Goal: Information Seeking & Learning: Learn about a topic

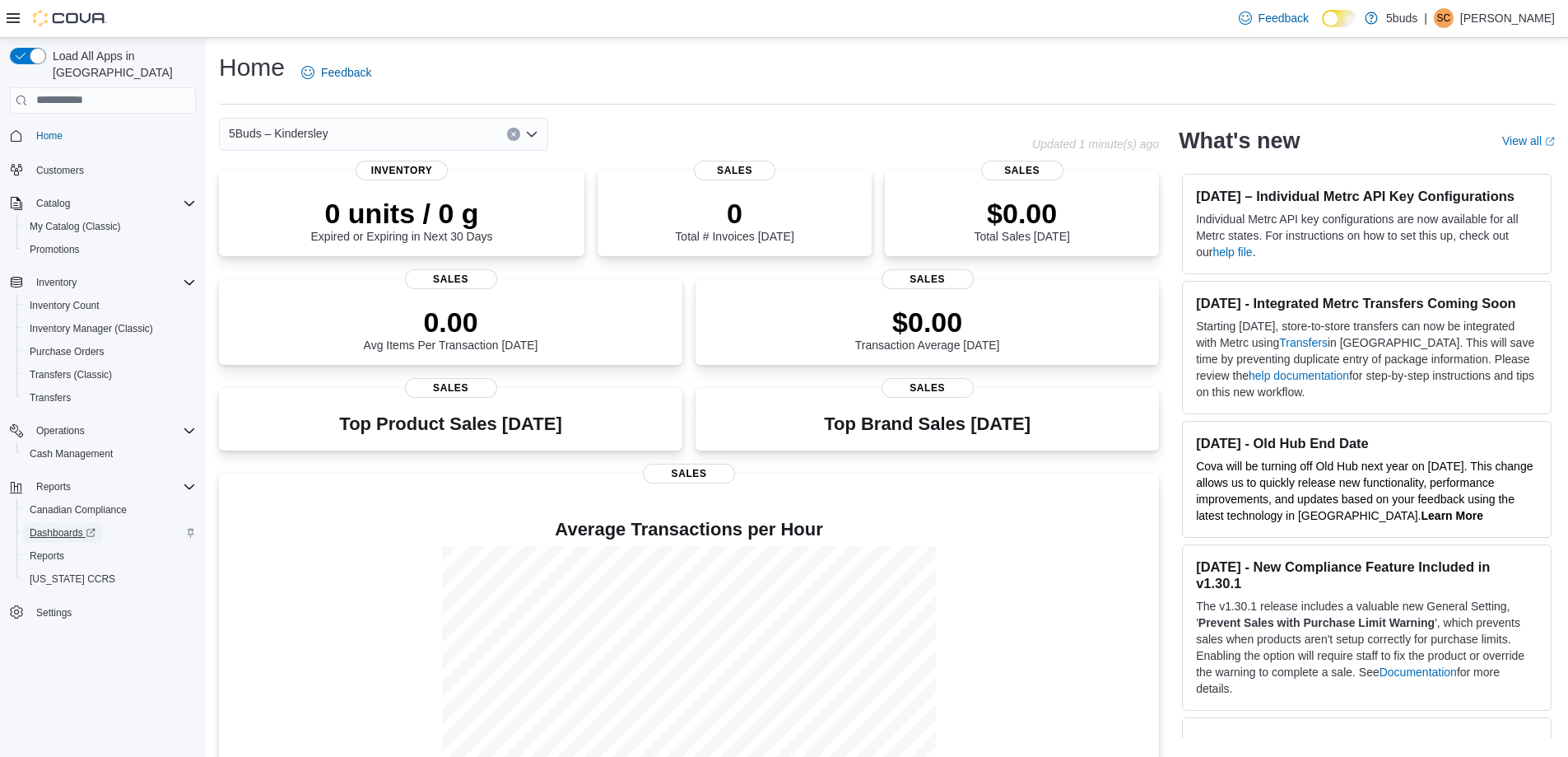
click at [71, 526] on span "Dashboards" at bounding box center [62, 533] width 66 height 13
click at [78, 299] on span "Inventory Count" at bounding box center [64, 305] width 70 height 13
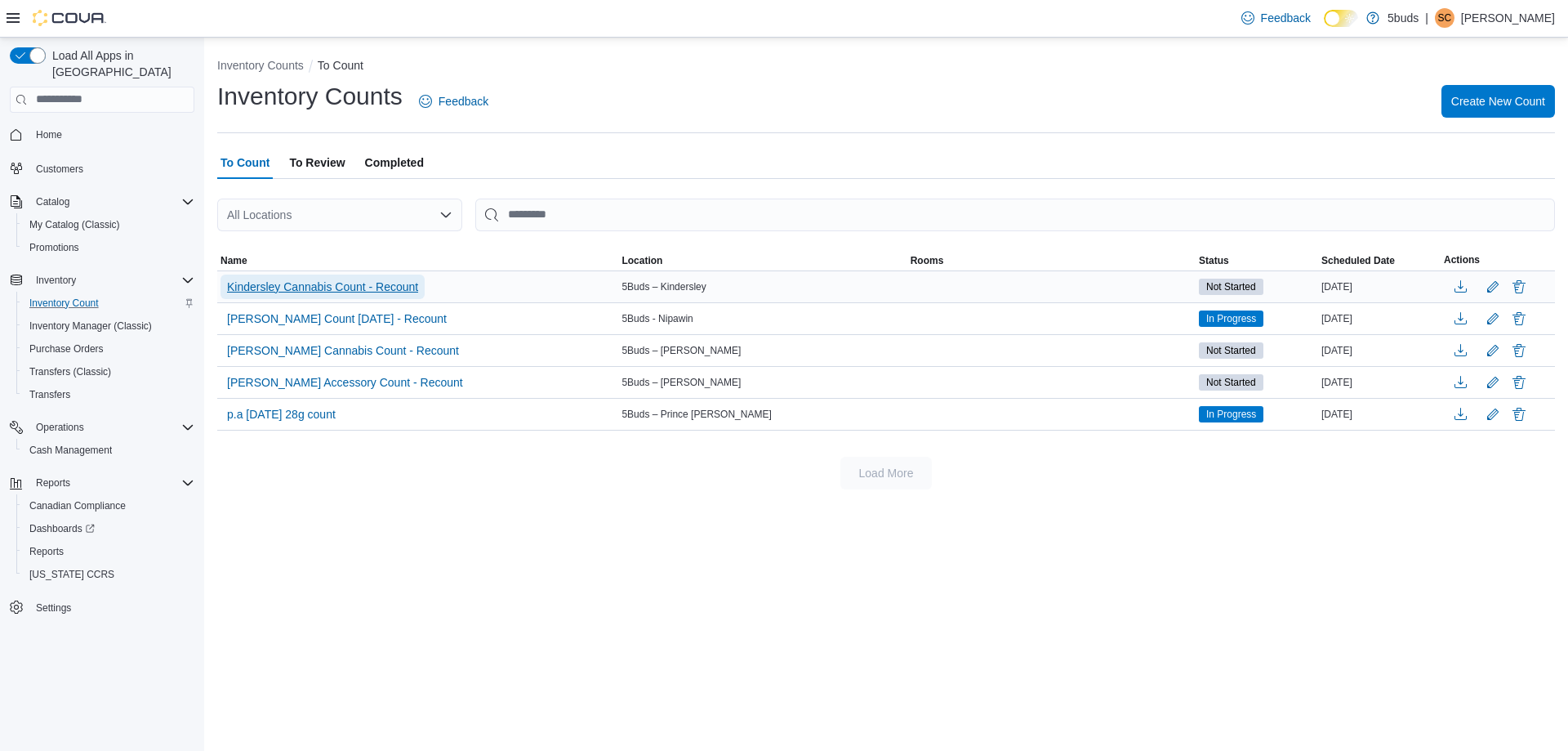
click at [371, 290] on span "Kindersley Cannabis Count - Recount" at bounding box center [322, 286] width 191 height 16
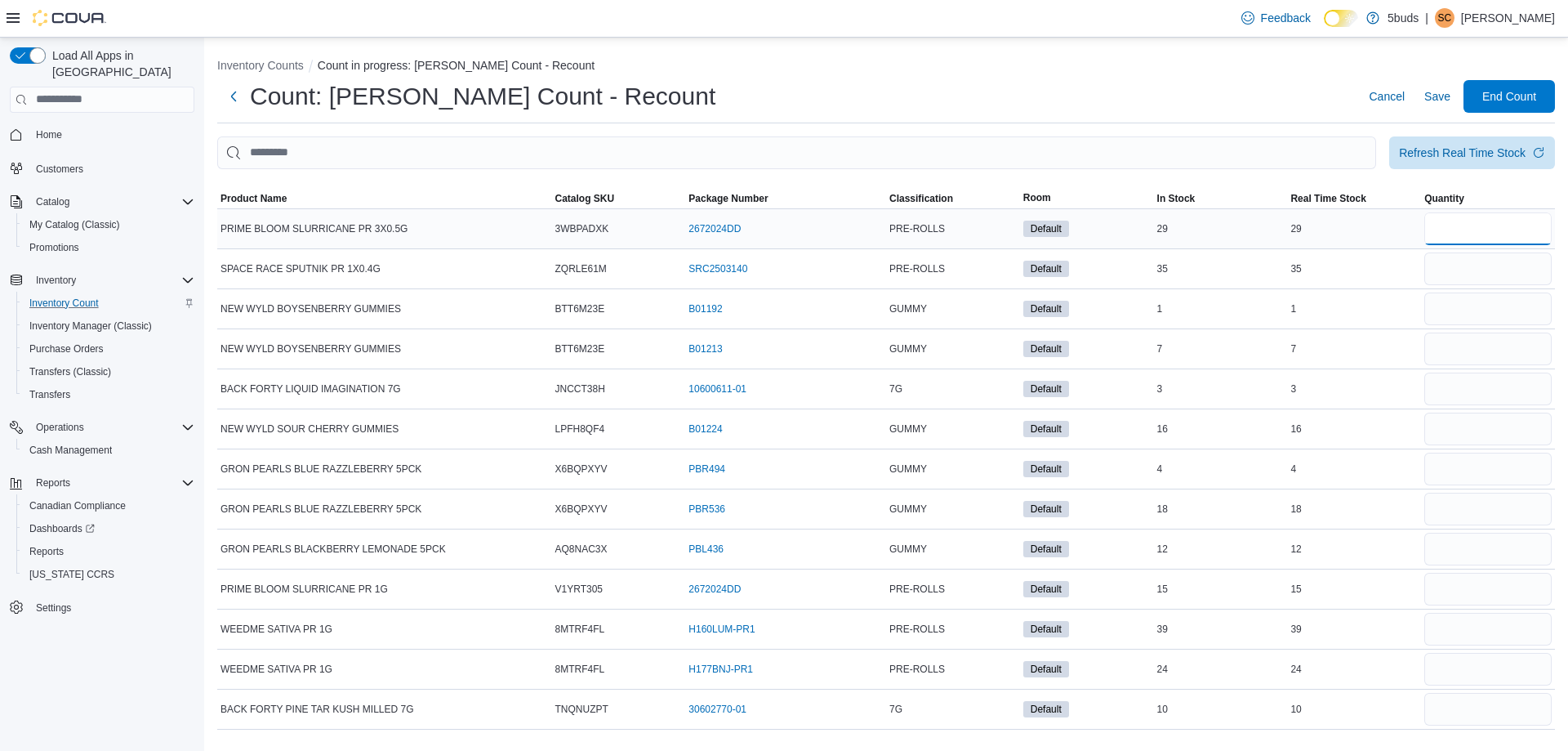
click at [1471, 235] on input "number" at bounding box center [1488, 229] width 127 height 33
type input "**"
click at [1470, 266] on input "number" at bounding box center [1488, 268] width 127 height 33
type input "**"
click at [1459, 305] on input "number" at bounding box center [1488, 308] width 127 height 33
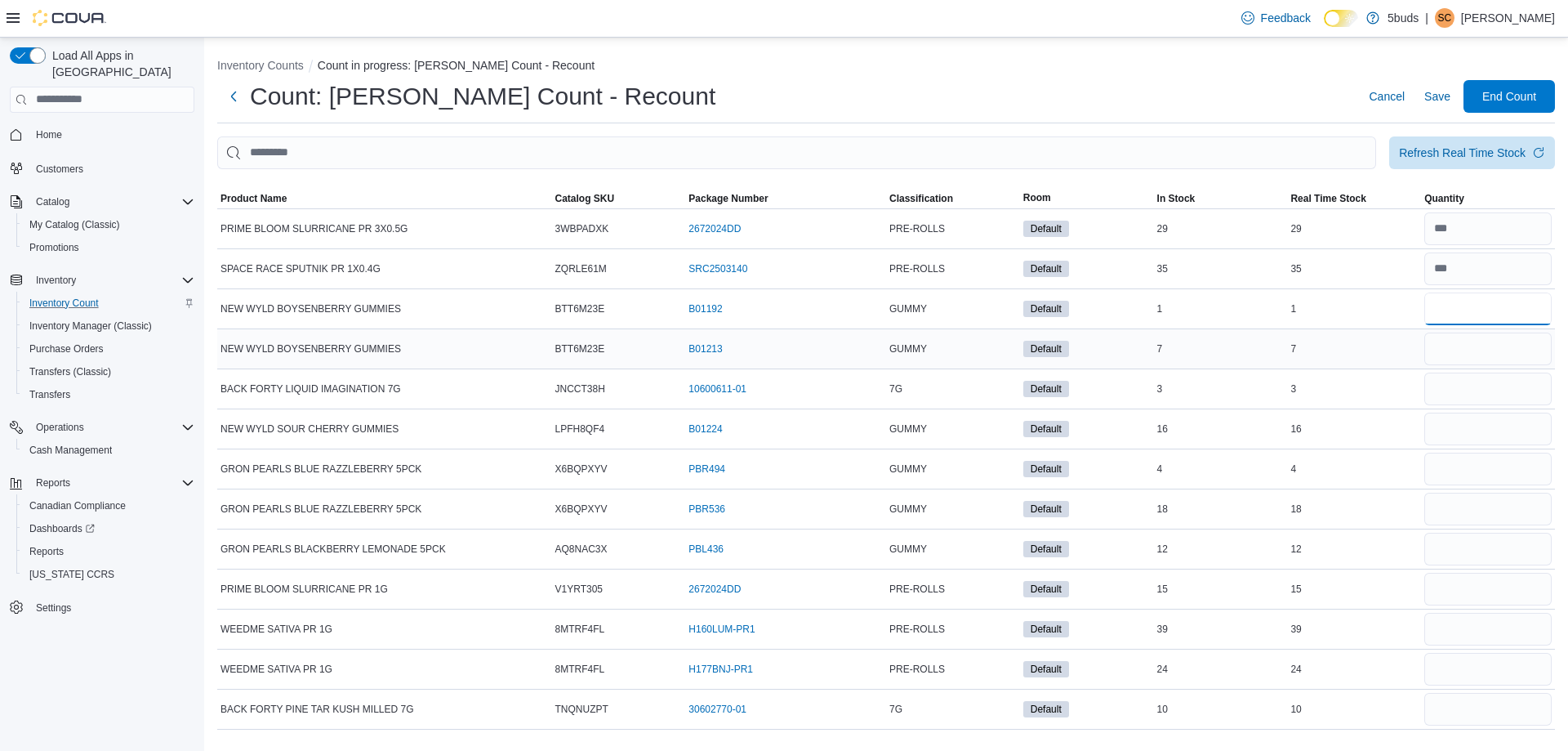
type input "*"
click at [1458, 341] on input "number" at bounding box center [1488, 349] width 127 height 33
type input "*"
click at [1461, 394] on input "number" at bounding box center [1488, 388] width 127 height 33
type input "*"
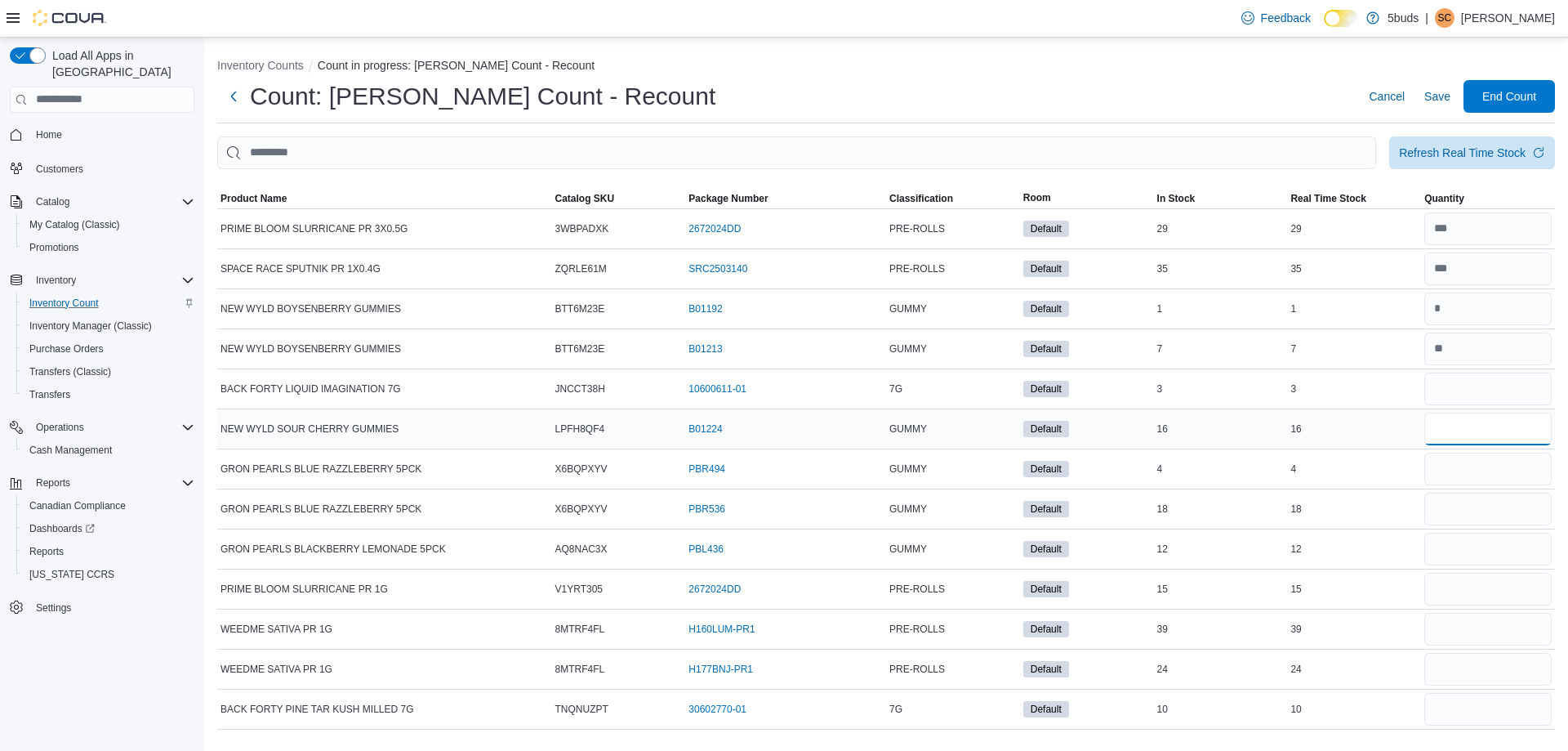
click at [1464, 428] on input "number" at bounding box center [1488, 428] width 127 height 33
type input "**"
click at [1448, 461] on input "number" at bounding box center [1488, 469] width 127 height 33
type input "*"
click at [1457, 511] on input "number" at bounding box center [1488, 508] width 127 height 33
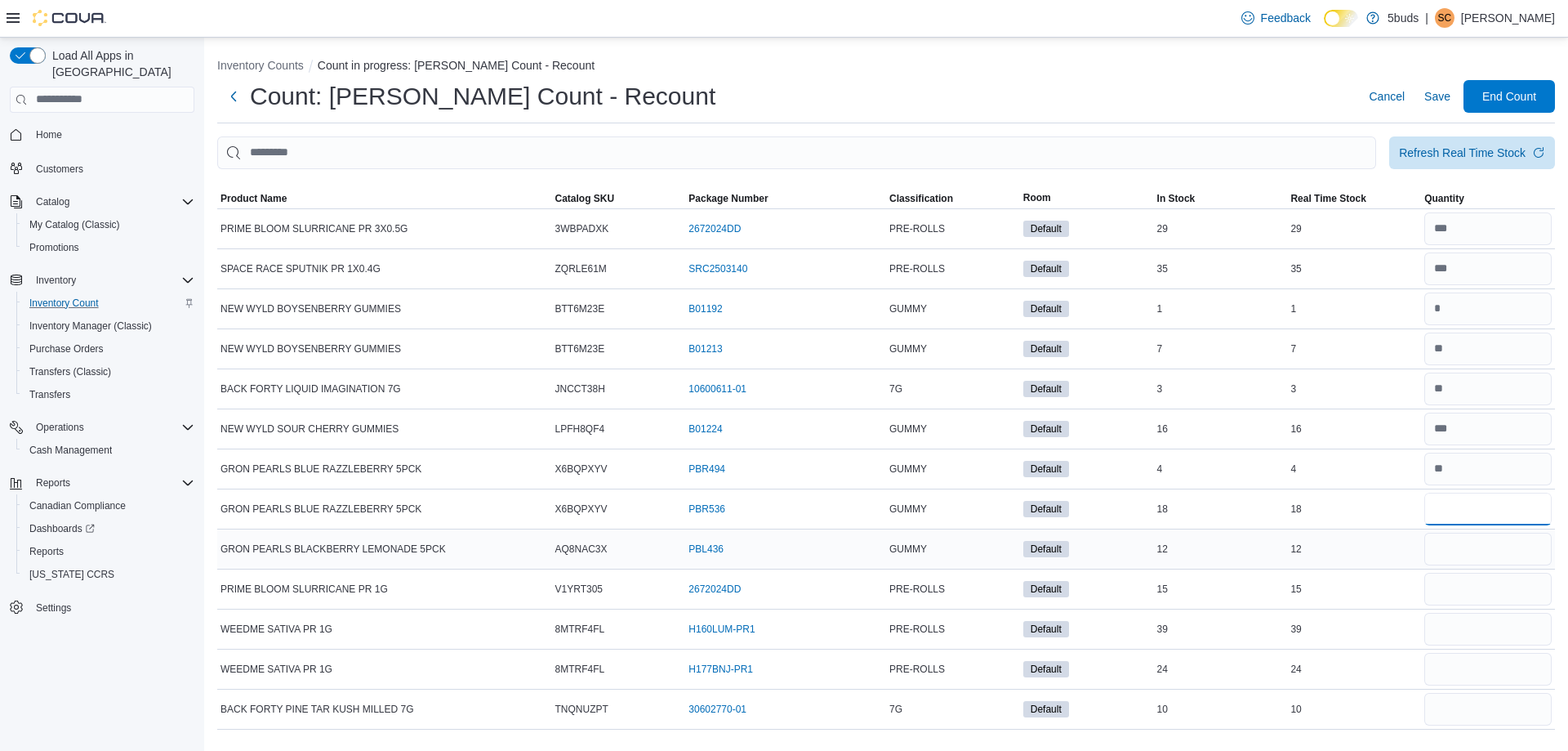
type input "**"
click at [1461, 553] on input "number" at bounding box center [1488, 548] width 127 height 33
type input "**"
click at [1462, 581] on input "number" at bounding box center [1488, 589] width 127 height 33
click at [1459, 587] on input "number" at bounding box center [1488, 589] width 127 height 33
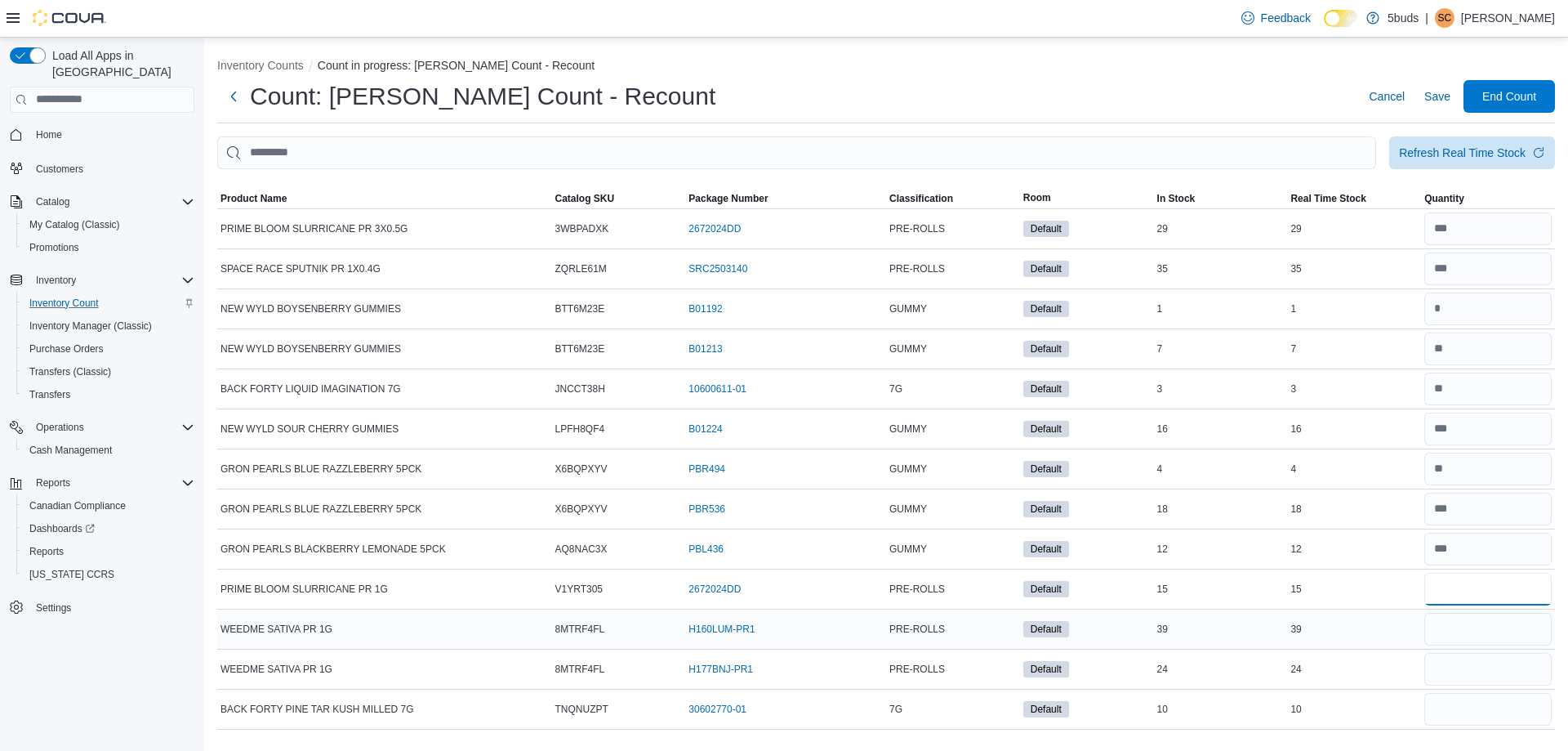
type input "**"
click at [1461, 621] on input "number" at bounding box center [1488, 629] width 127 height 33
type input "**"
click at [1461, 668] on input "number" at bounding box center [1488, 668] width 127 height 33
type input "**"
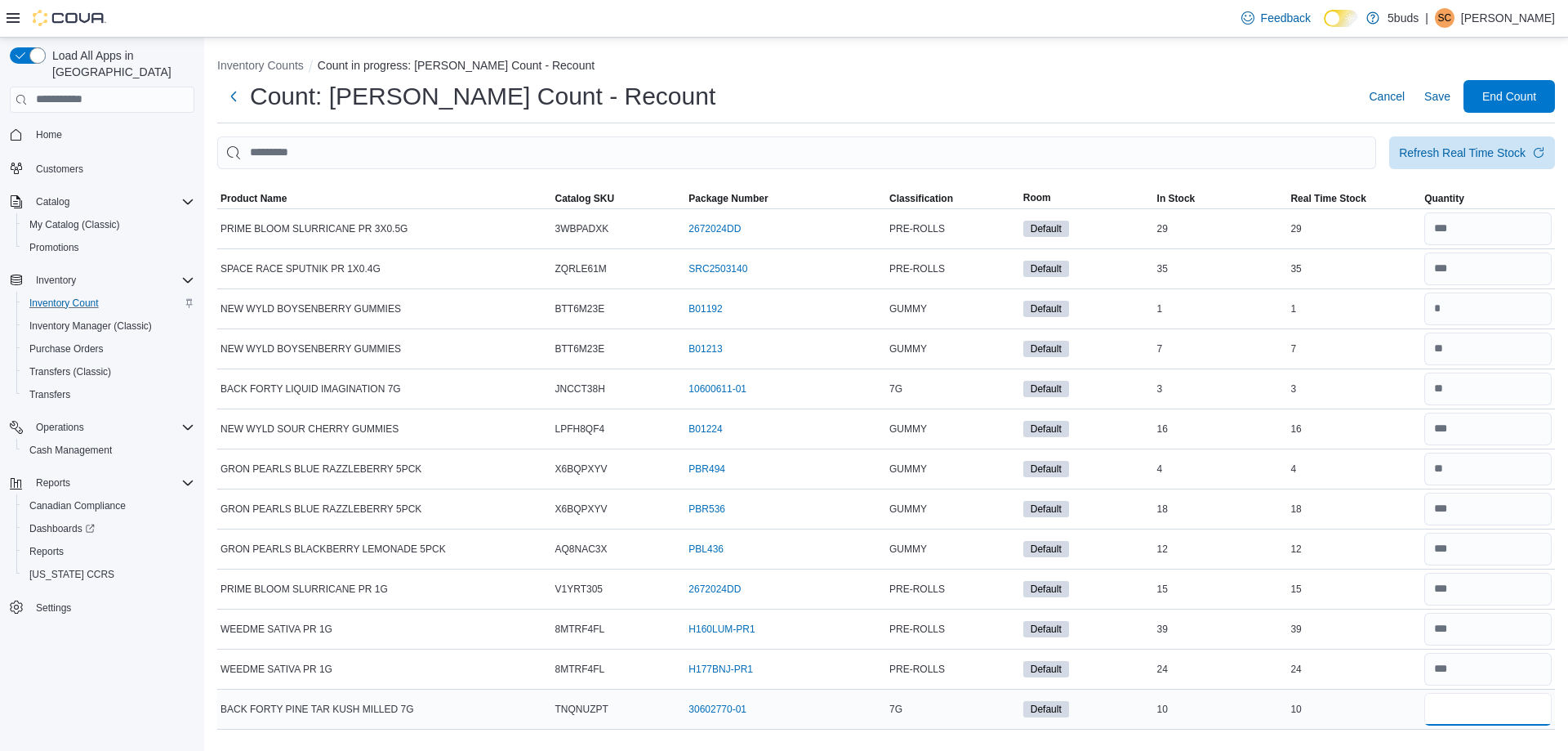
click at [1459, 711] on input "number" at bounding box center [1488, 709] width 127 height 33
type input "*"
click at [1440, 98] on span "Save" at bounding box center [1438, 96] width 26 height 16
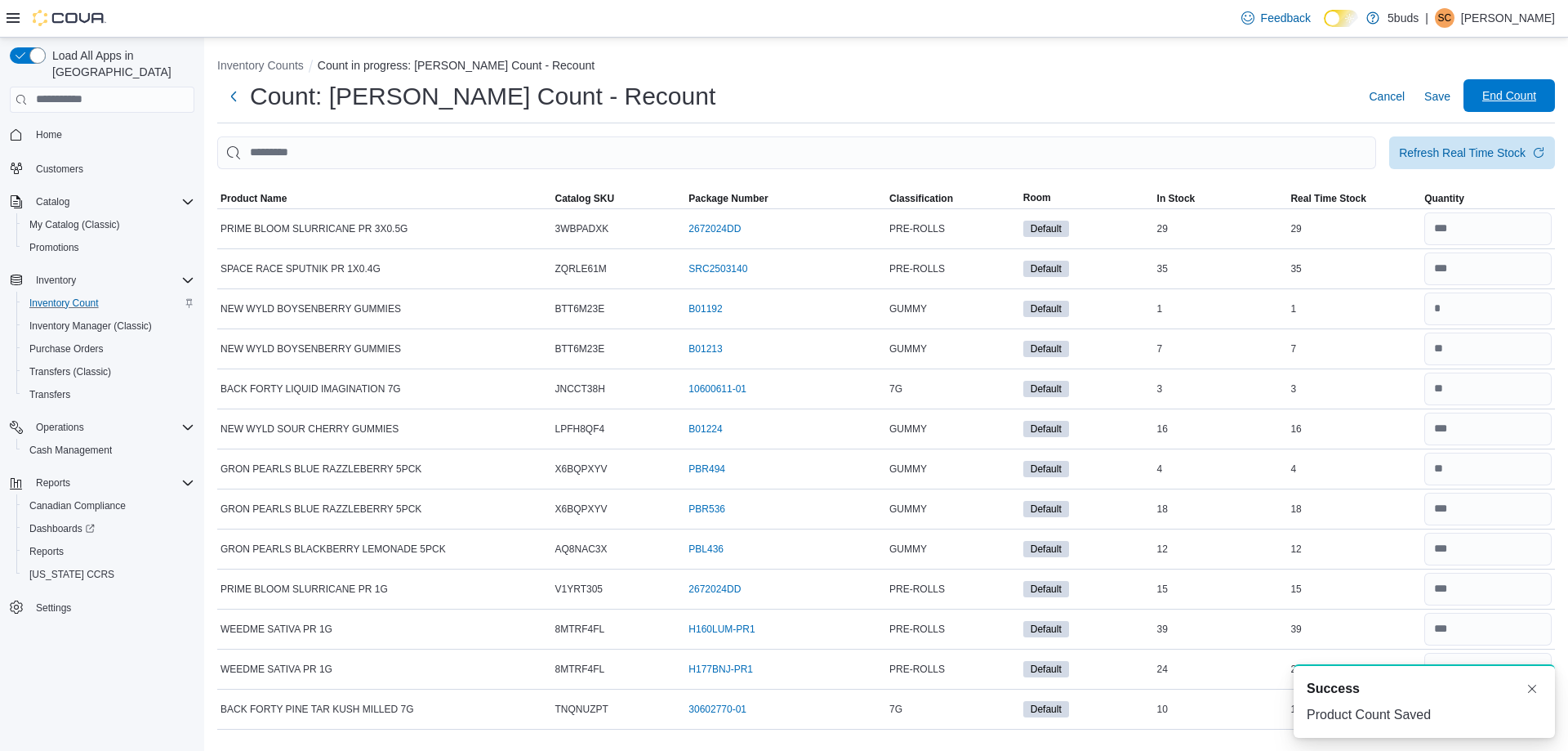
click at [1503, 98] on span "End Count" at bounding box center [1510, 95] width 54 height 16
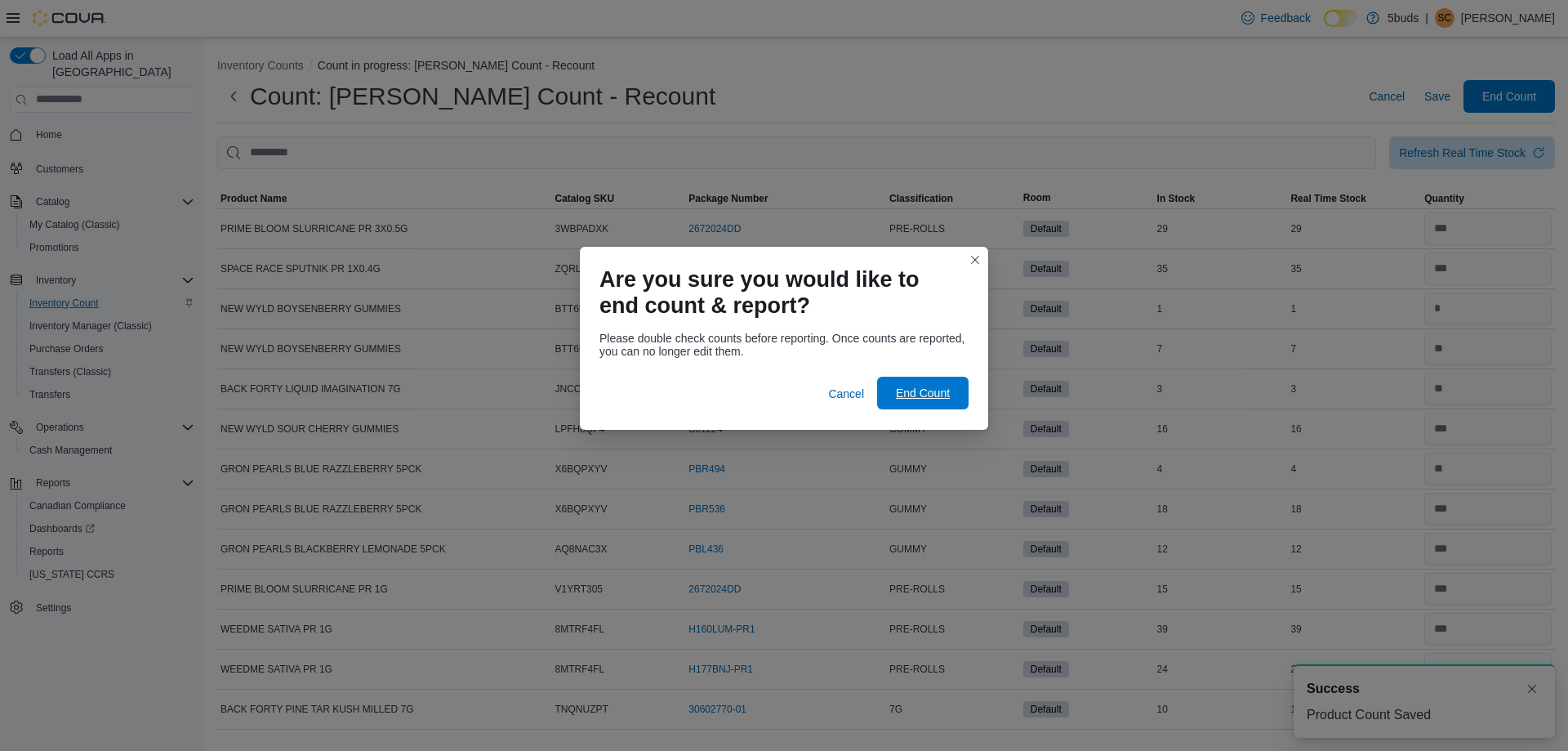
click at [936, 399] on span "End Count" at bounding box center [923, 392] width 54 height 16
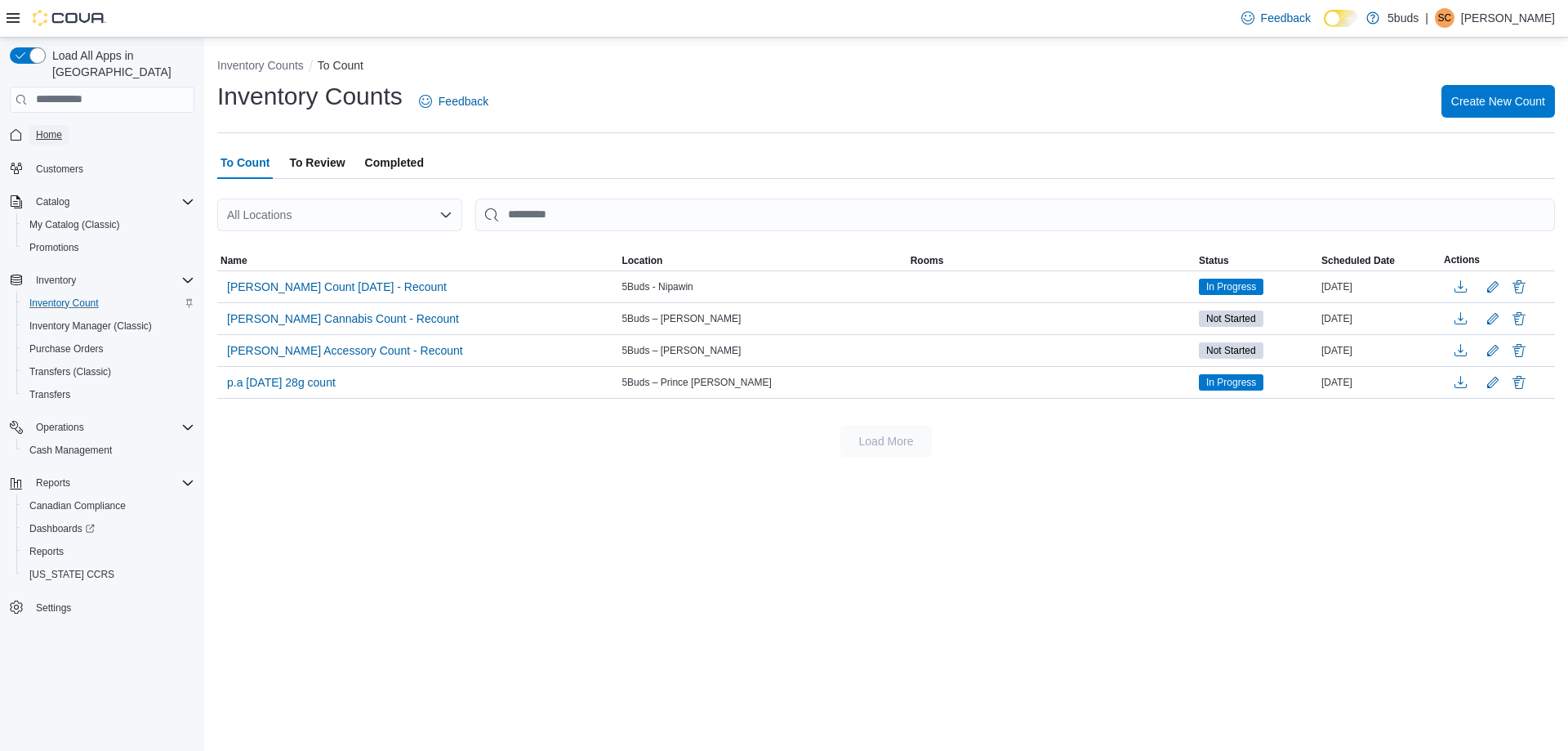
click at [51, 128] on span "Home" at bounding box center [49, 135] width 26 height 13
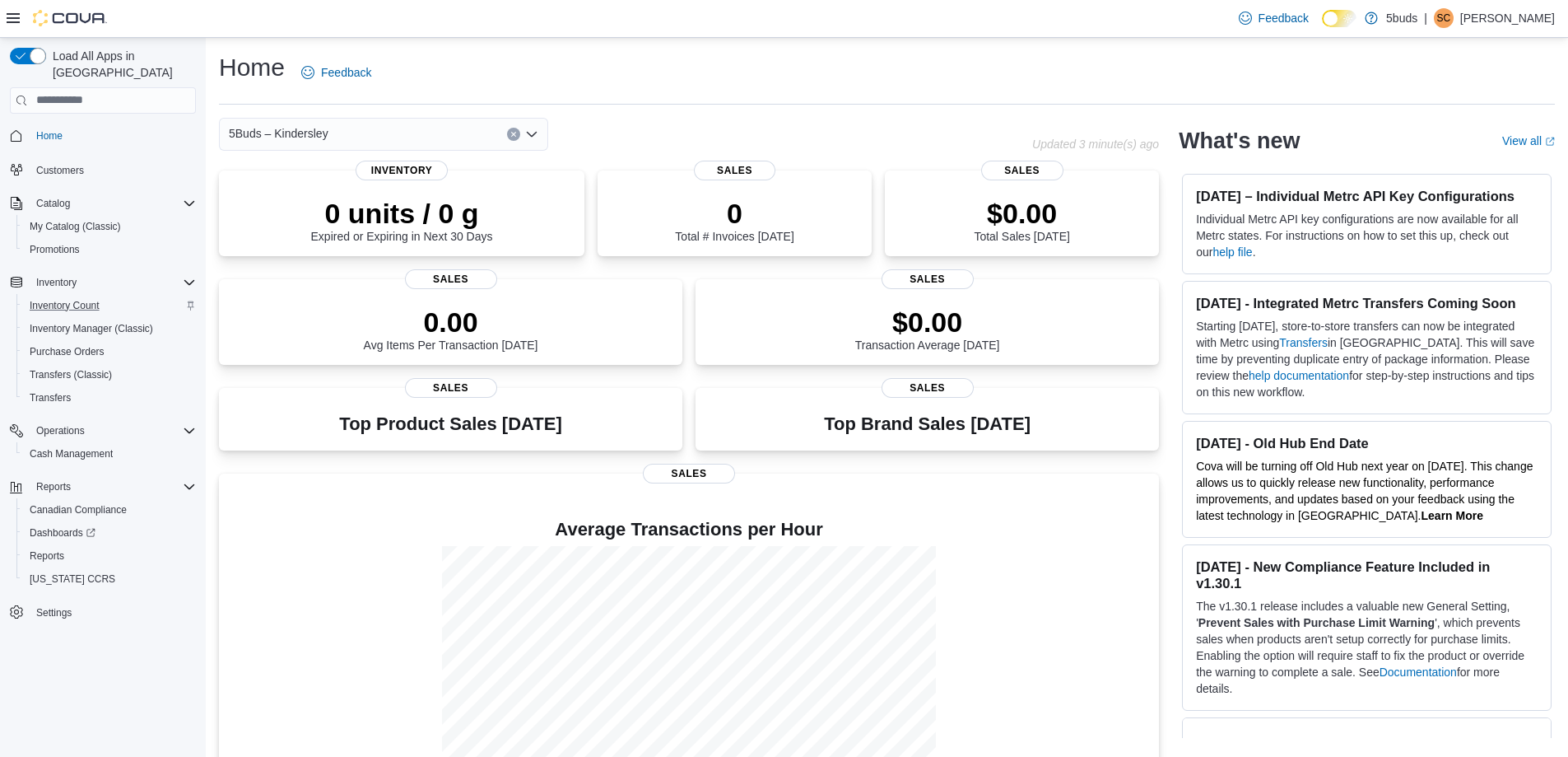
click at [1009, 68] on div "Home Feedback" at bounding box center [887, 72] width 1336 height 43
click at [43, 549] on span "Reports" at bounding box center [46, 556] width 35 height 13
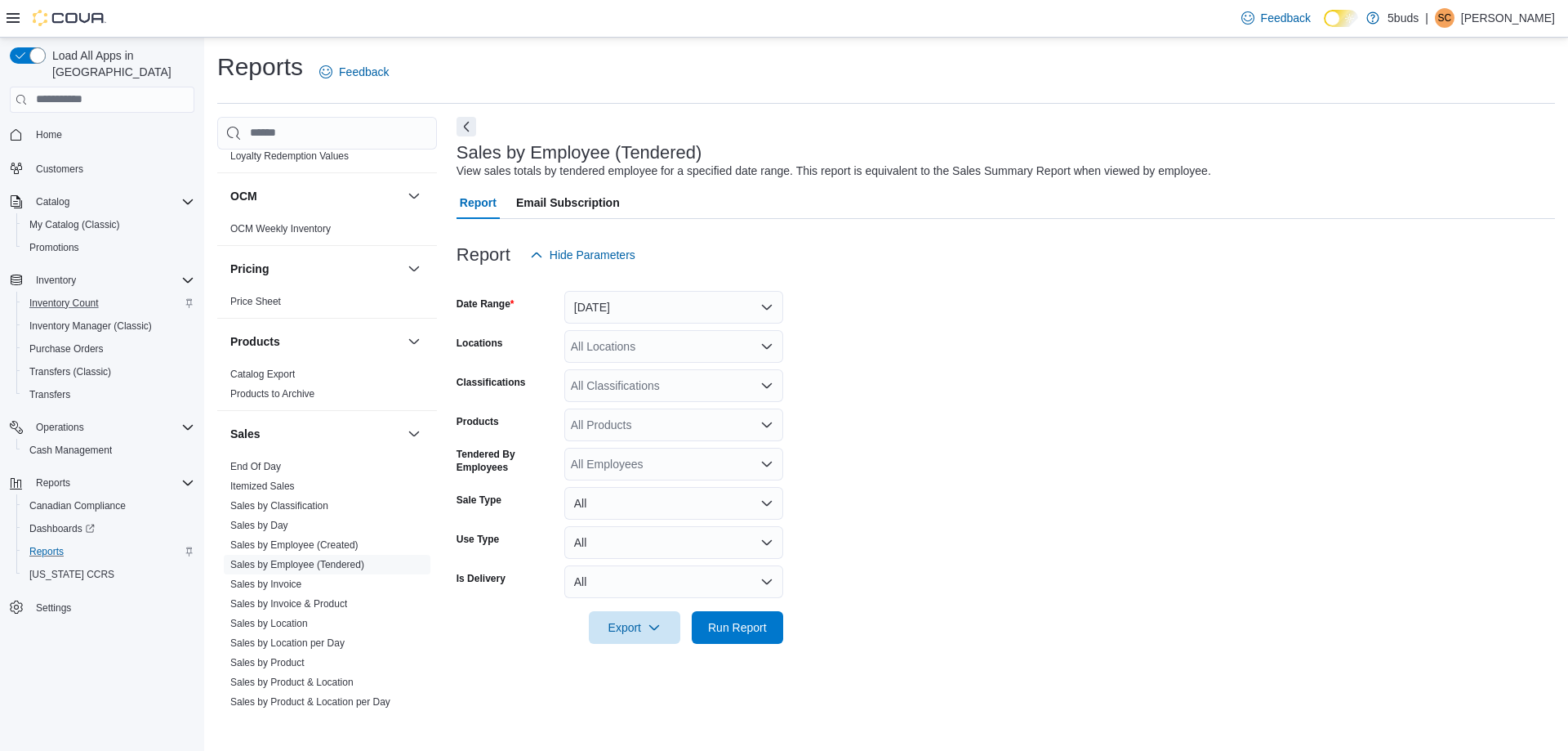
scroll to position [1203, 0]
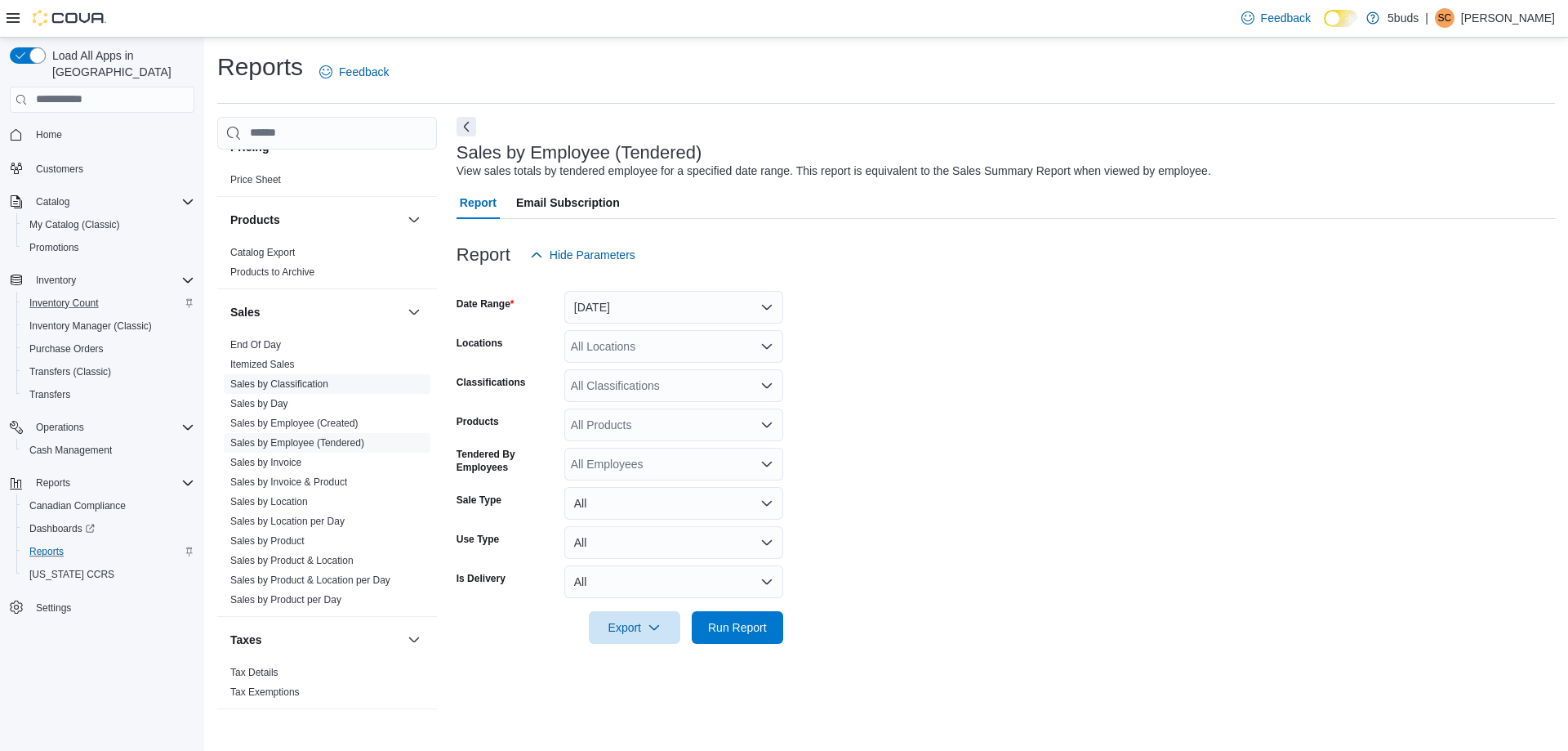
click at [306, 378] on link "Sales by Classification" at bounding box center [279, 383] width 98 height 11
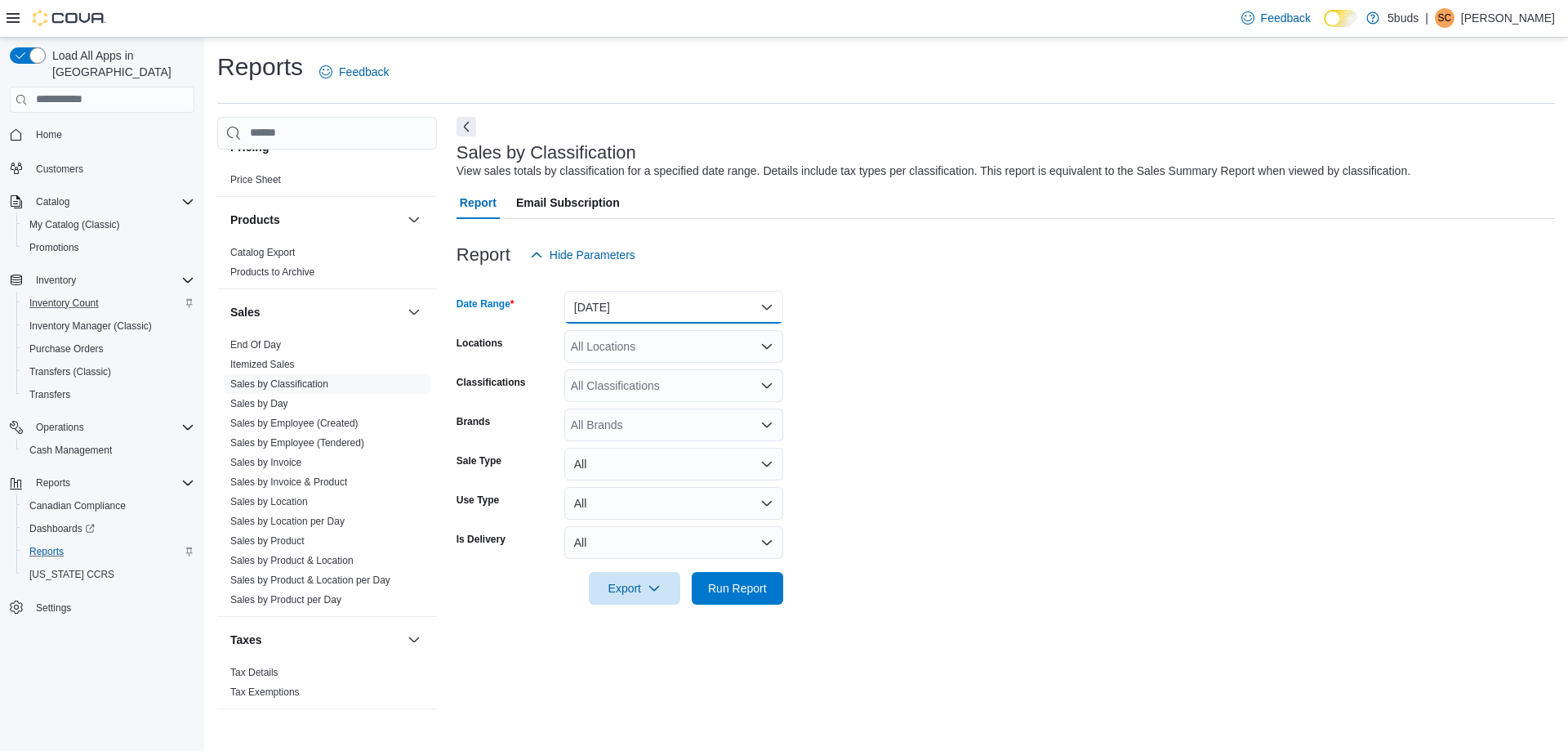
click at [680, 315] on button "[DATE]" at bounding box center [674, 307] width 219 height 33
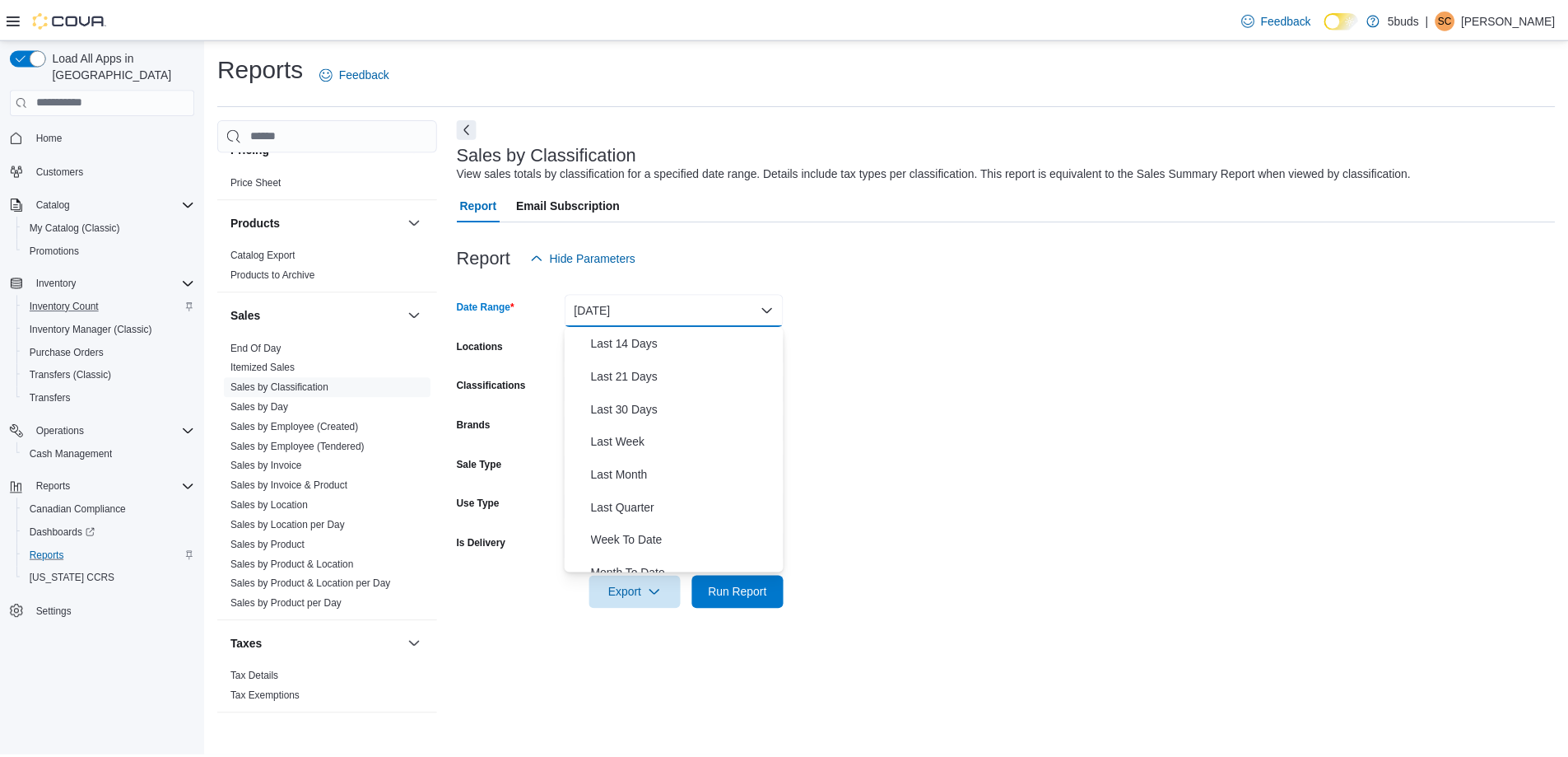
scroll to position [164, 0]
click at [657, 414] on span "Last 30 Days" at bounding box center [689, 408] width 188 height 20
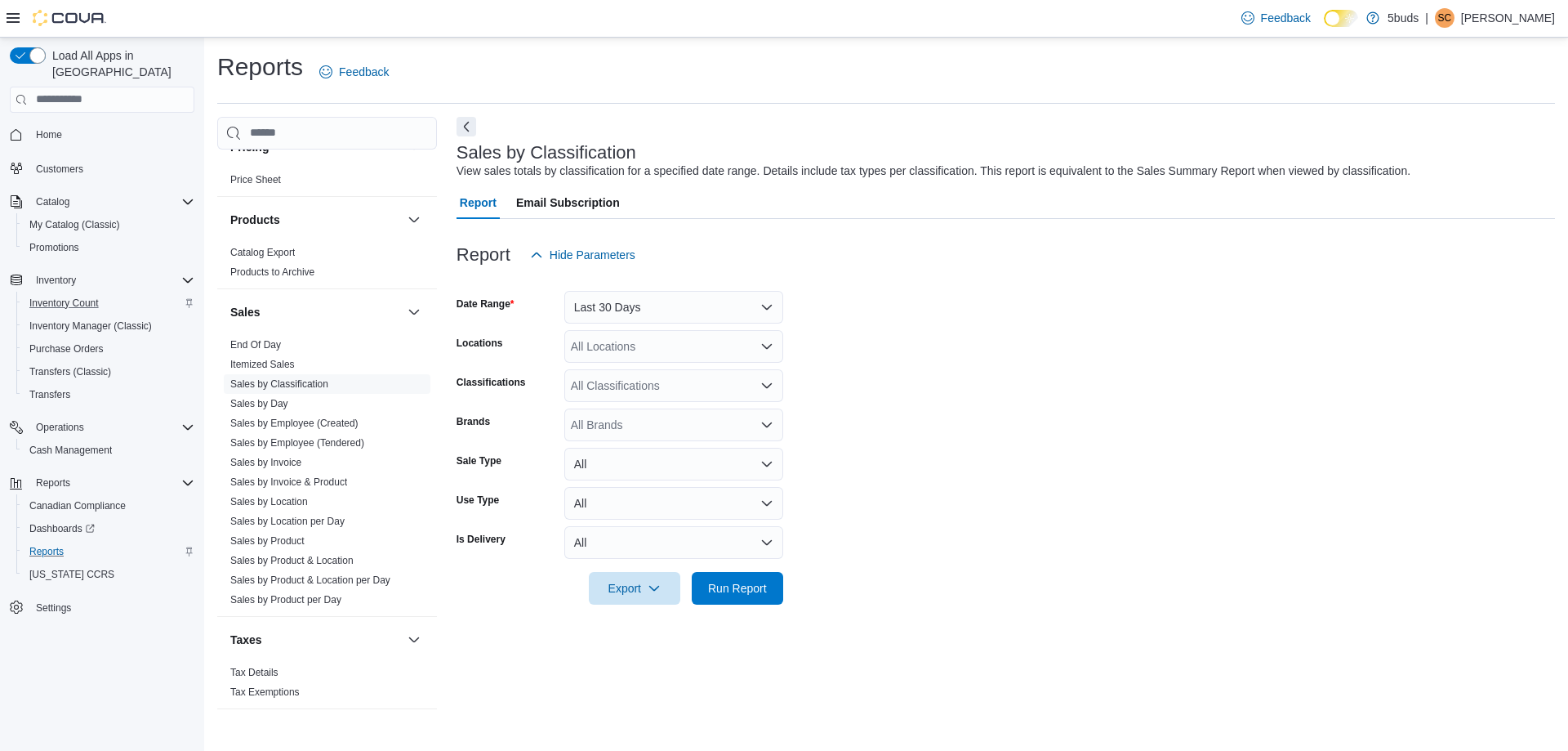
click at [853, 378] on form "Date Range Last 30 Days Locations All Locations Classifications All Classificat…" at bounding box center [1006, 438] width 1098 height 334
click at [616, 336] on div "All Locations" at bounding box center [674, 346] width 219 height 33
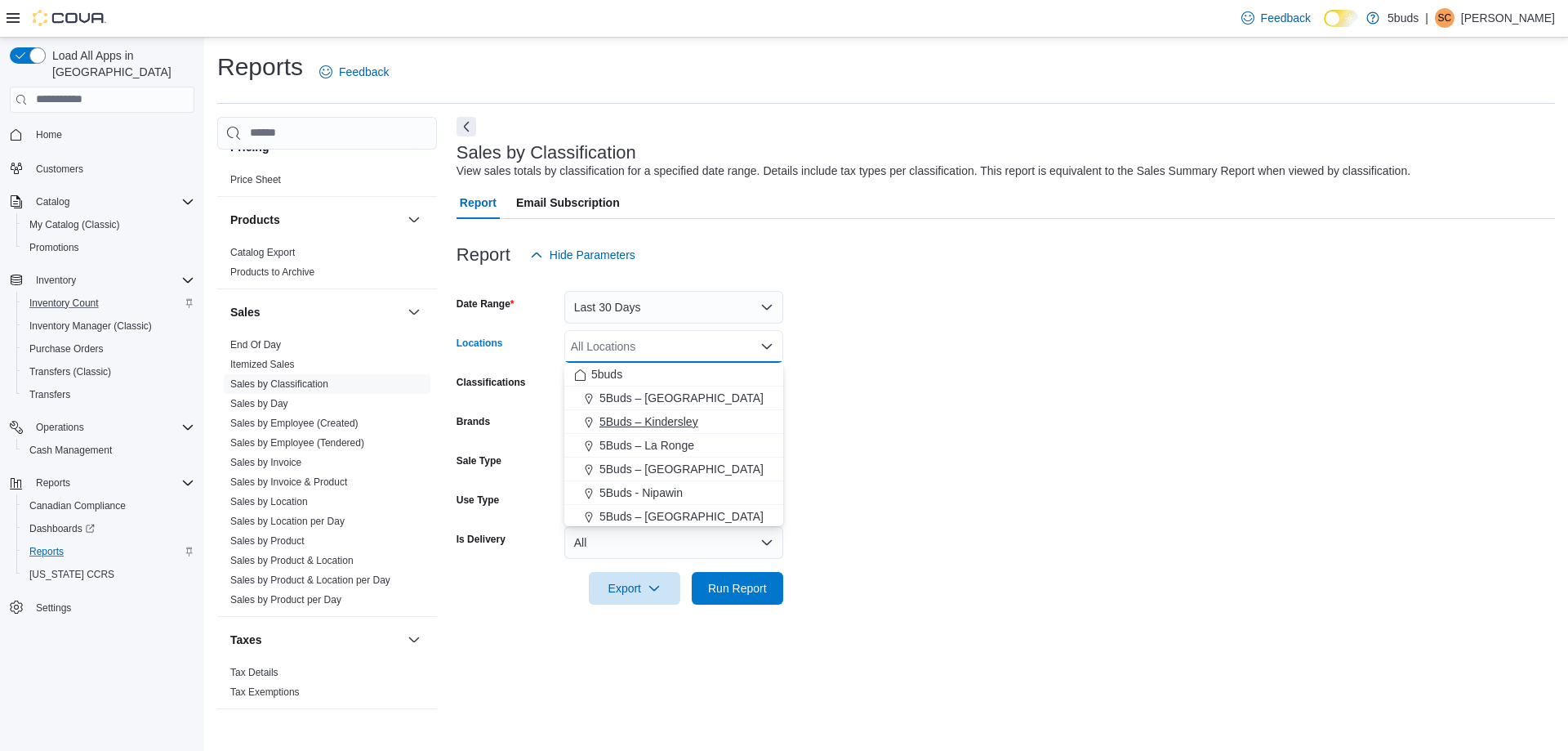
click at [617, 418] on span "5Buds – Kindersley" at bounding box center [649, 421] width 98 height 16
click at [887, 380] on form "Date Range Last 30 Days Locations 5Buds – Kindersley Combo box. Selected. 5Buds…" at bounding box center [1006, 438] width 1098 height 334
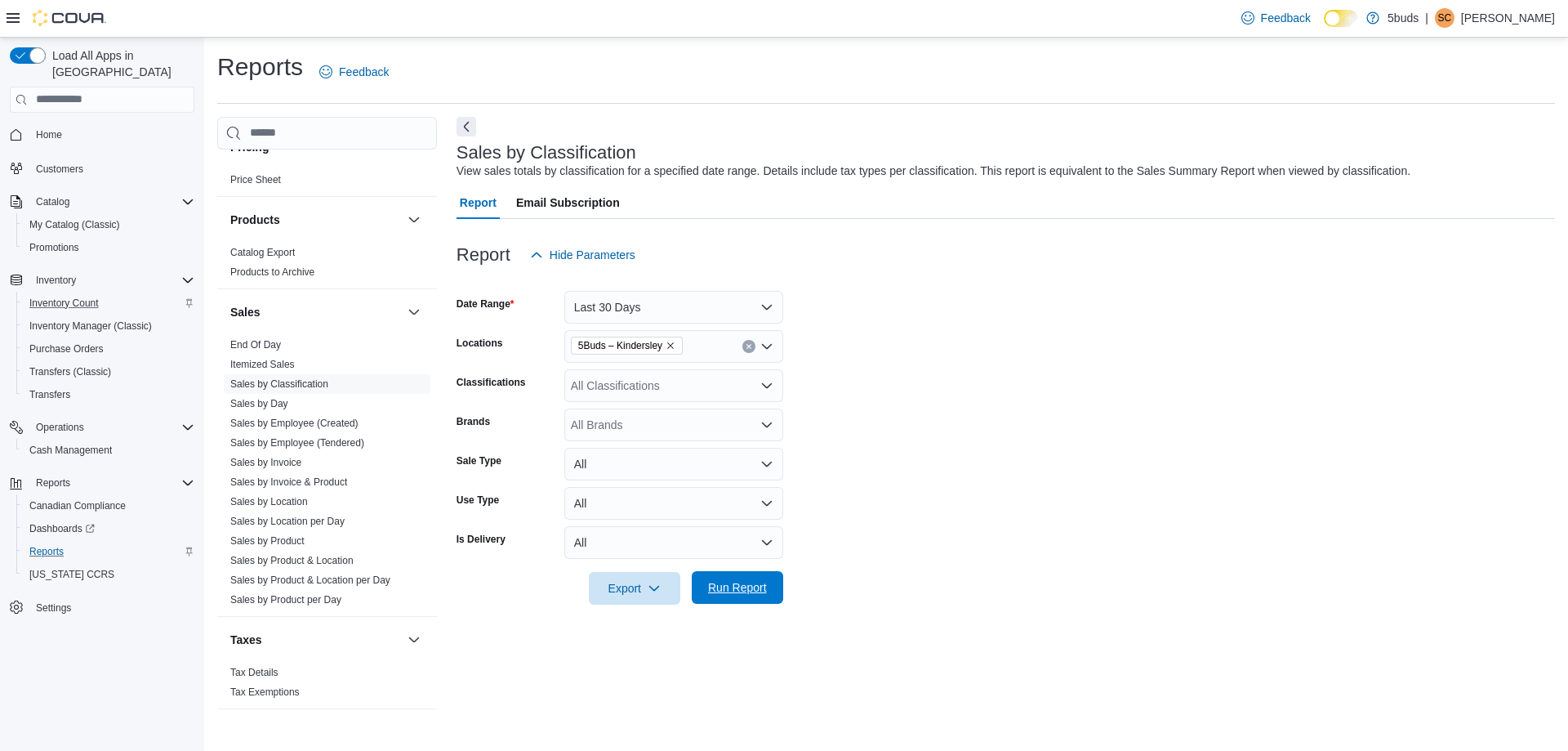
click at [761, 586] on span "Run Report" at bounding box center [738, 587] width 59 height 16
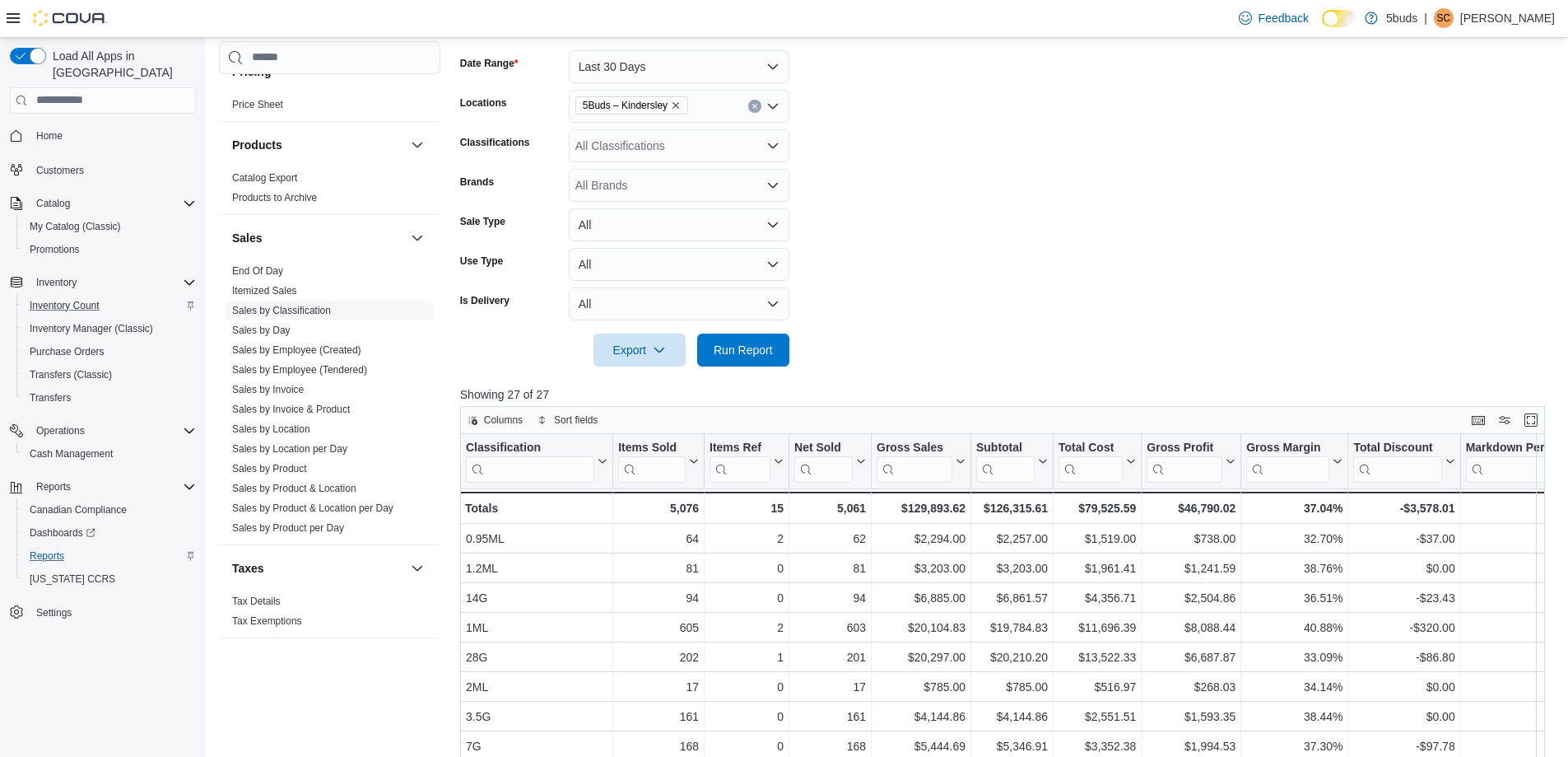
scroll to position [247, 0]
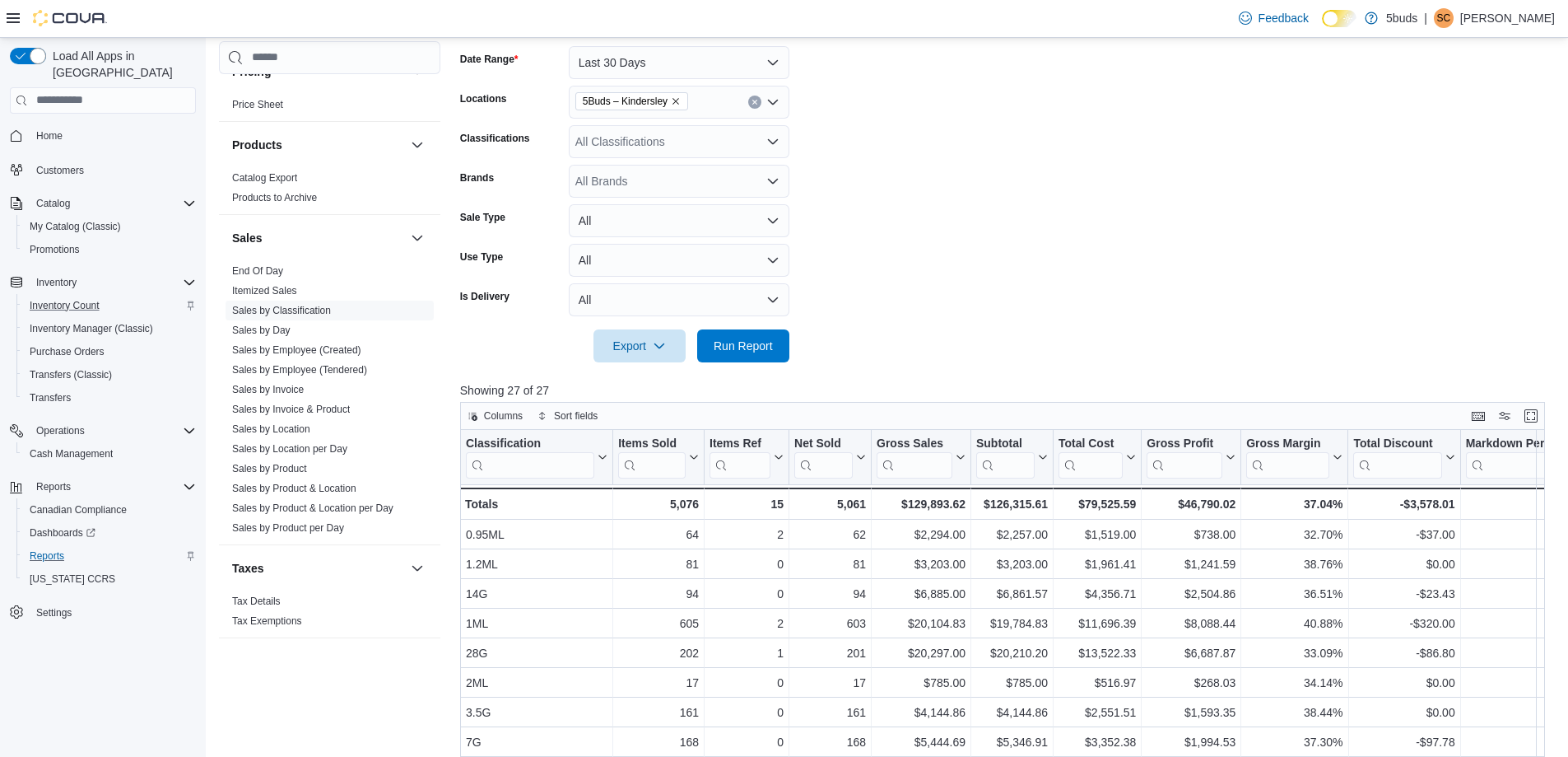
click at [653, 138] on div "All Classifications" at bounding box center [679, 141] width 221 height 33
click at [927, 140] on form "Date Range Last 30 Days Locations 5Buds – Kindersley Classifications All Classi…" at bounding box center [1008, 195] width 1097 height 336
click at [601, 141] on div "All Classifications" at bounding box center [679, 141] width 221 height 33
type input "***"
click at [625, 164] on span "ACCESSORIES" at bounding box center [646, 169] width 83 height 16
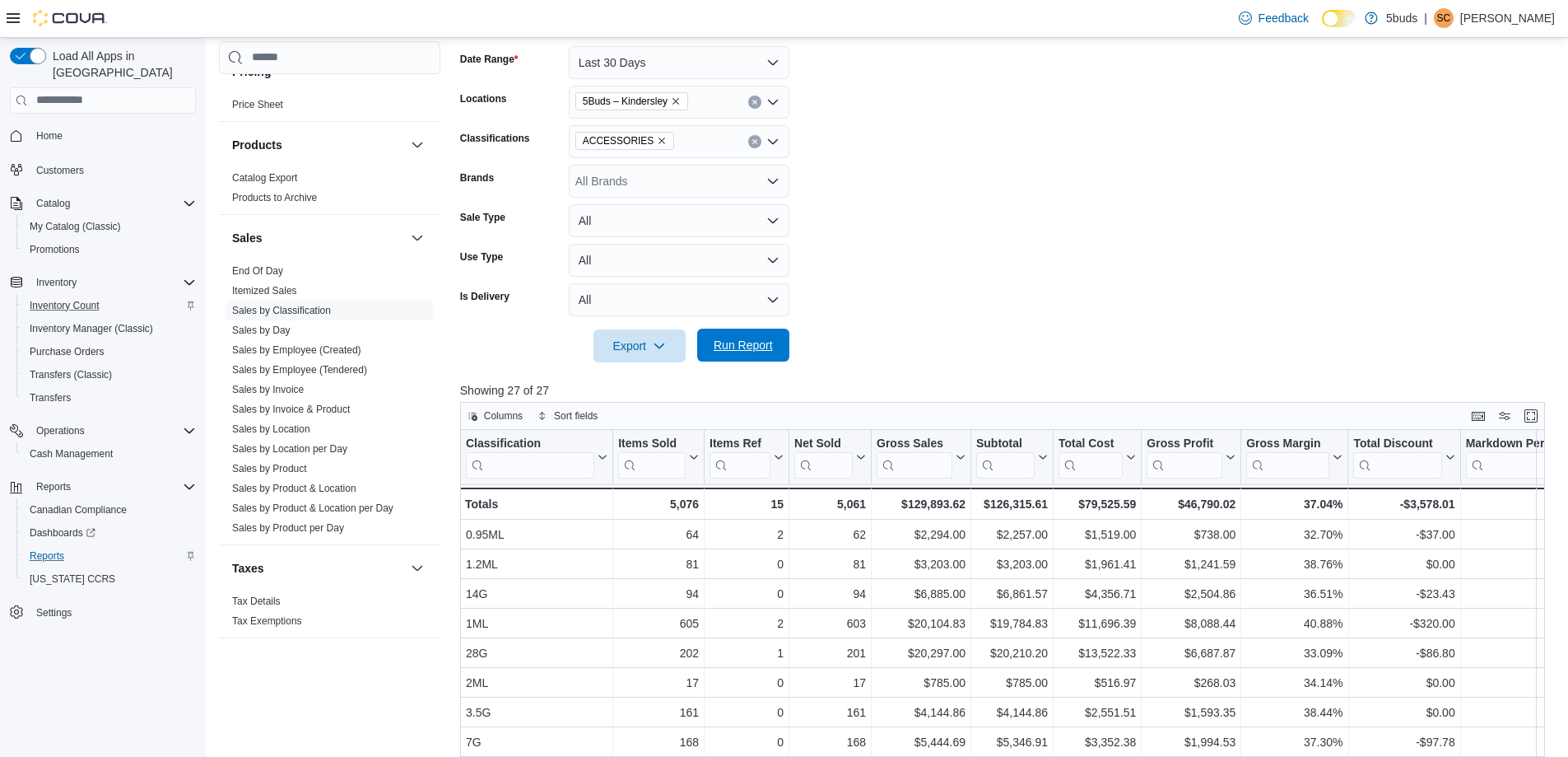
click at [734, 340] on span "Run Report" at bounding box center [743, 344] width 60 height 16
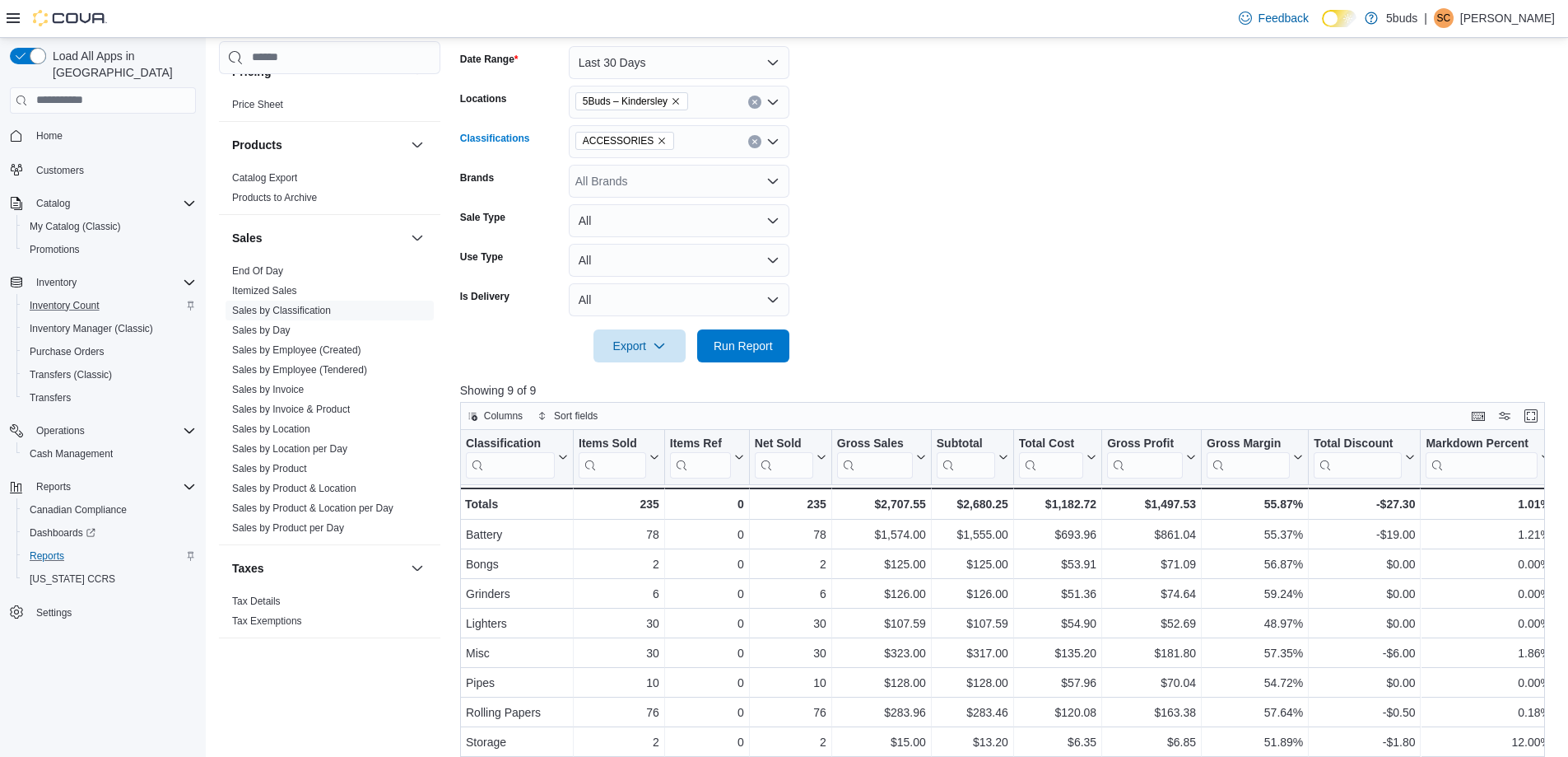
click at [656, 141] on icon "Remove ACCESSORIES from selection in this group" at bounding box center [661, 141] width 9 height 9
click at [637, 208] on button "DRIED CANNABIS" at bounding box center [679, 217] width 221 height 24
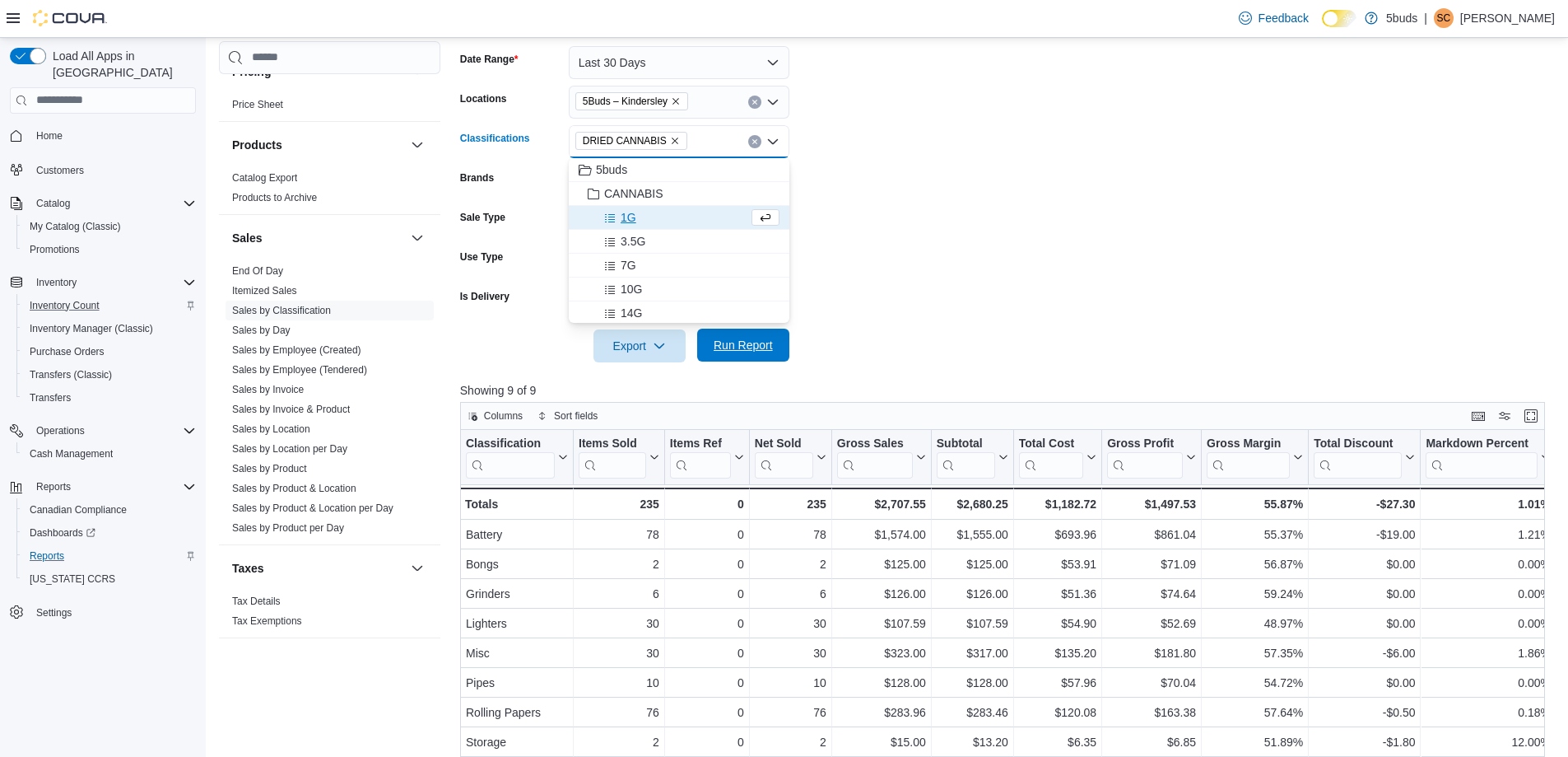
click at [710, 347] on span "Run Report" at bounding box center [743, 345] width 73 height 33
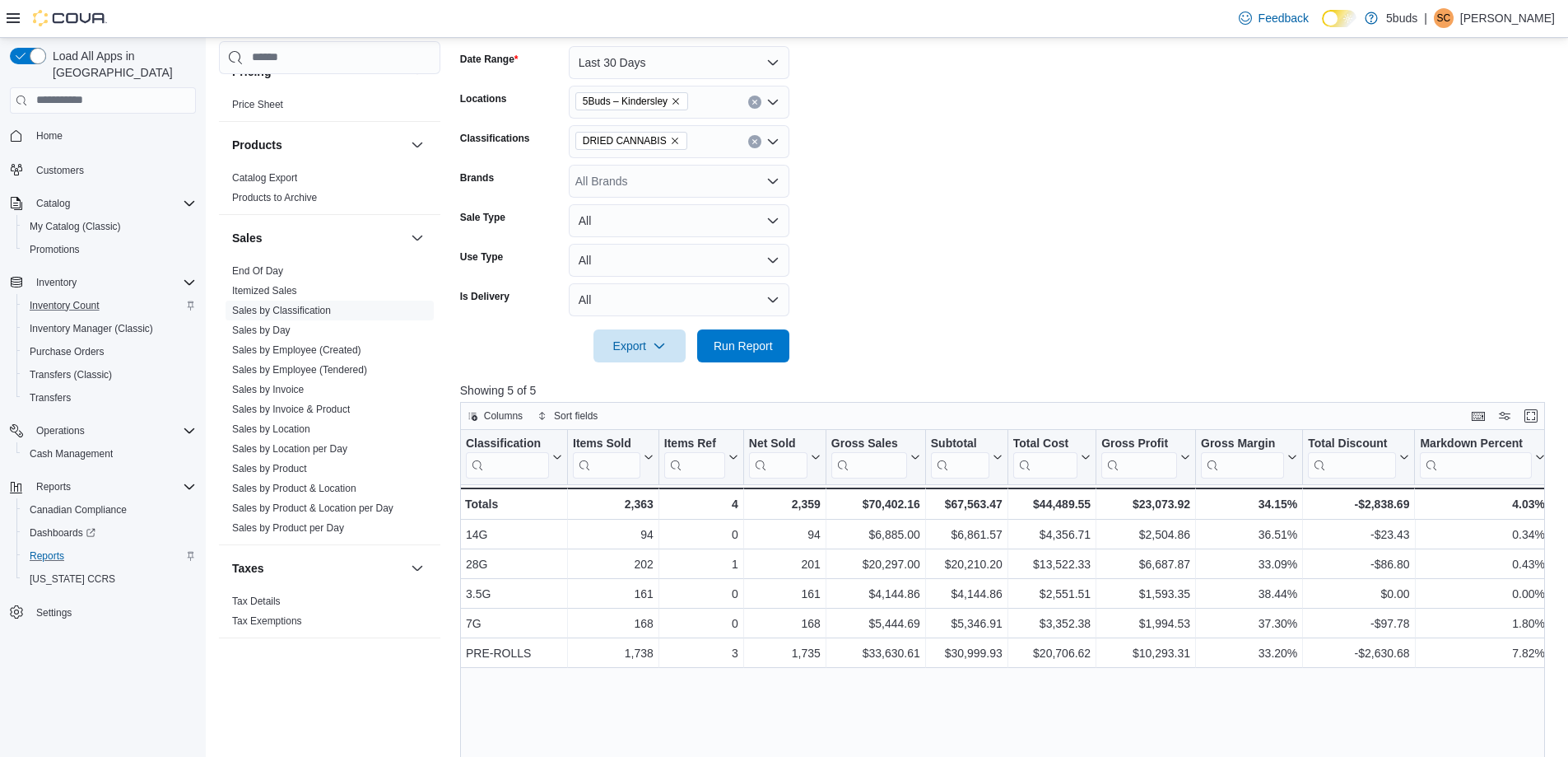
click at [673, 141] on icon "Remove DRIED CANNABIS from selection in this group" at bounding box center [674, 141] width 9 height 9
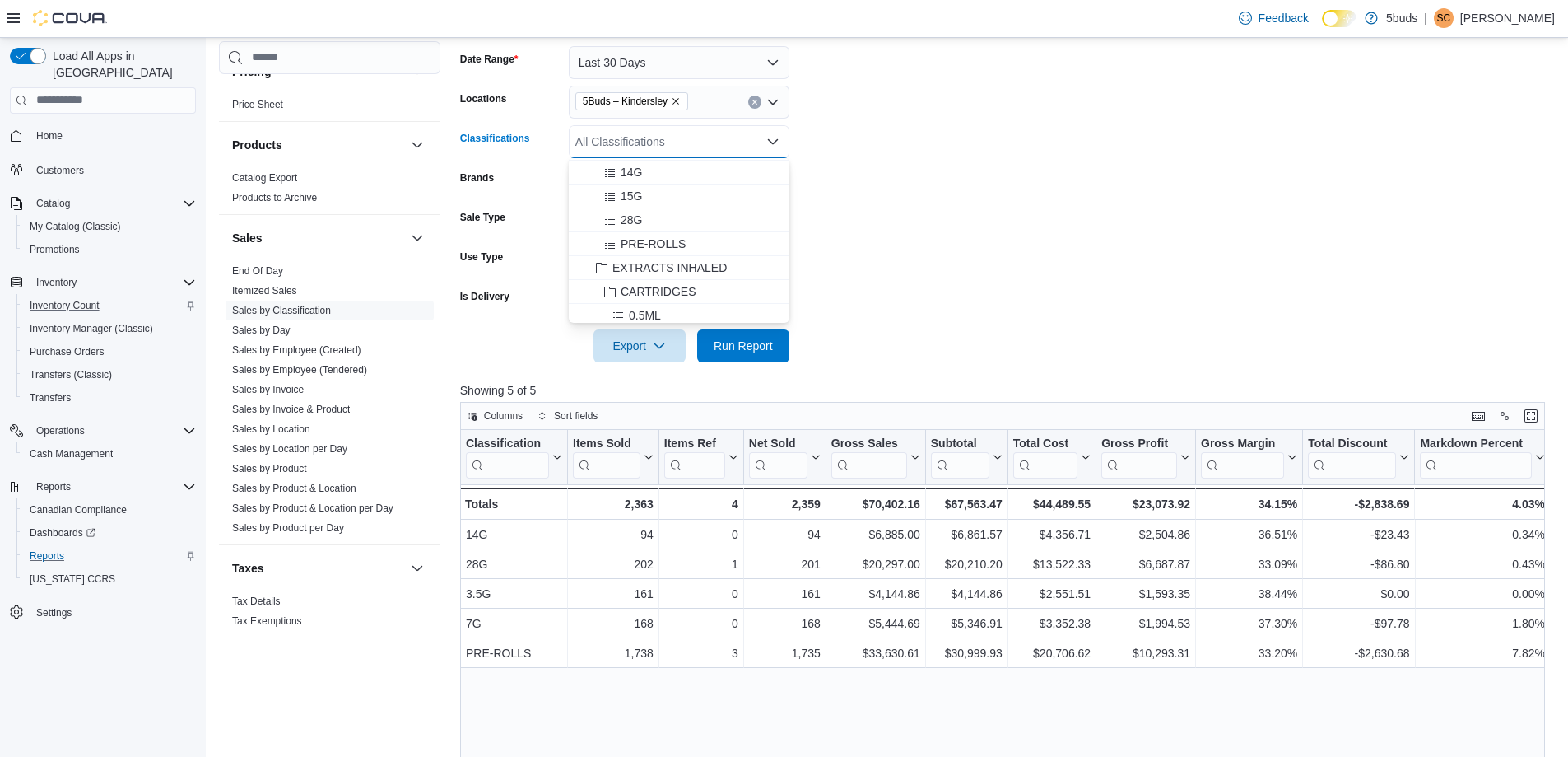
click at [657, 260] on span "EXTRACTS INHALED" at bounding box center [669, 267] width 114 height 16
click at [750, 350] on span "Run Report" at bounding box center [743, 344] width 60 height 16
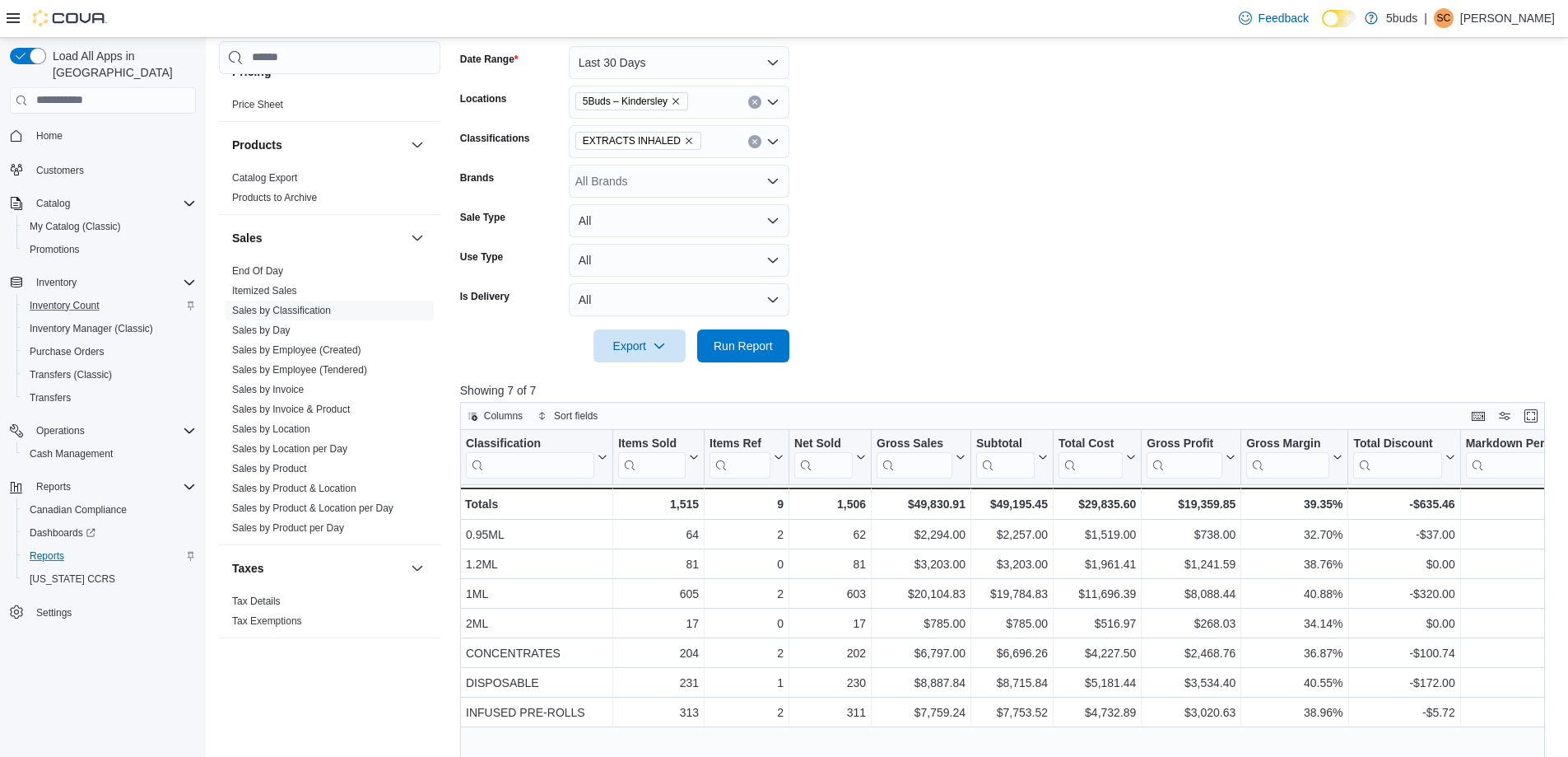
click at [684, 143] on icon "Remove EXTRACTS INHALED from selection in this group" at bounding box center [689, 141] width 9 height 9
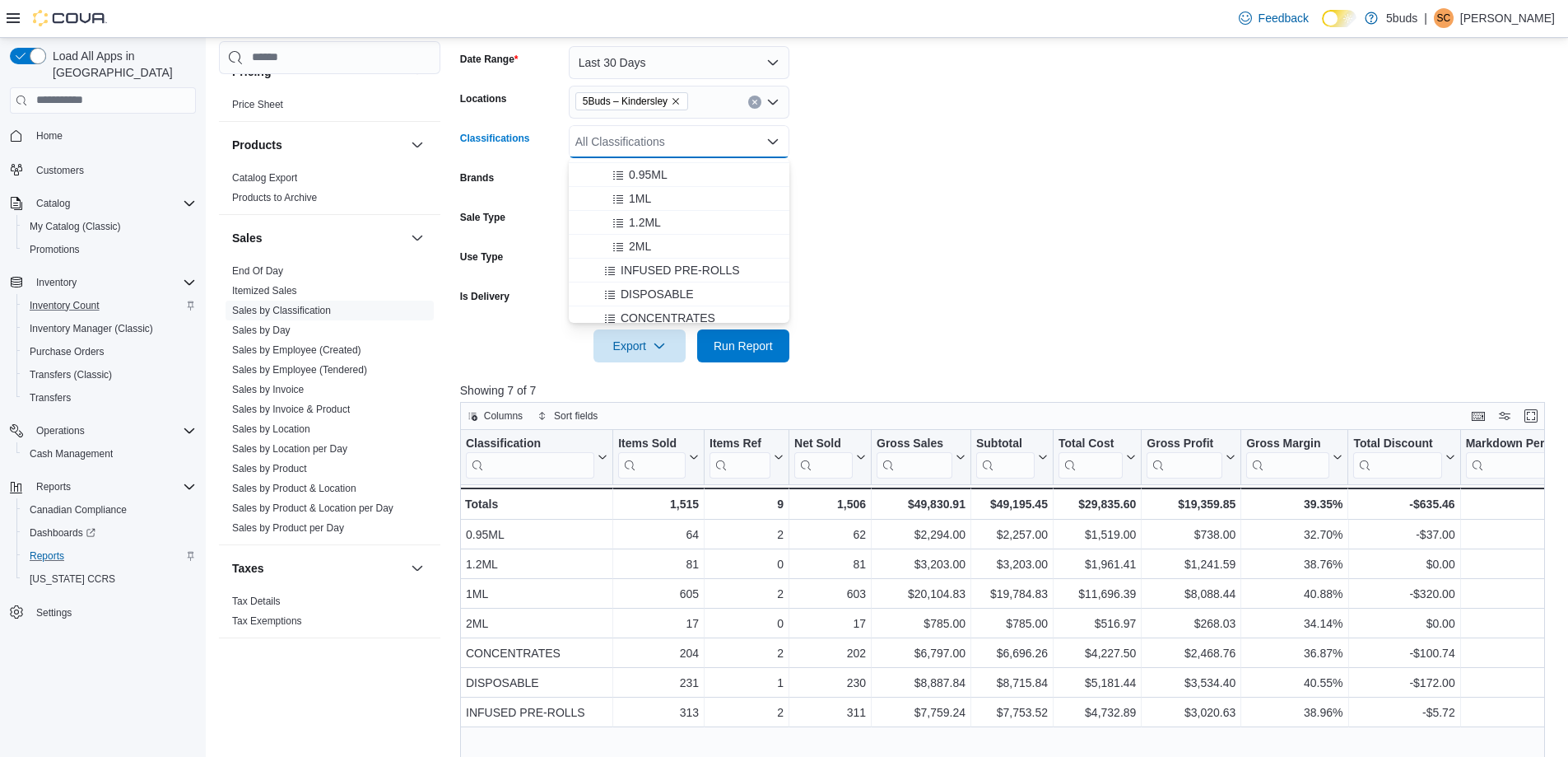
scroll to position [412, 0]
click at [663, 259] on span "EXTRACTS INGESTED" at bounding box center [673, 259] width 124 height 16
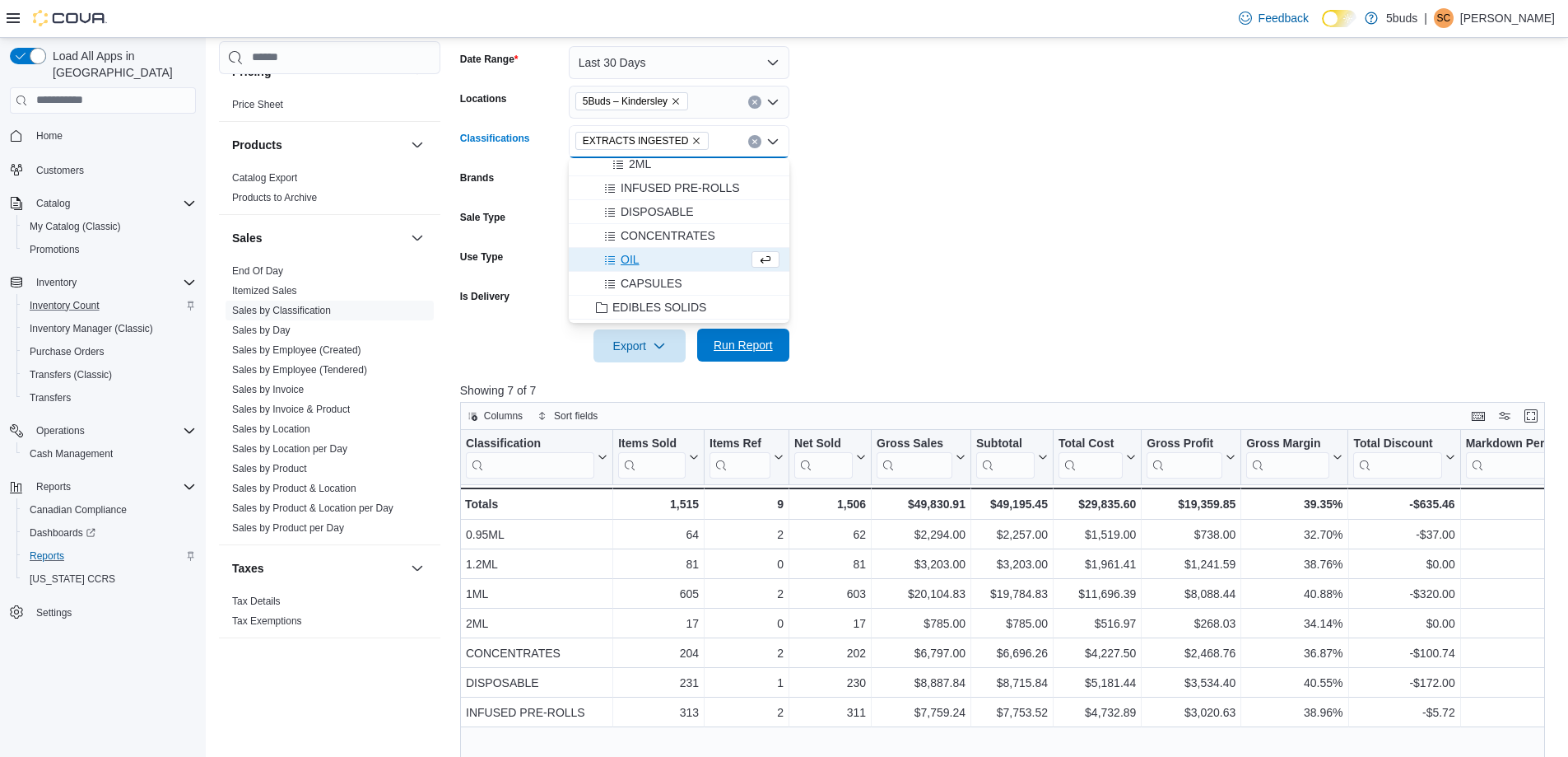
click at [746, 350] on span "Run Report" at bounding box center [743, 344] width 60 height 16
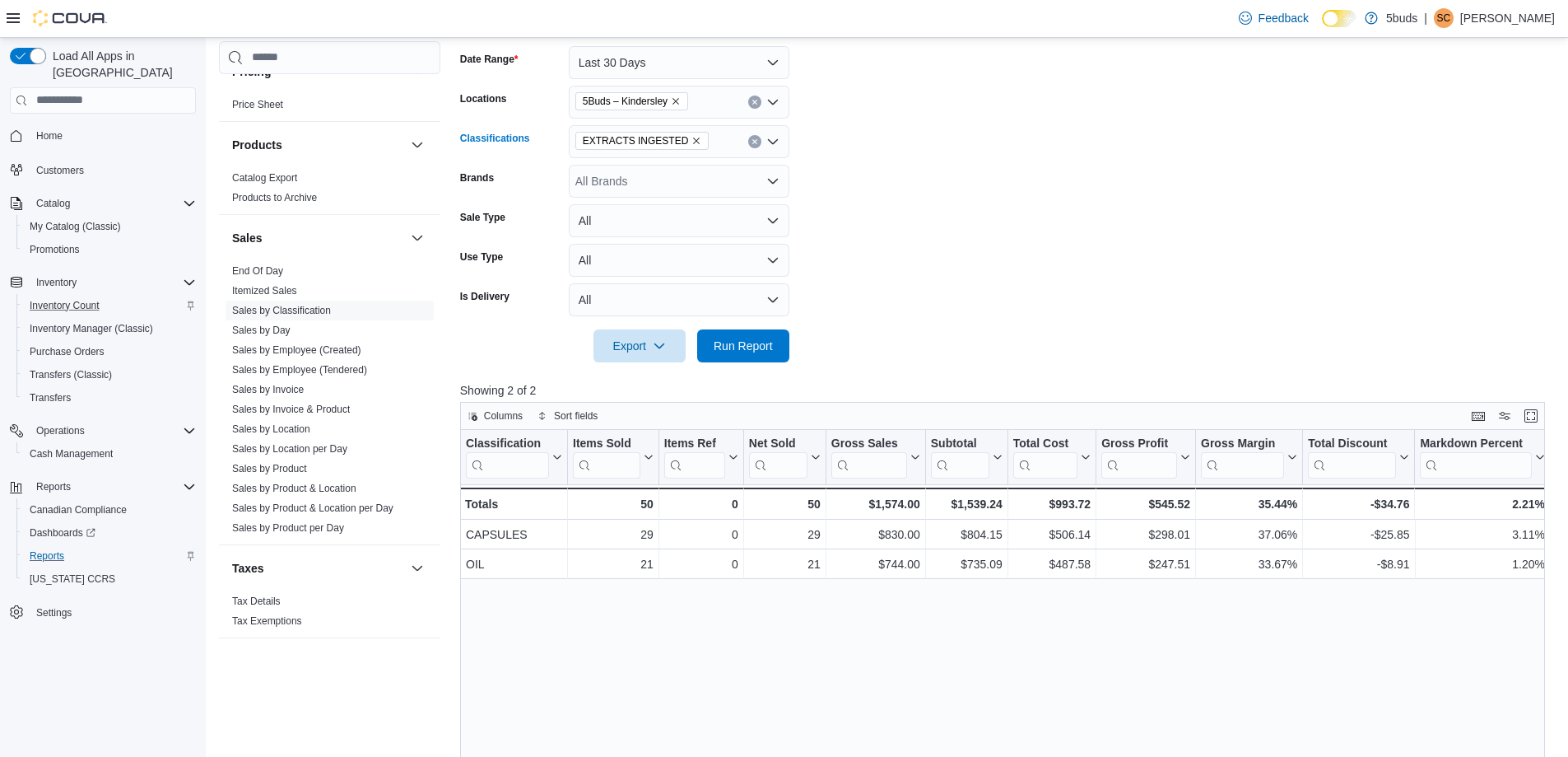
click at [694, 143] on icon "Remove EXTRACTS INGESTED from selection in this group" at bounding box center [697, 141] width 7 height 7
type input "***"
click at [648, 174] on span "EDIBLES SOLIDS" at bounding box center [658, 169] width 94 height 16
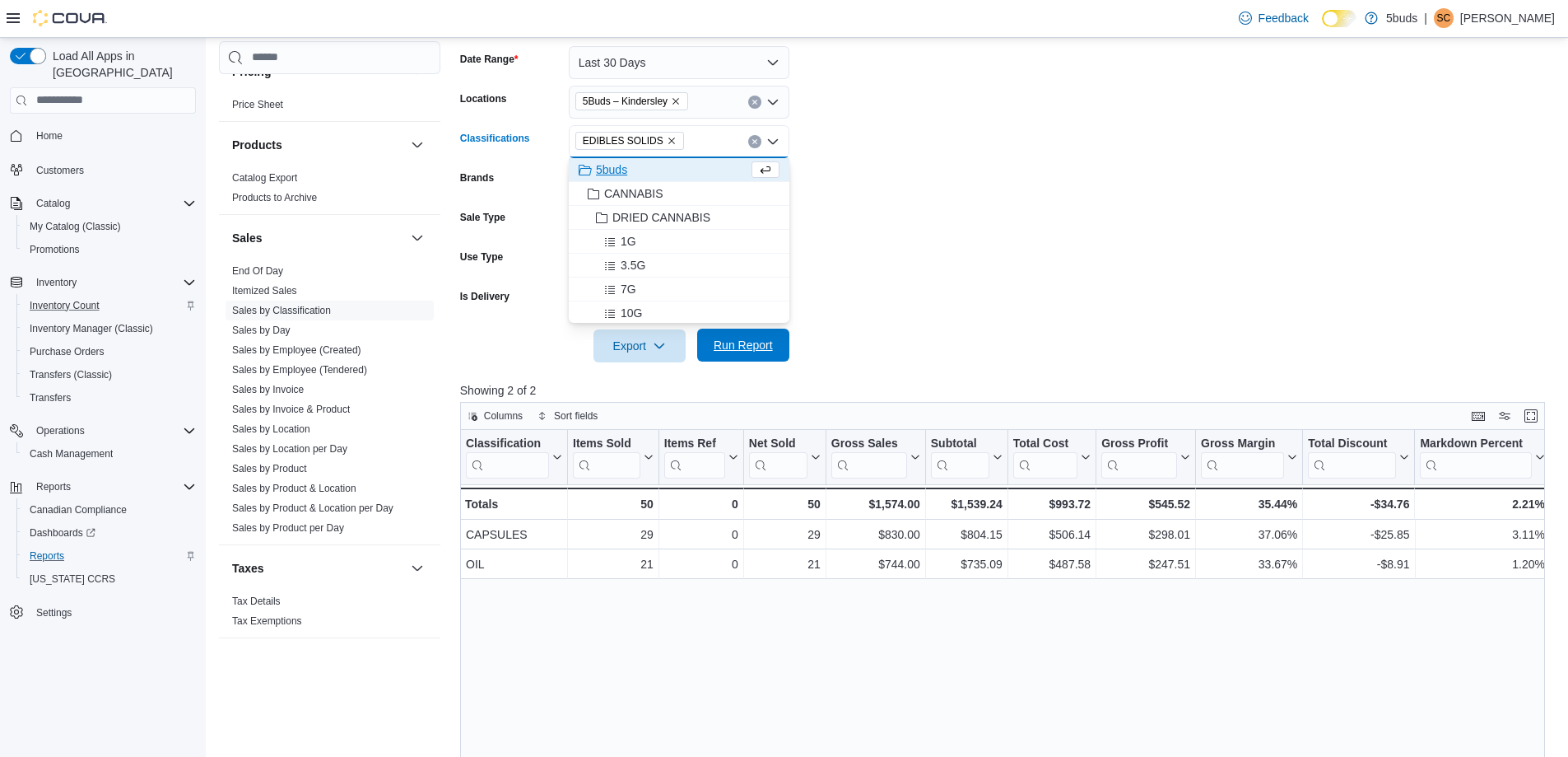
click at [745, 334] on span "Run Report" at bounding box center [743, 345] width 73 height 33
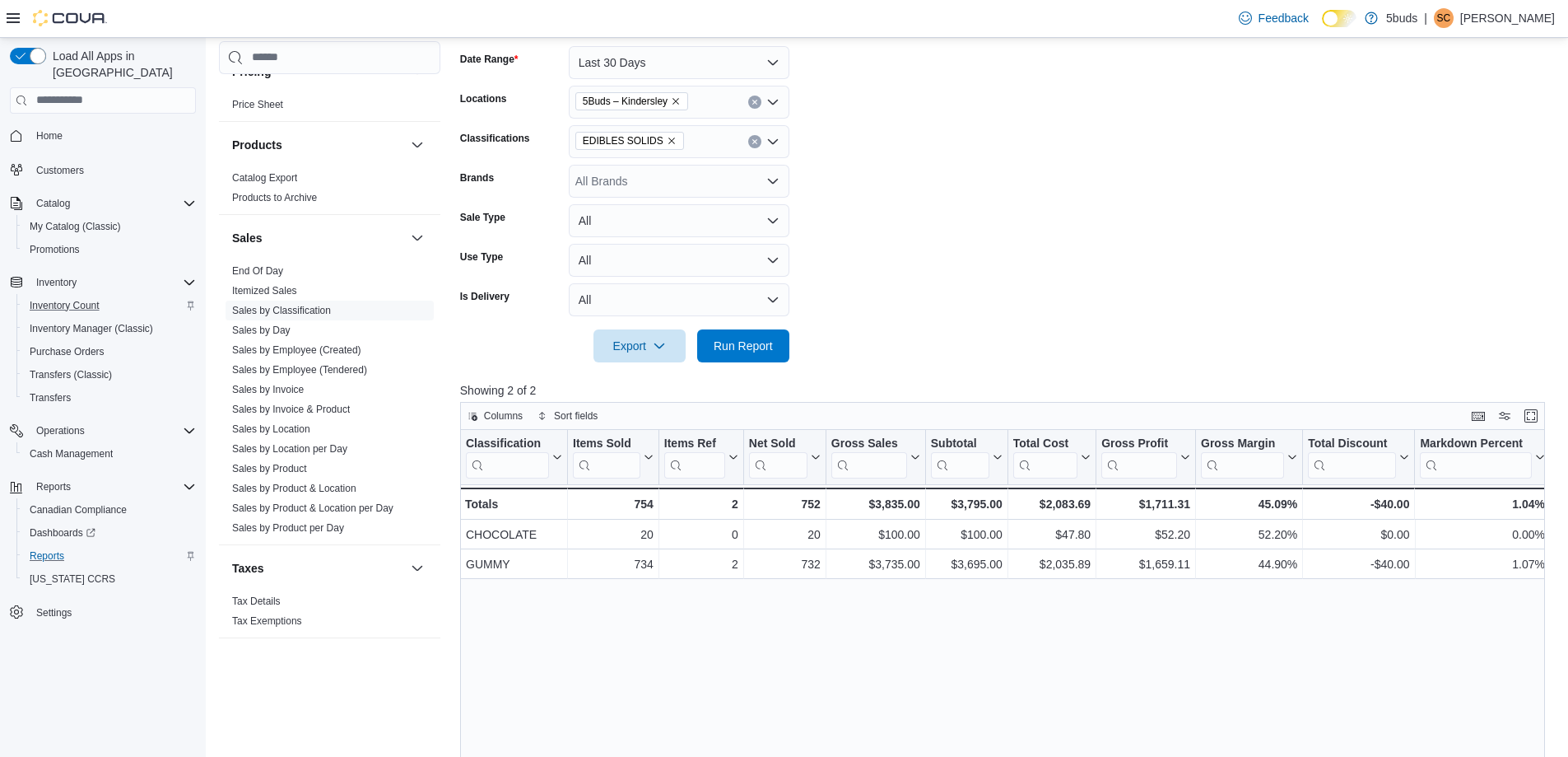
click at [667, 144] on icon "Remove EDIBLES SOLIDS from selection in this group" at bounding box center [672, 141] width 9 height 9
type input "***"
click at [662, 169] on span "EDIBLES NON-SOLIDS" at bounding box center [673, 169] width 124 height 16
click at [727, 350] on span "Run Report" at bounding box center [743, 344] width 60 height 16
click at [691, 141] on icon "Remove EDIBLES NON-SOLIDS from selection in this group" at bounding box center [696, 141] width 9 height 9
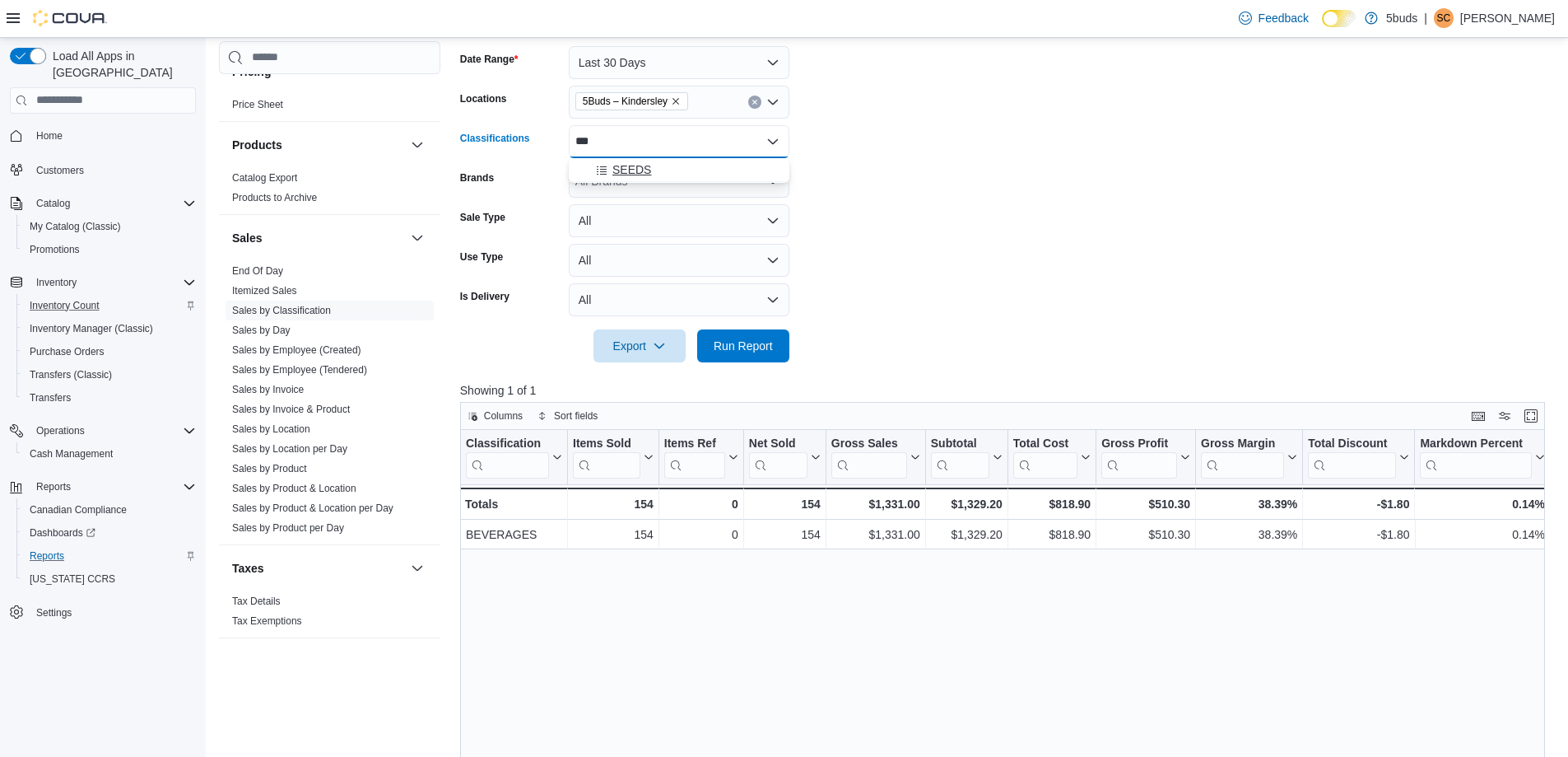
type input "***"
click at [683, 163] on div "SEEDS" at bounding box center [679, 169] width 201 height 16
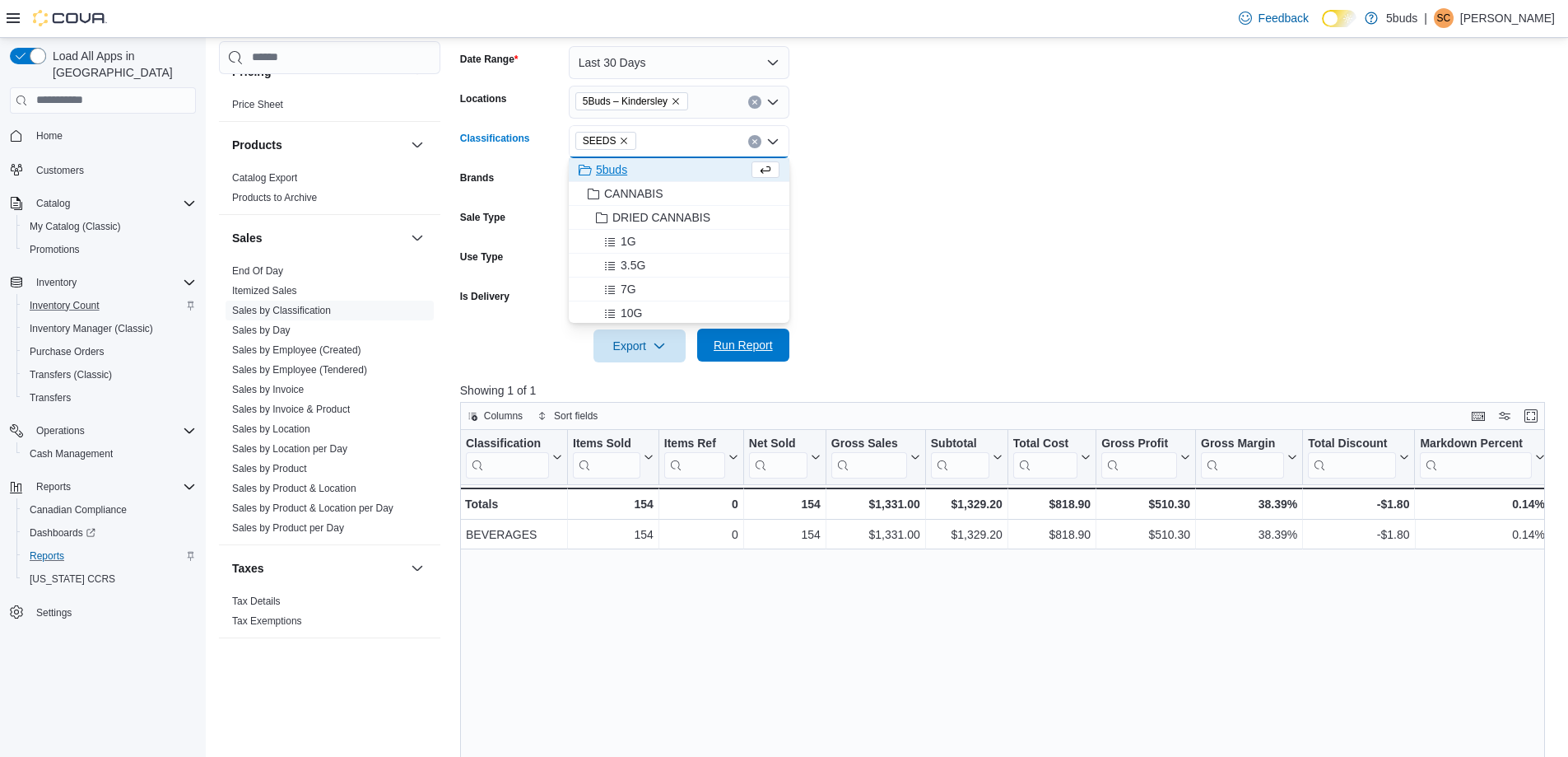
click at [714, 340] on span "Run Report" at bounding box center [743, 344] width 60 height 16
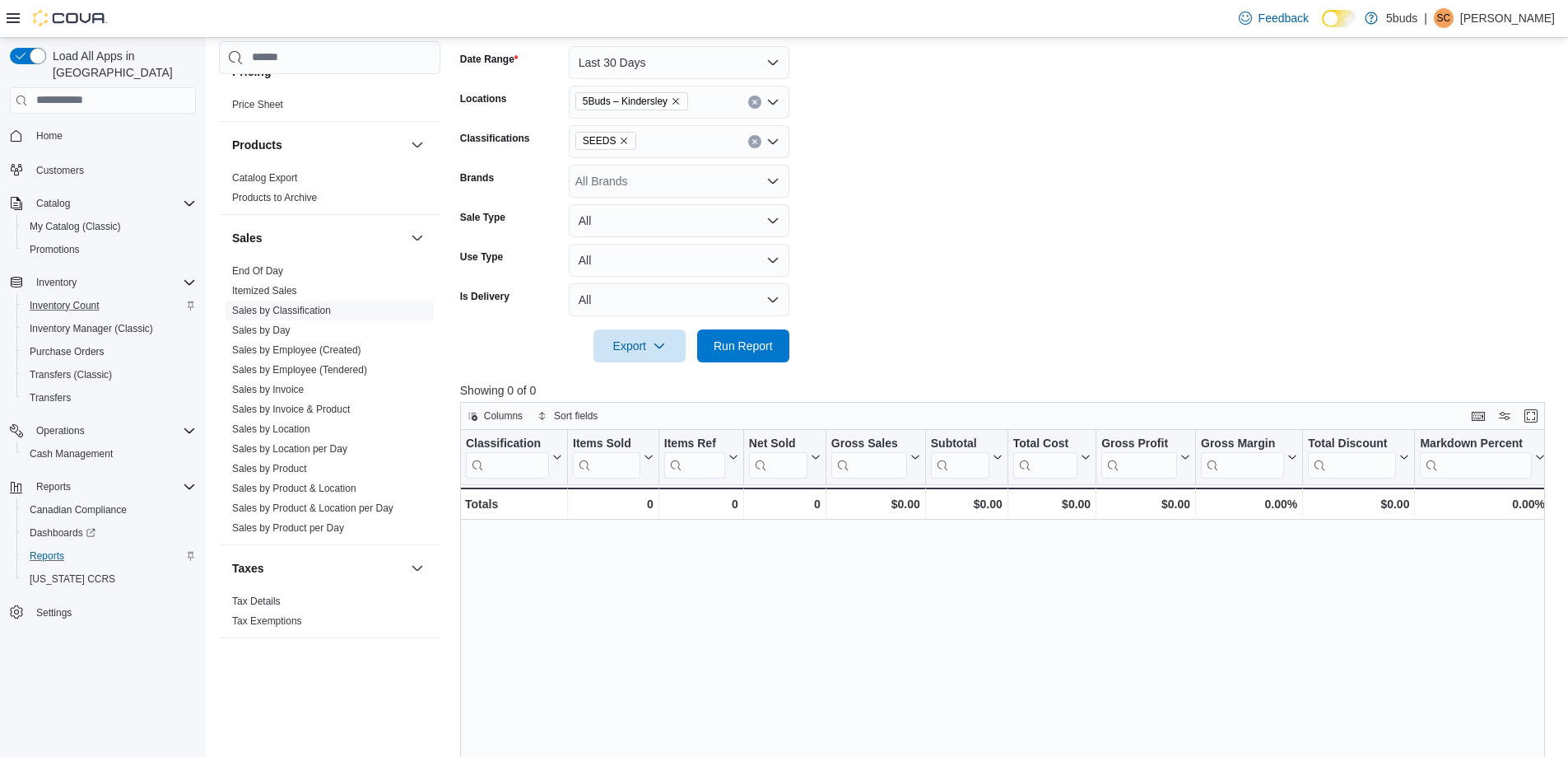
click at [621, 140] on icon "Remove SEEDS from selection in this group" at bounding box center [623, 141] width 9 height 9
type input "***"
click at [632, 159] on button "TOPICALS" at bounding box center [679, 169] width 221 height 24
click at [714, 354] on span "Run Report" at bounding box center [743, 345] width 73 height 33
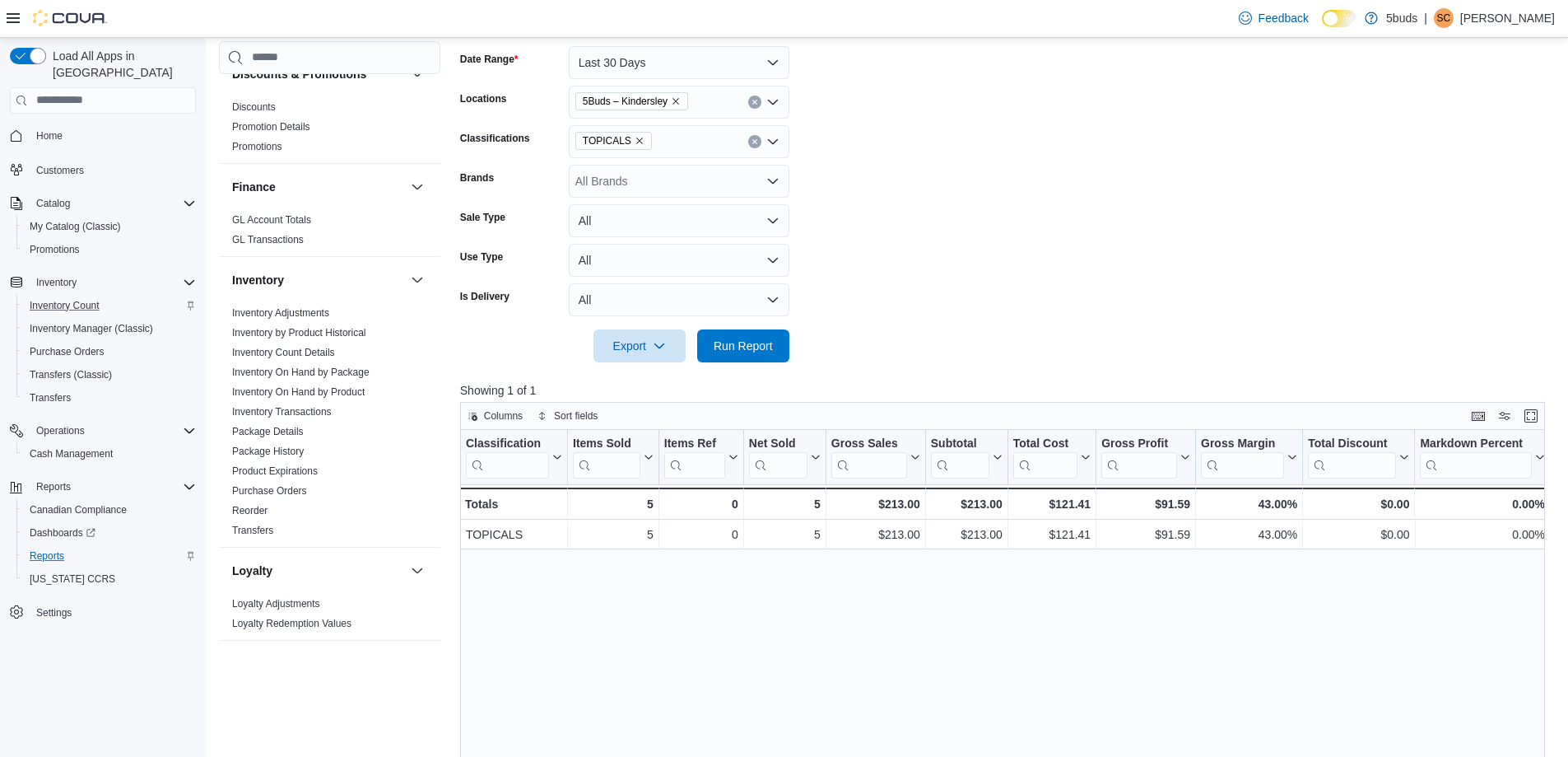
scroll to position [554, 0]
click at [342, 380] on link "Inventory On Hand by Product" at bounding box center [298, 386] width 132 height 11
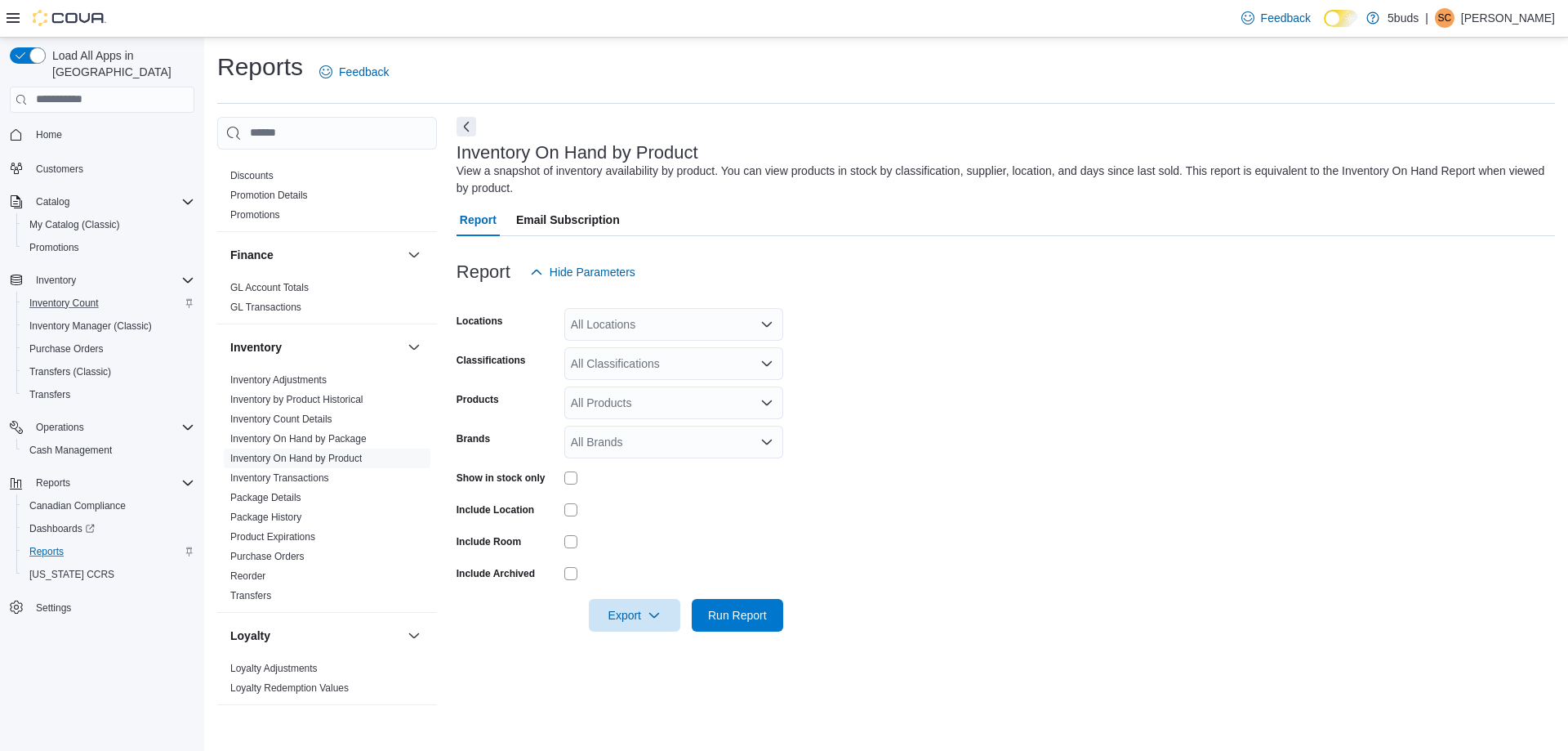
click at [650, 316] on div "All Locations" at bounding box center [674, 324] width 219 height 33
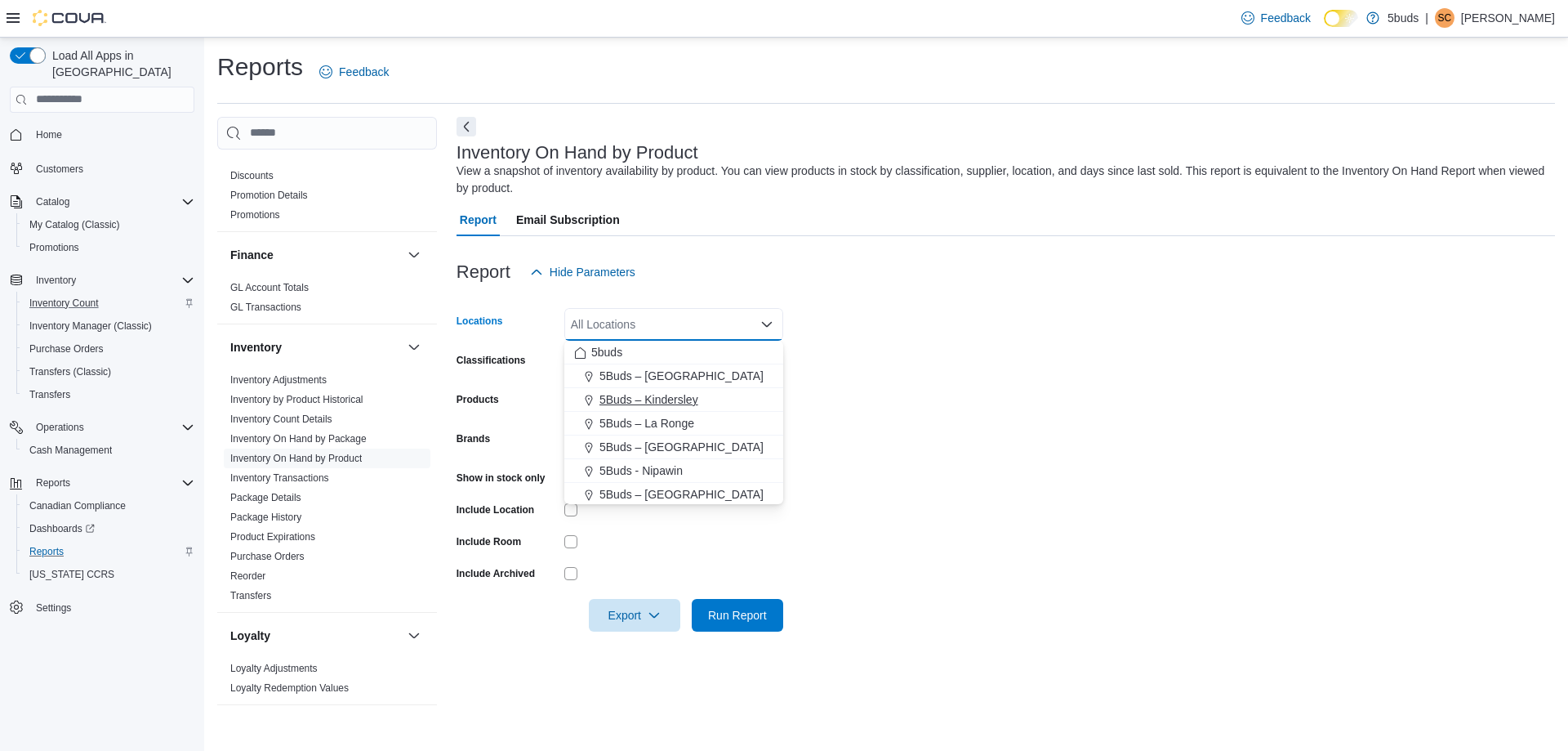
click at [650, 391] on button "5Buds – Kindersley" at bounding box center [674, 399] width 219 height 23
click at [1068, 391] on form "Locations 5Buds – Kindersley Combo box. Selected. 5Buds – Kindersley. Press Bac…" at bounding box center [1006, 460] width 1098 height 343
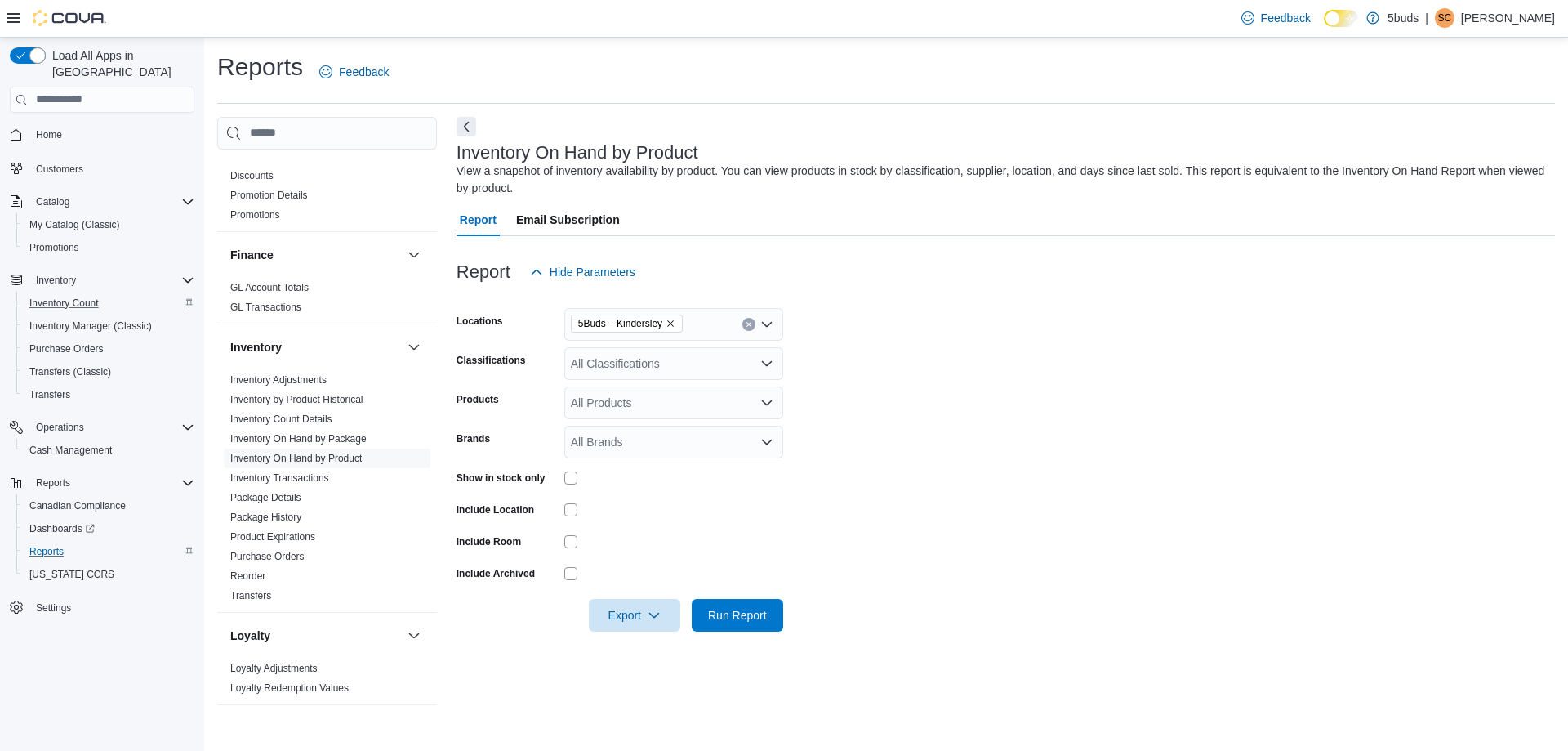
click at [639, 361] on div "All Classifications" at bounding box center [674, 363] width 219 height 33
click at [644, 413] on span "CANNABIS" at bounding box center [629, 414] width 59 height 16
click at [766, 603] on span "Run Report" at bounding box center [738, 614] width 72 height 33
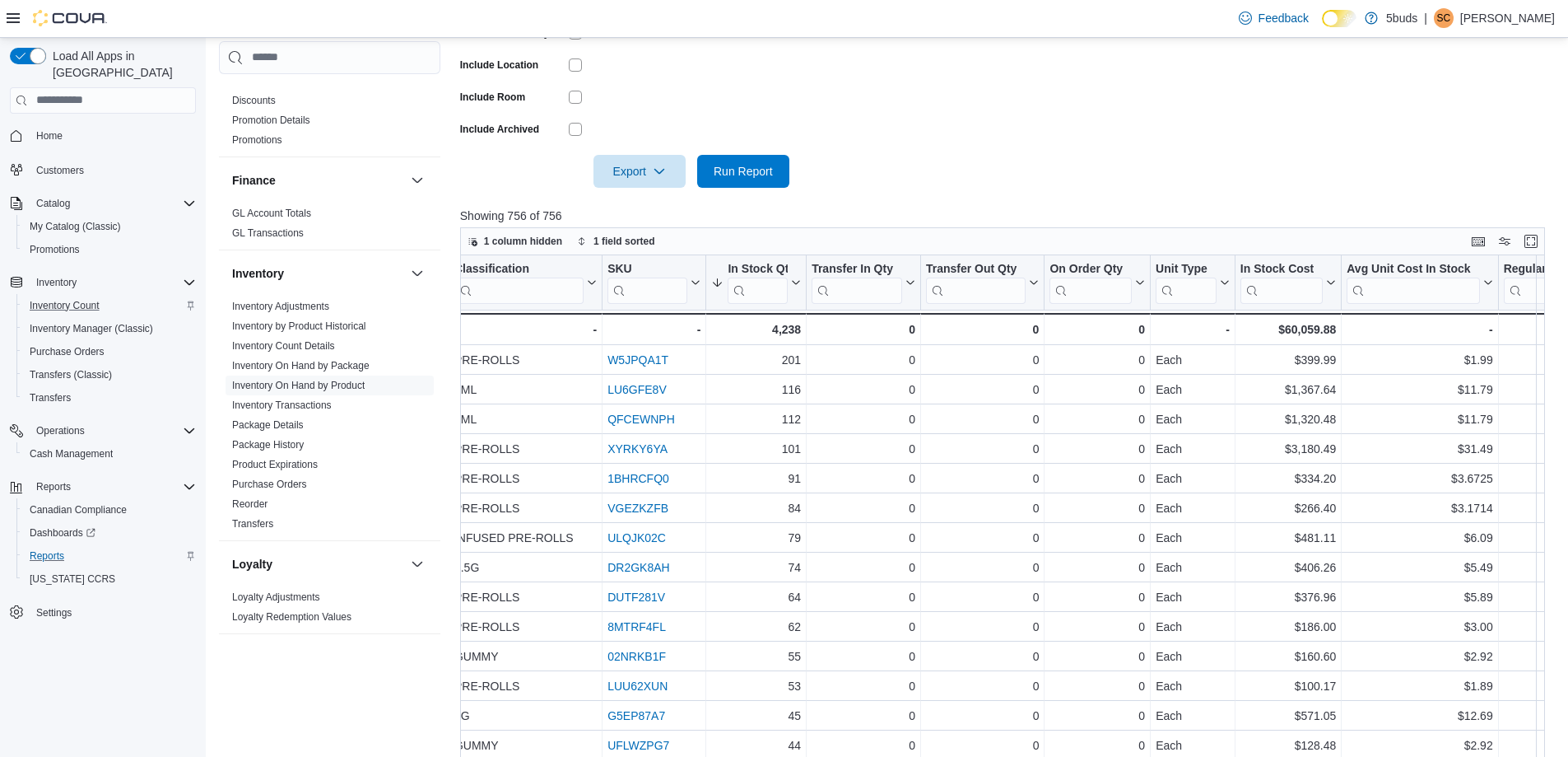
scroll to position [291, 0]
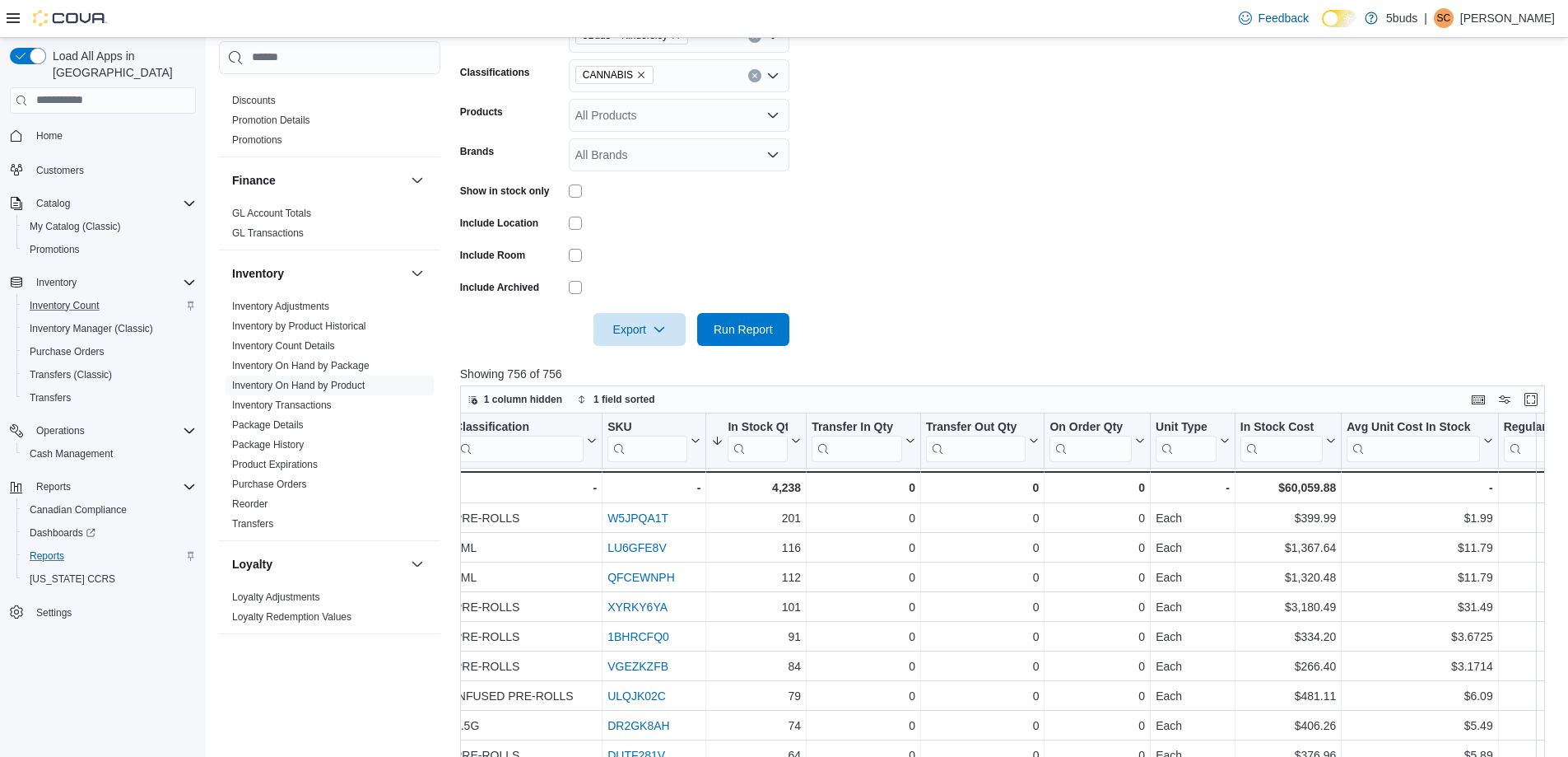
click at [643, 70] on icon "Remove CANNABIS from selection in this group" at bounding box center [641, 75] width 9 height 9
click at [638, 143] on button "DRIED CANNABIS" at bounding box center [679, 151] width 221 height 24
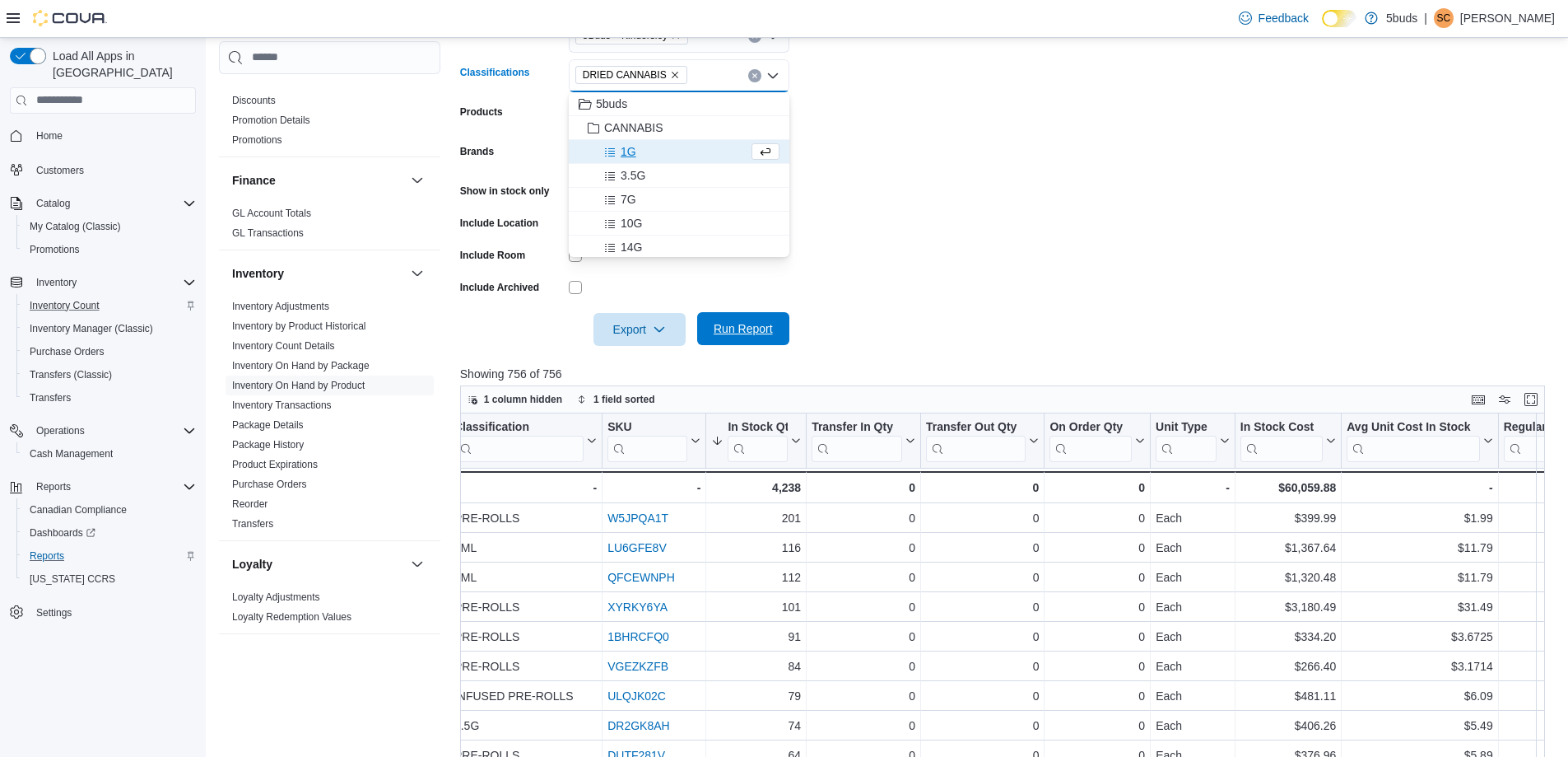
click at [723, 323] on span "Run Report" at bounding box center [743, 328] width 60 height 16
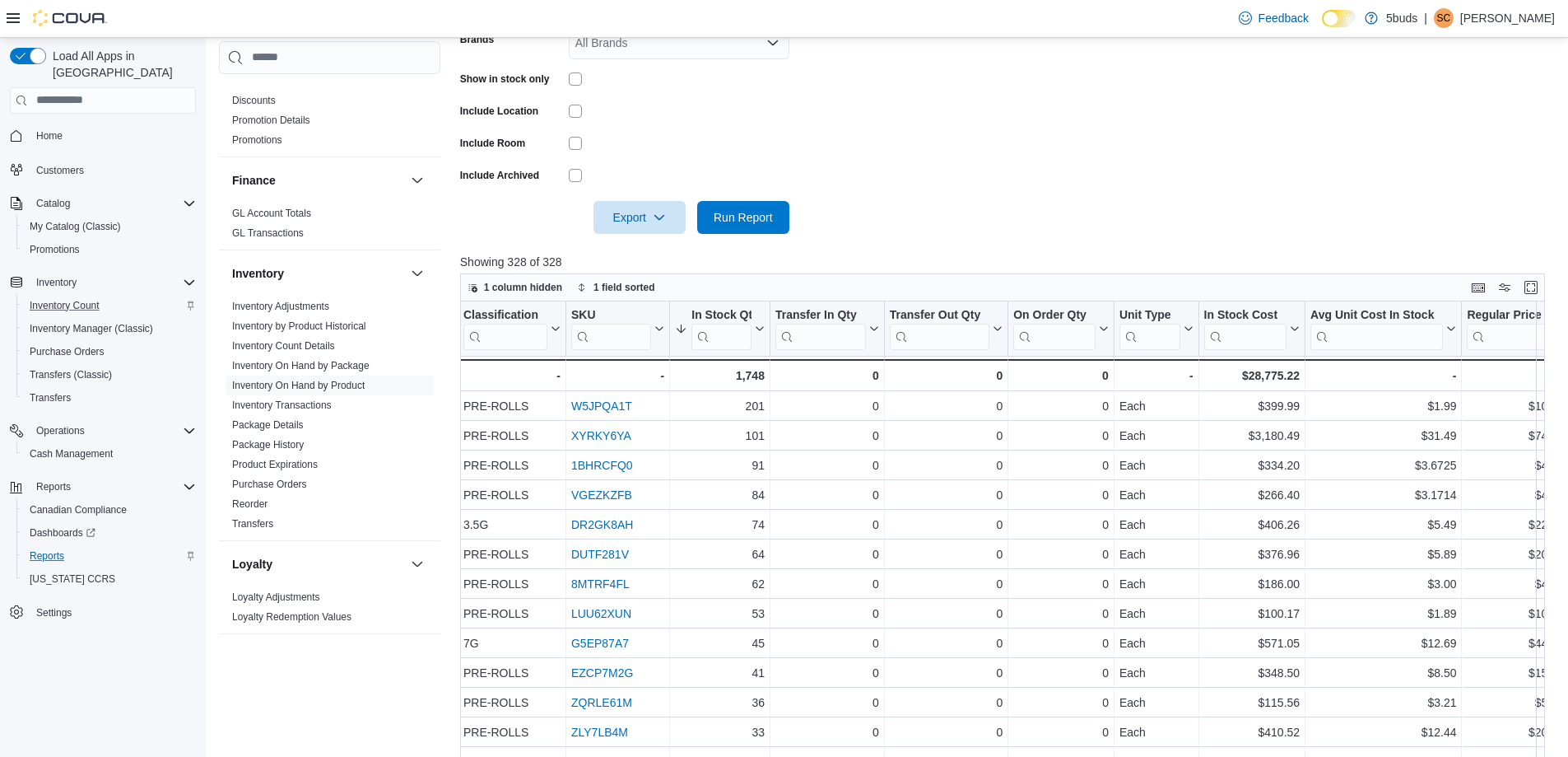
scroll to position [291, 0]
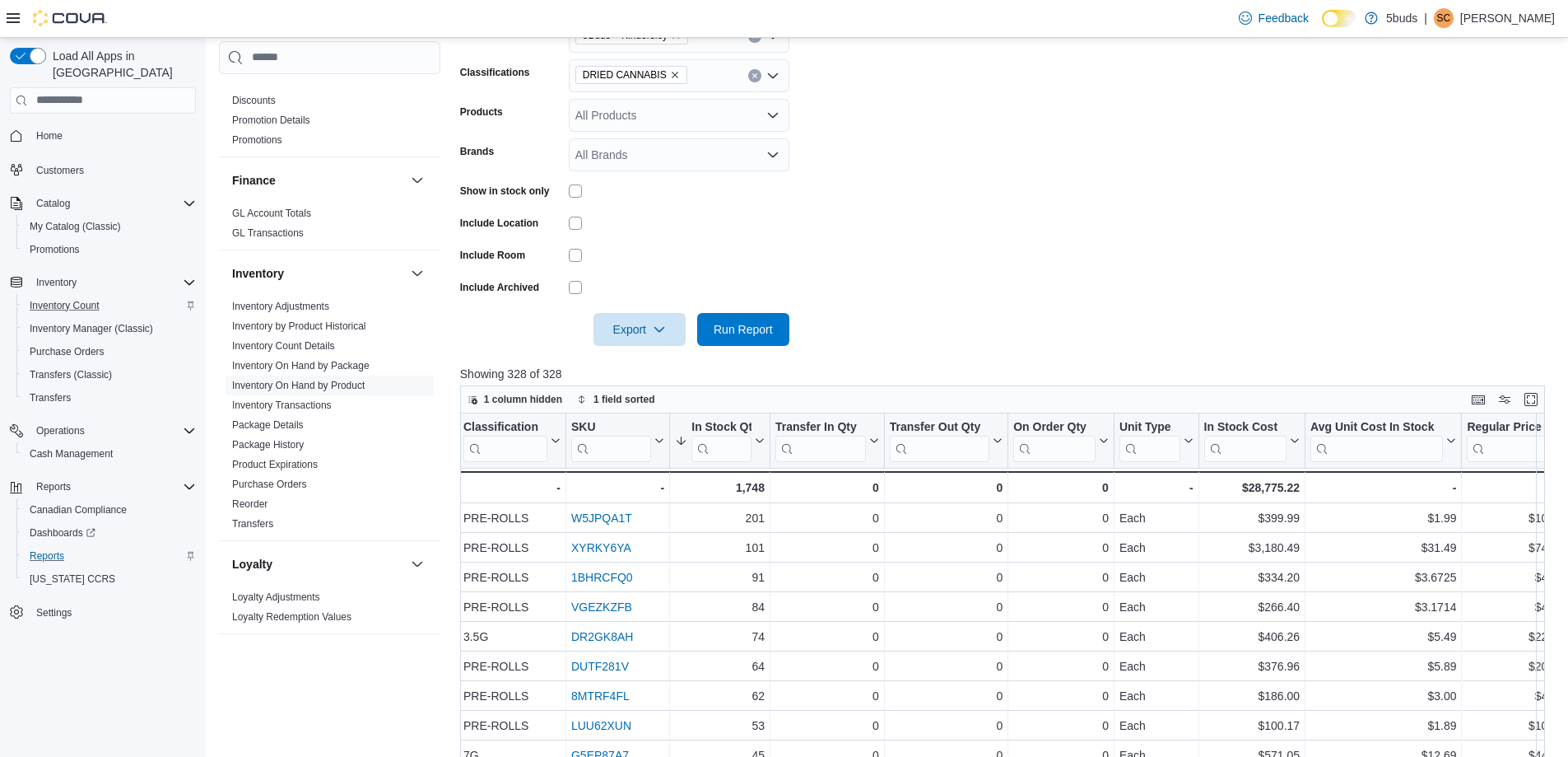
click at [673, 75] on icon "Remove DRIED CANNABIS from selection in this group" at bounding box center [674, 75] width 9 height 9
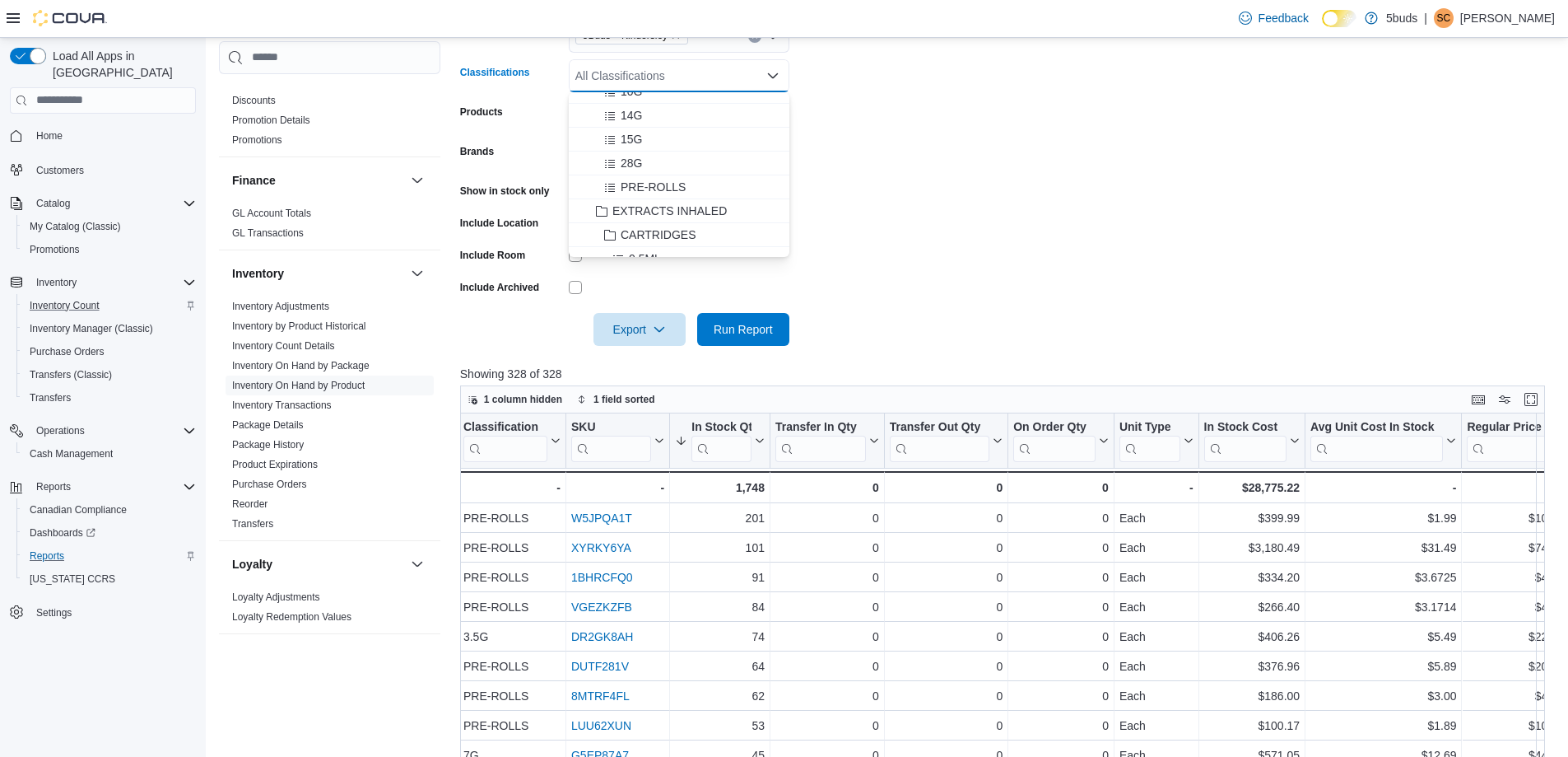
scroll to position [164, 0]
click at [670, 202] on span "EXTRACTS INHALED" at bounding box center [669, 201] width 114 height 16
click at [721, 349] on div at bounding box center [1008, 355] width 1097 height 20
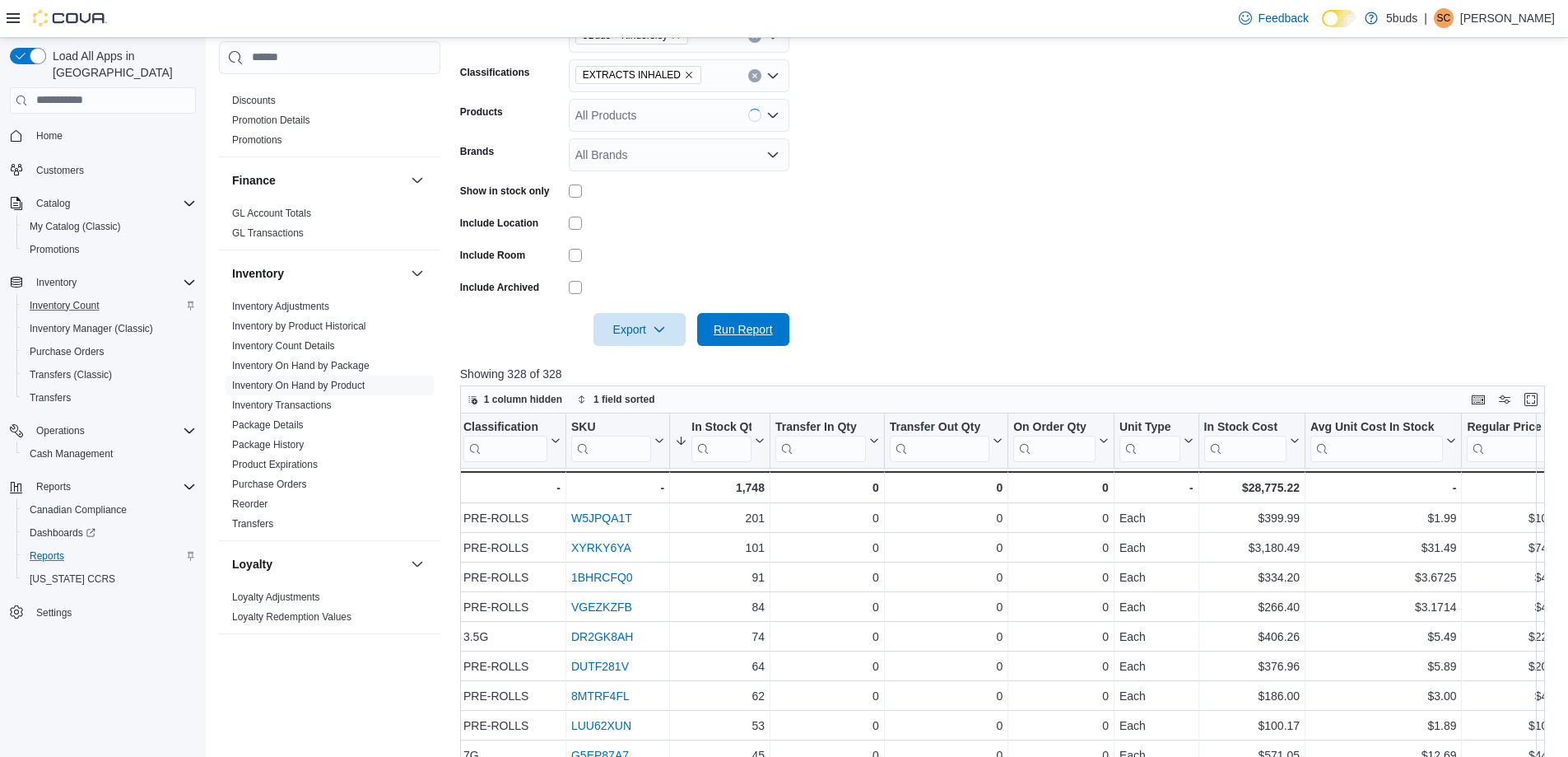
click at [724, 328] on span "Run Report" at bounding box center [743, 329] width 60 height 16
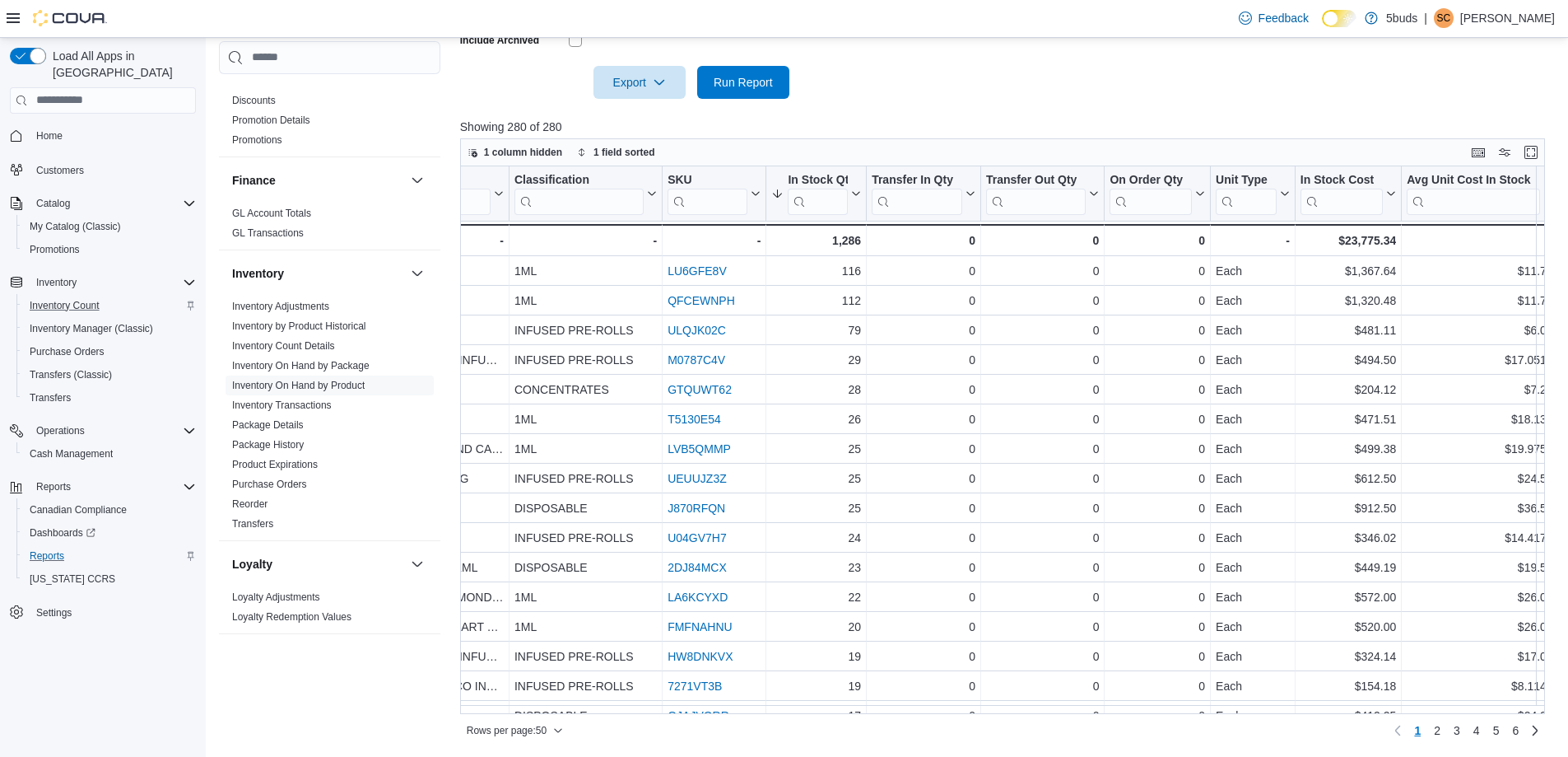
scroll to position [208, 0]
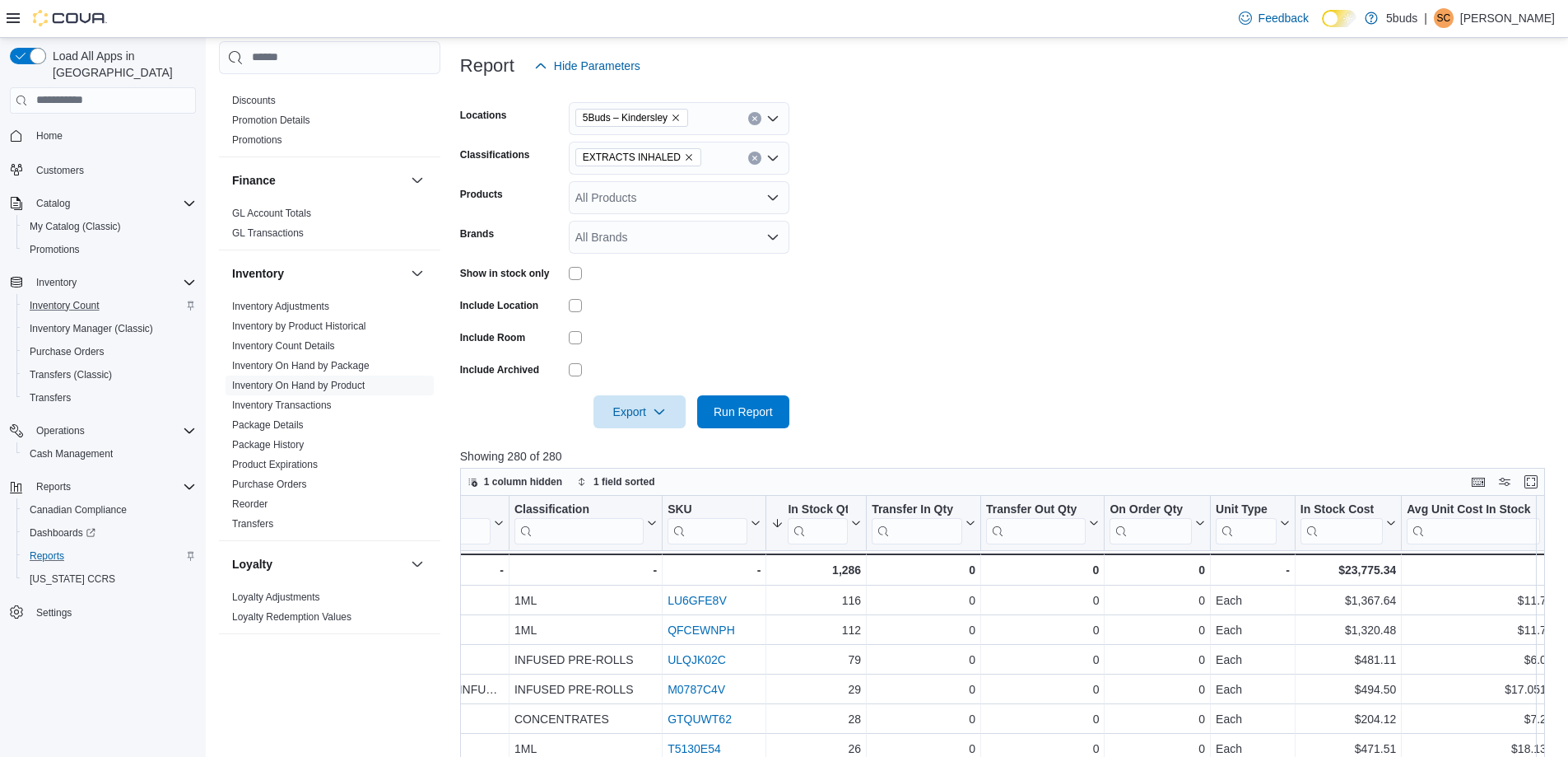
click at [684, 158] on icon "Remove EXTRACTS INHALED from selection in this group" at bounding box center [689, 157] width 9 height 9
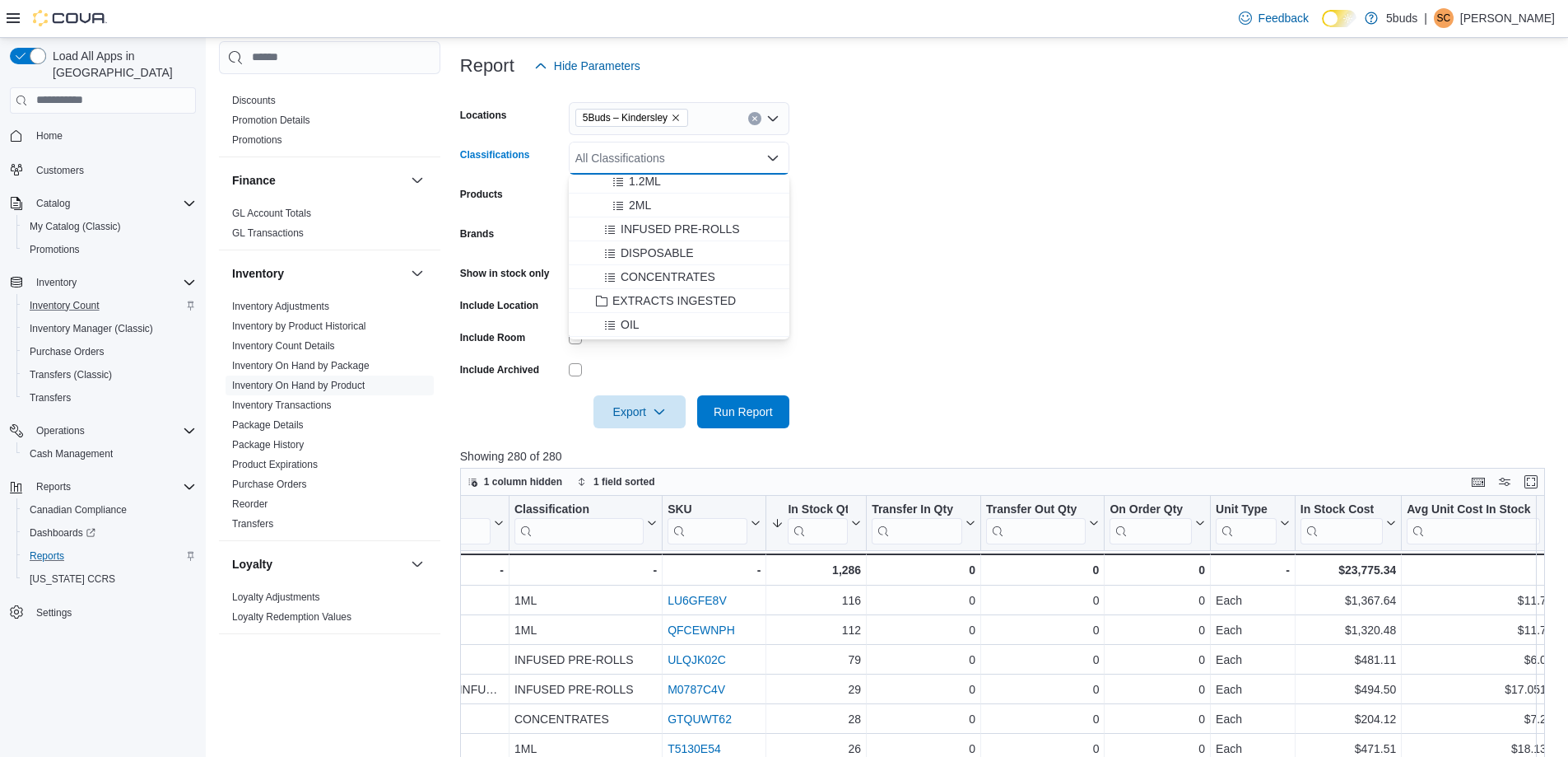
scroll to position [412, 0]
click at [661, 279] on span "EXTRACTS INGESTED" at bounding box center [673, 275] width 124 height 16
click at [736, 402] on span "Run Report" at bounding box center [743, 410] width 73 height 33
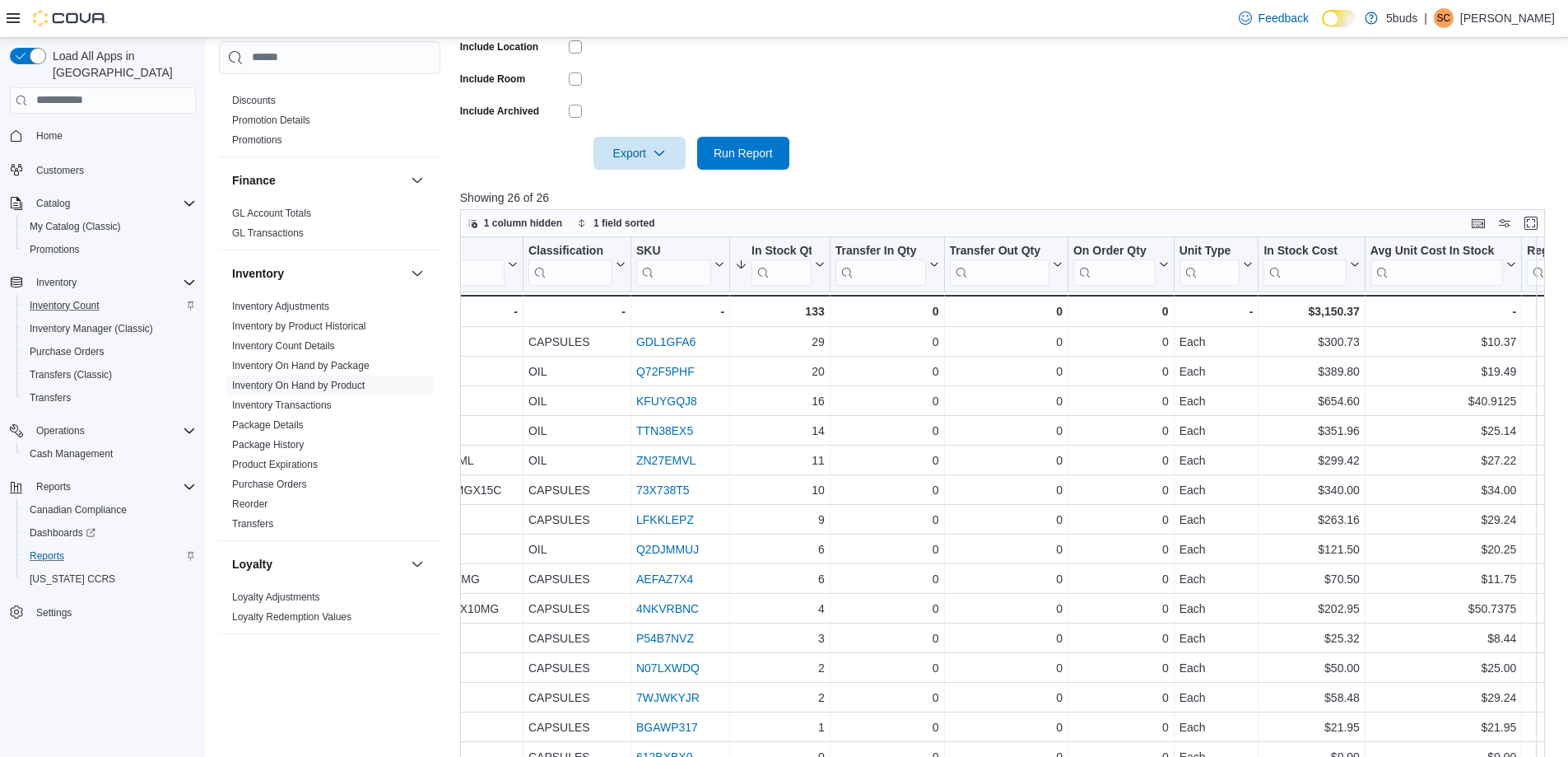
scroll to position [291, 0]
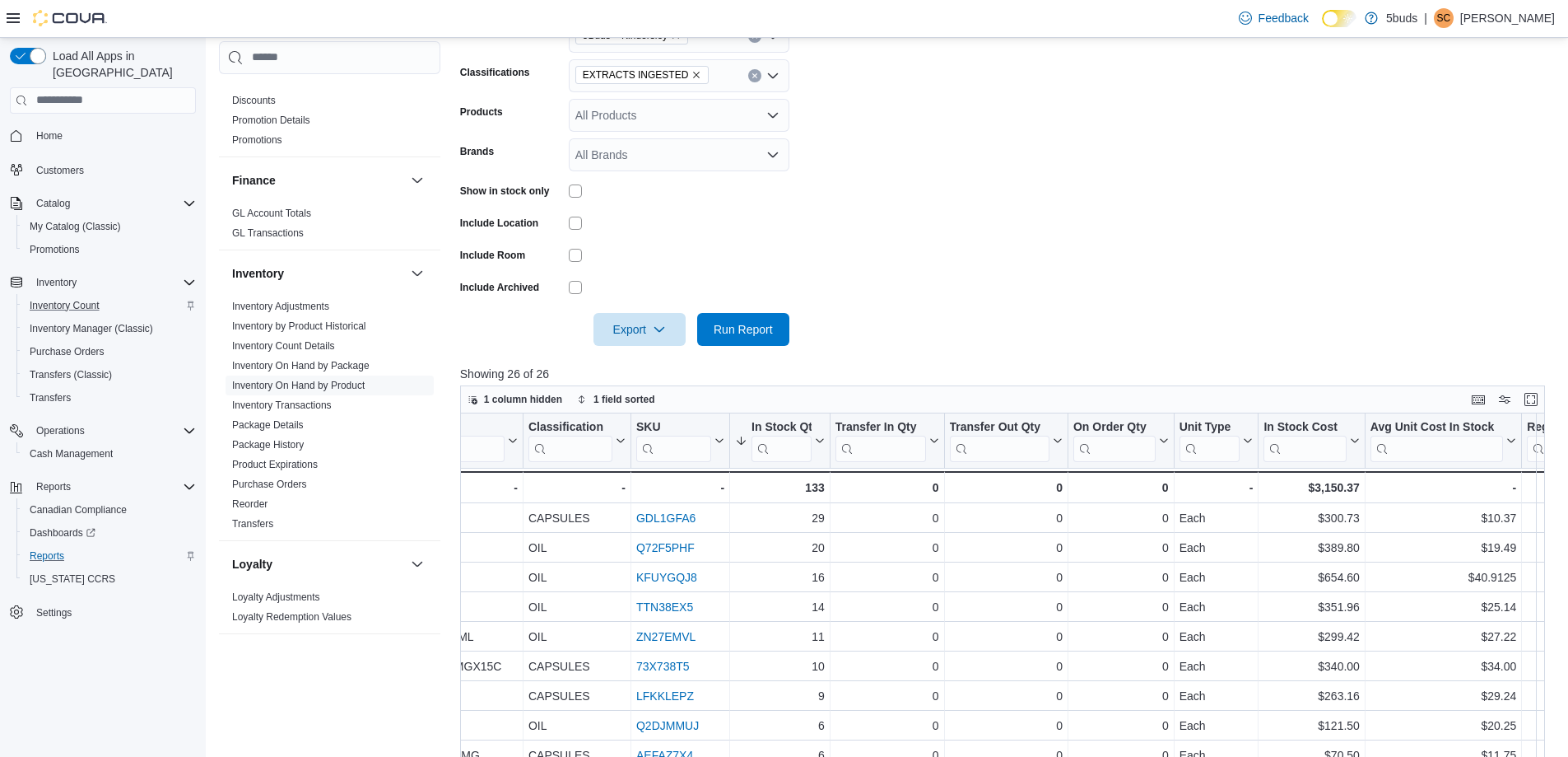
click at [691, 75] on icon "Remove EXTRACTS INGESTED from selection in this group" at bounding box center [696, 75] width 9 height 9
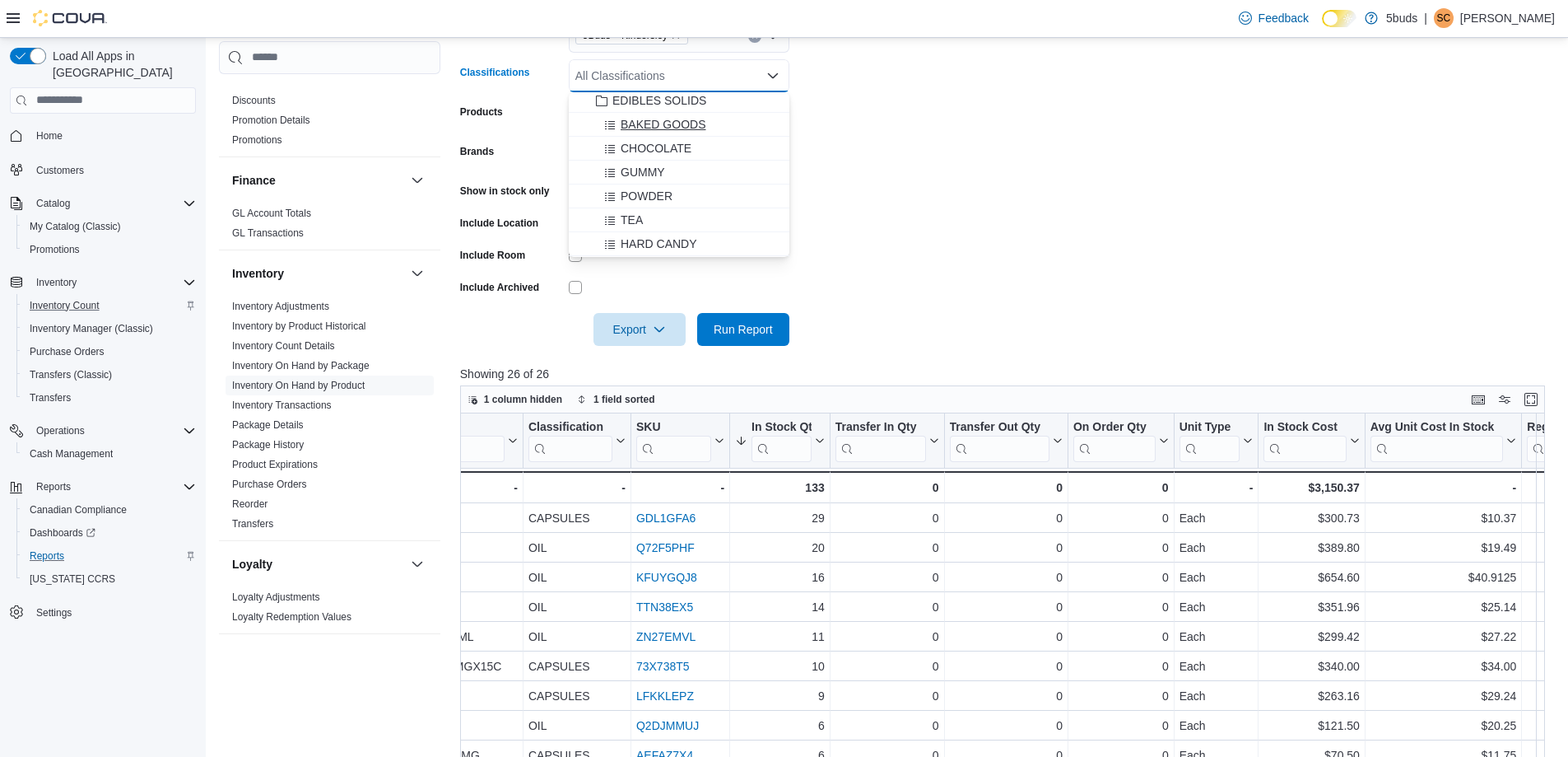
scroll to position [494, 0]
click at [658, 182] on span "EDIBLES SOLIDS" at bounding box center [658, 182] width 94 height 16
click at [732, 317] on span "Run Report" at bounding box center [743, 328] width 73 height 33
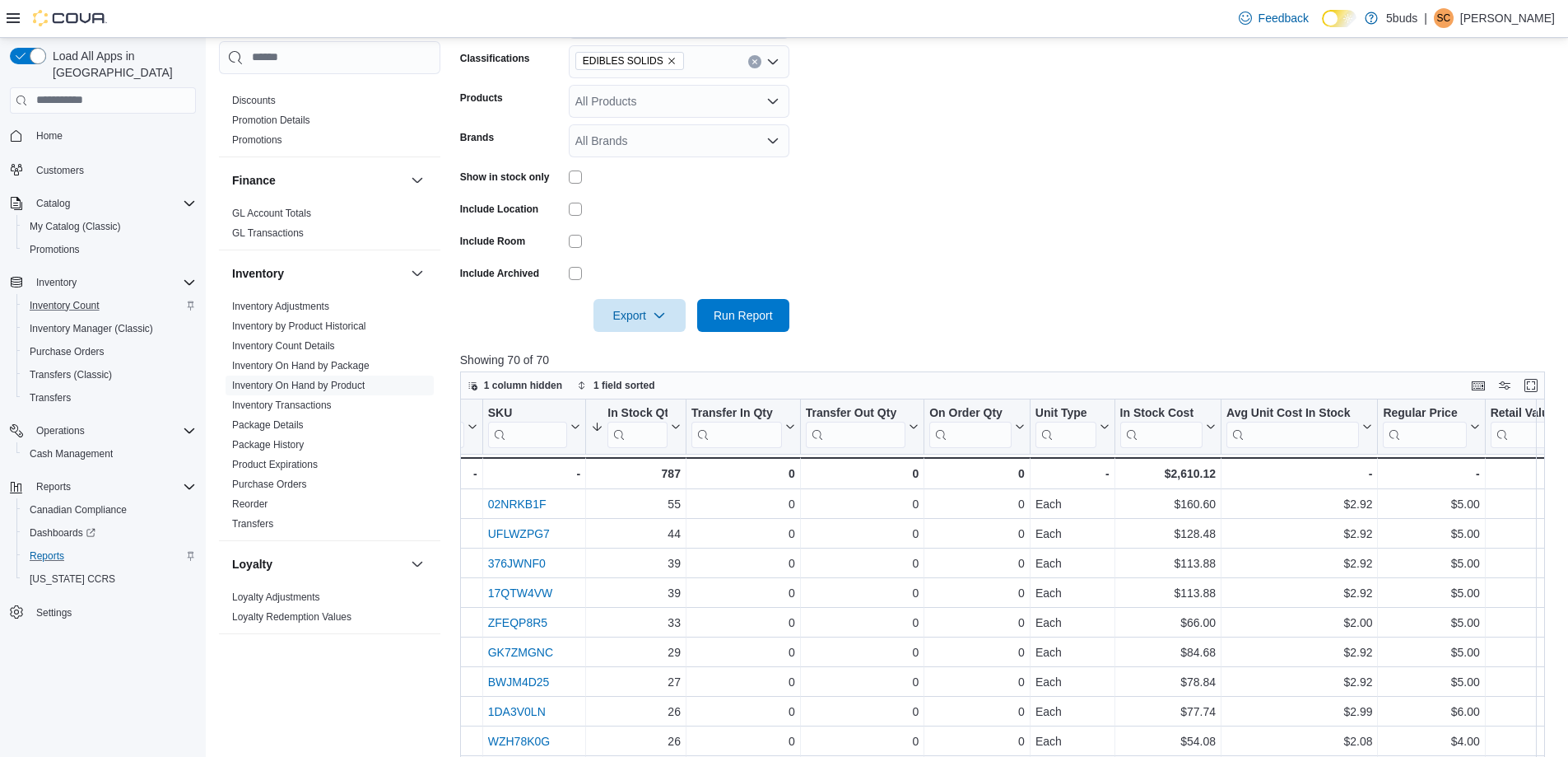
scroll to position [208, 0]
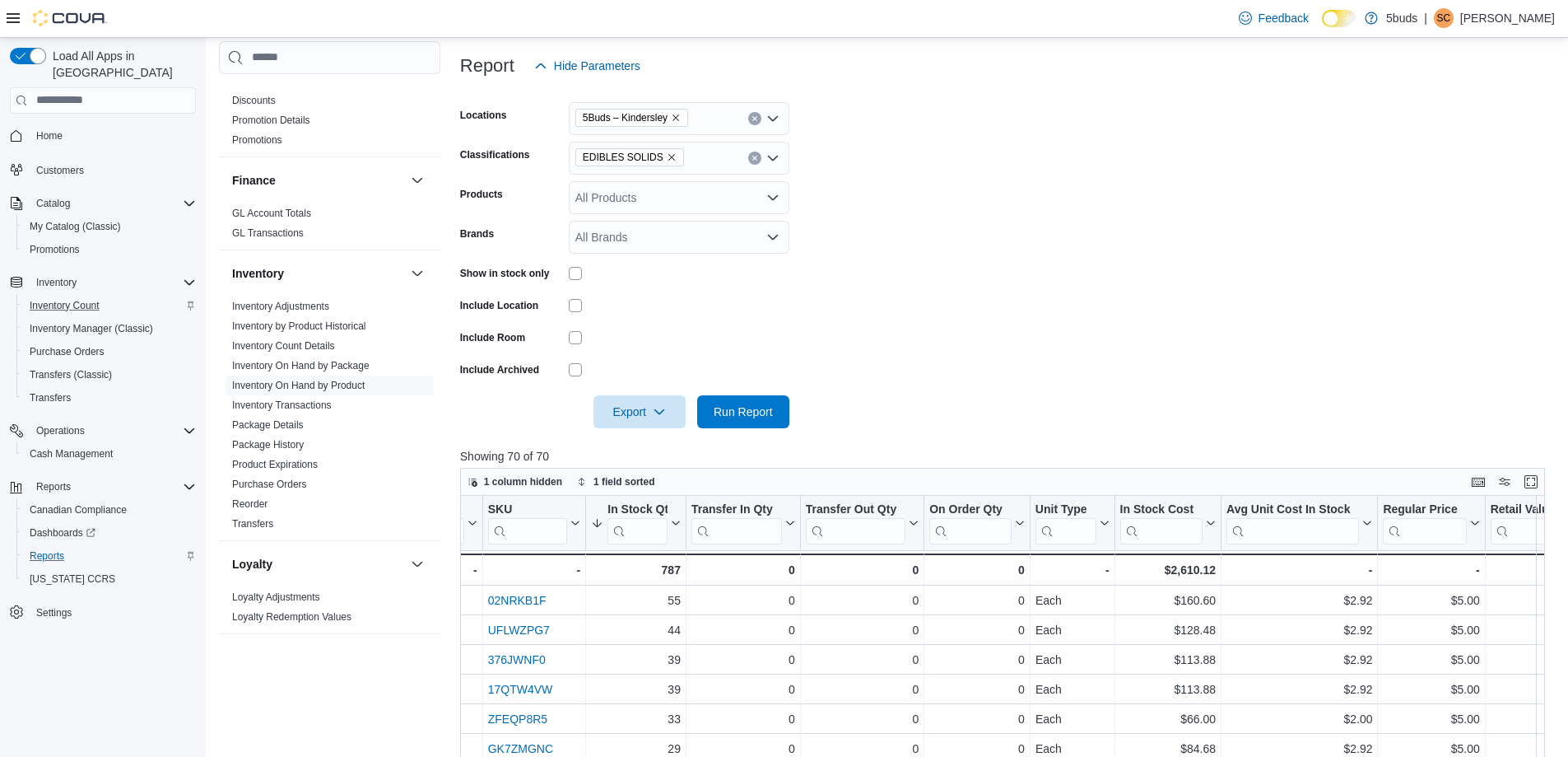
click at [667, 152] on icon "Remove EDIBLES SOLIDS from selection in this group" at bounding box center [672, 157] width 9 height 9
click at [659, 161] on div "All Classifications Combo box. Selected. Combo box input. All Classifications. …" at bounding box center [679, 158] width 221 height 33
type input "***"
click at [676, 186] on span "EDIBLES NON-SOLIDS" at bounding box center [673, 185] width 124 height 16
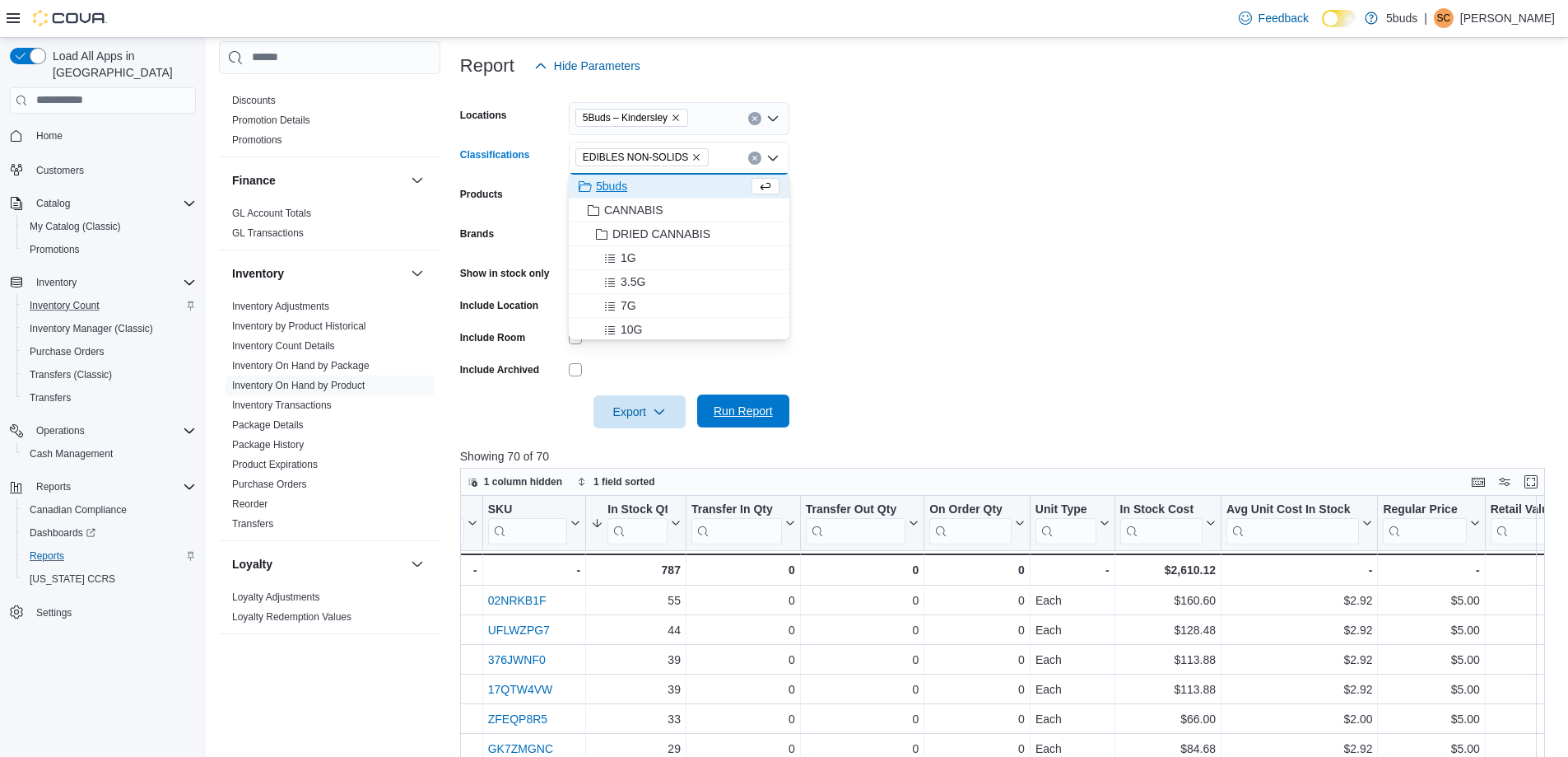
click at [746, 402] on span "Run Report" at bounding box center [743, 410] width 73 height 33
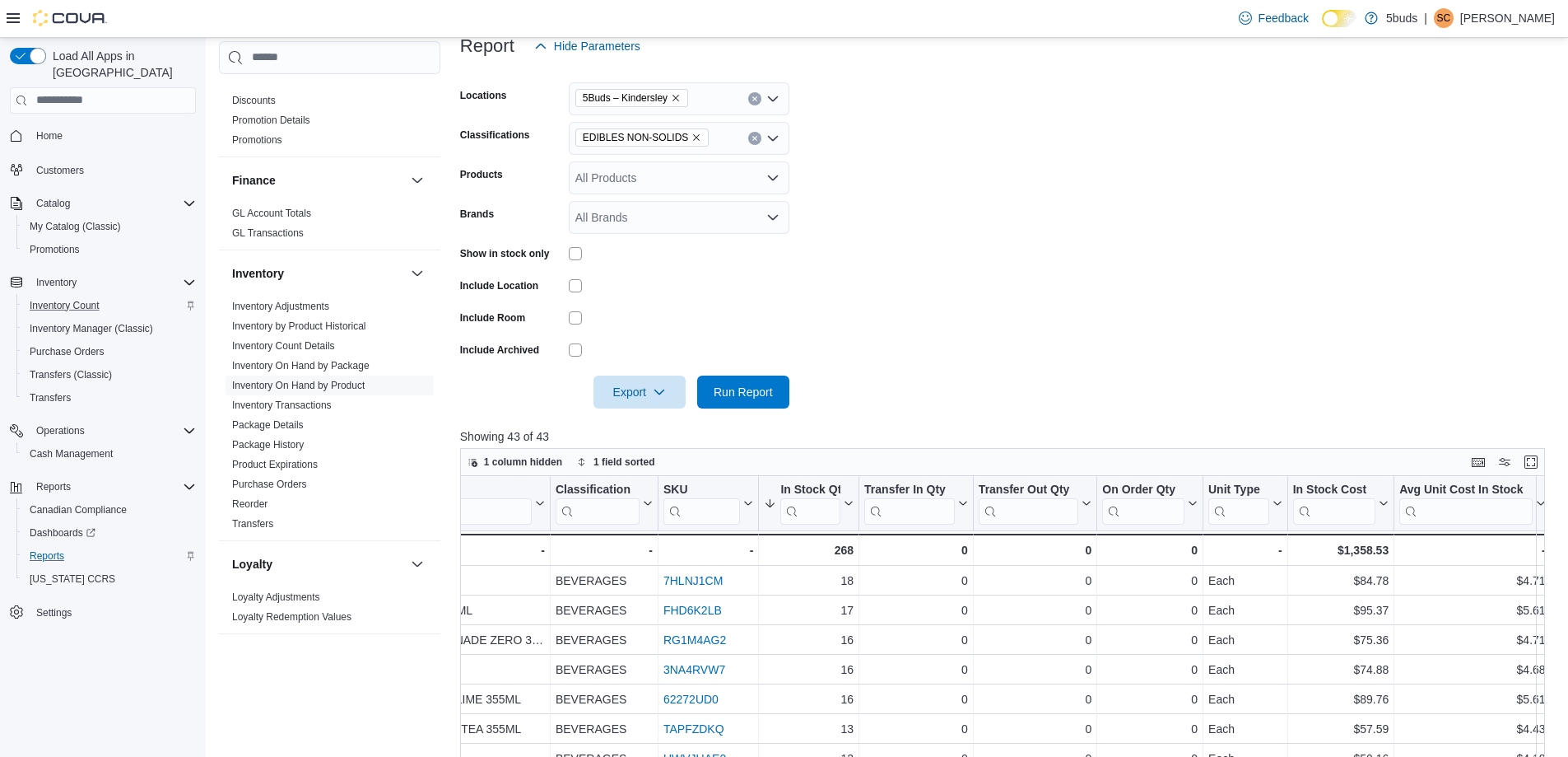
scroll to position [208, 0]
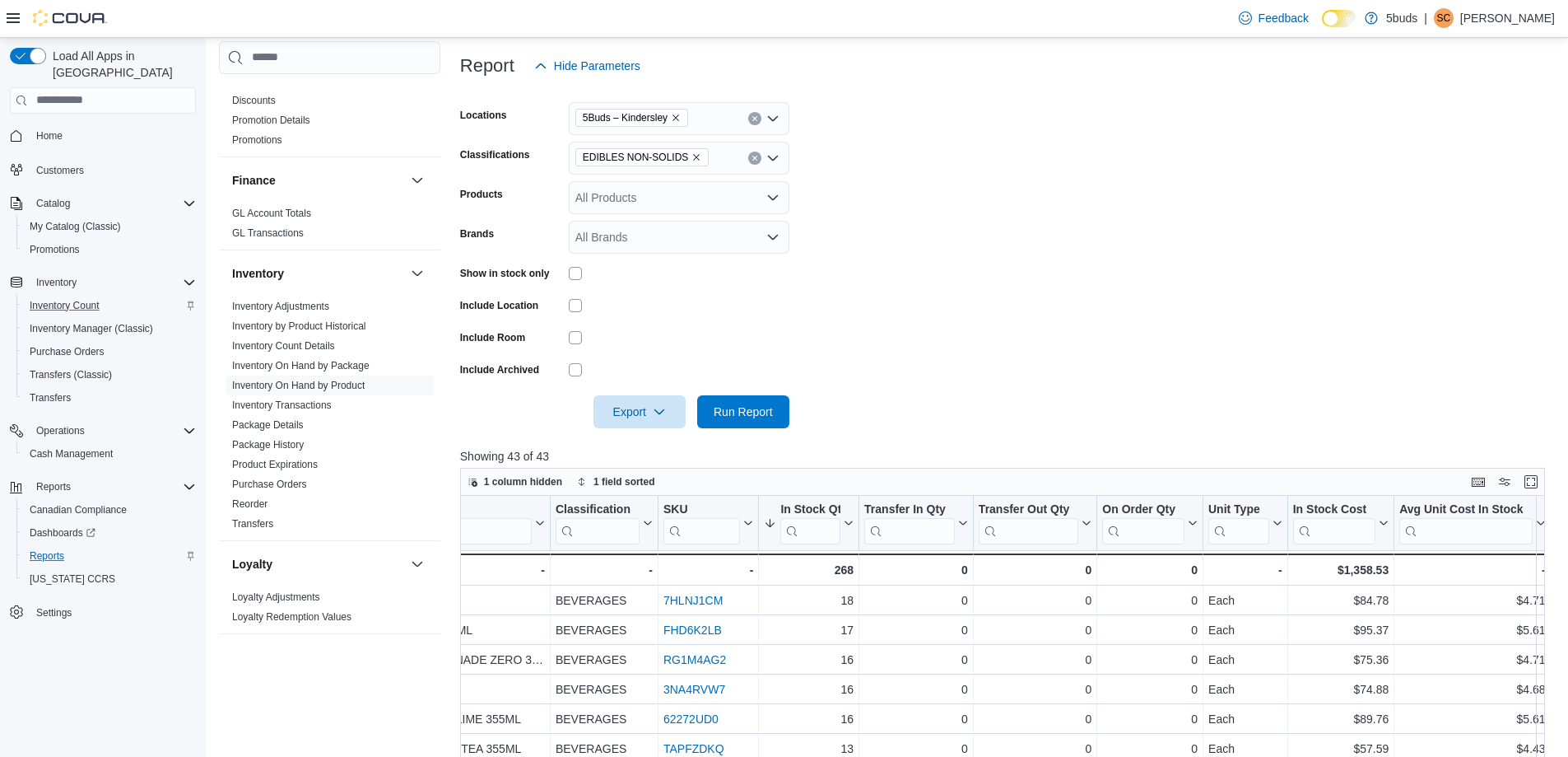
click at [694, 157] on icon "Remove EDIBLES NON-SOLIDS from selection in this group" at bounding box center [697, 157] width 7 height 7
type input "***"
click at [682, 177] on button "SEEDS" at bounding box center [679, 186] width 221 height 24
click at [724, 409] on span "Run Report" at bounding box center [743, 410] width 60 height 16
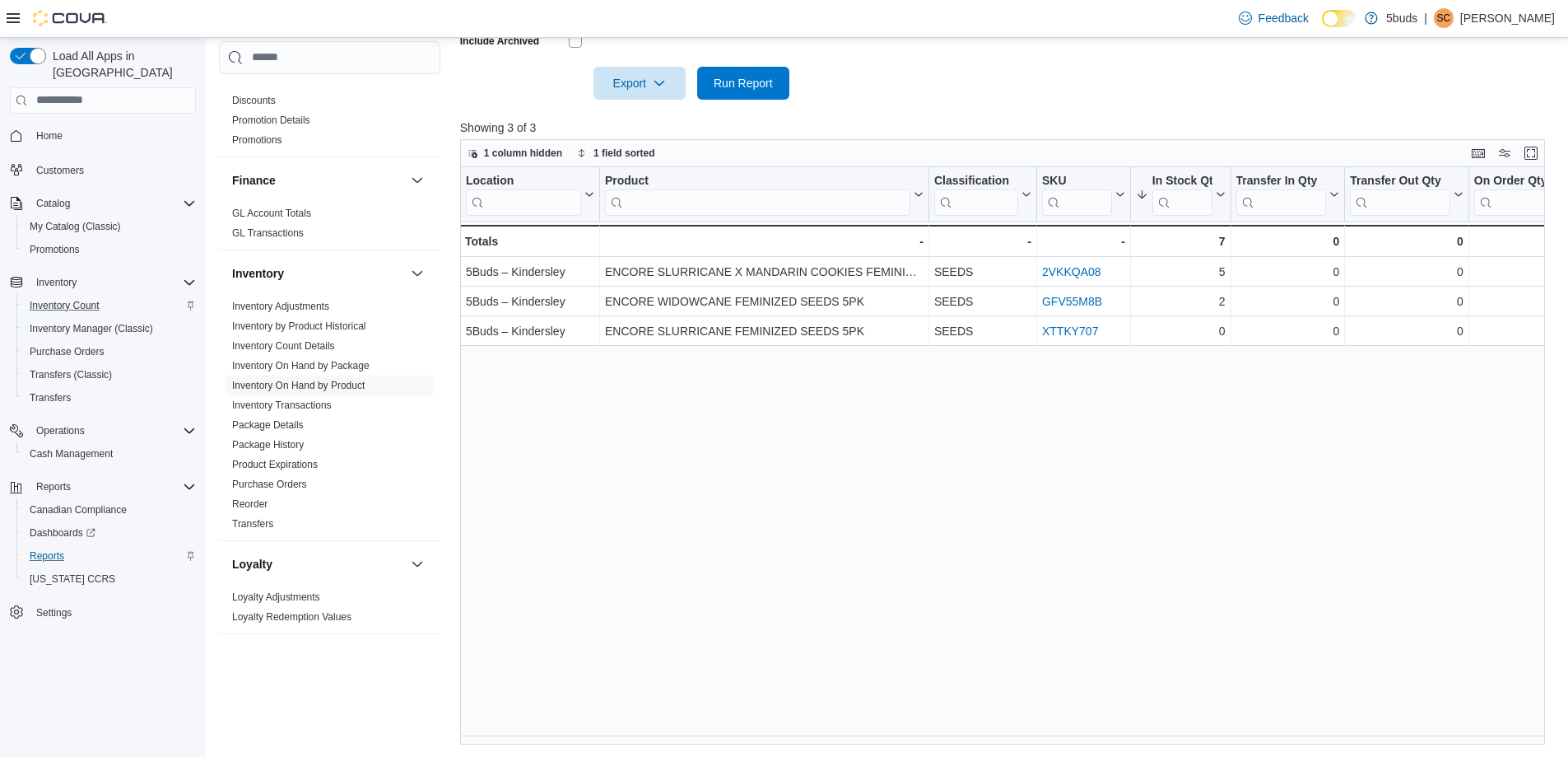
scroll to position [538, 0]
drag, startPoint x: 541, startPoint y: 734, endPoint x: 588, endPoint y: 735, distance: 47.0
click at [588, 735] on div "Location Click to view column header actions Product Click to view column heade…" at bounding box center [1008, 455] width 1097 height 577
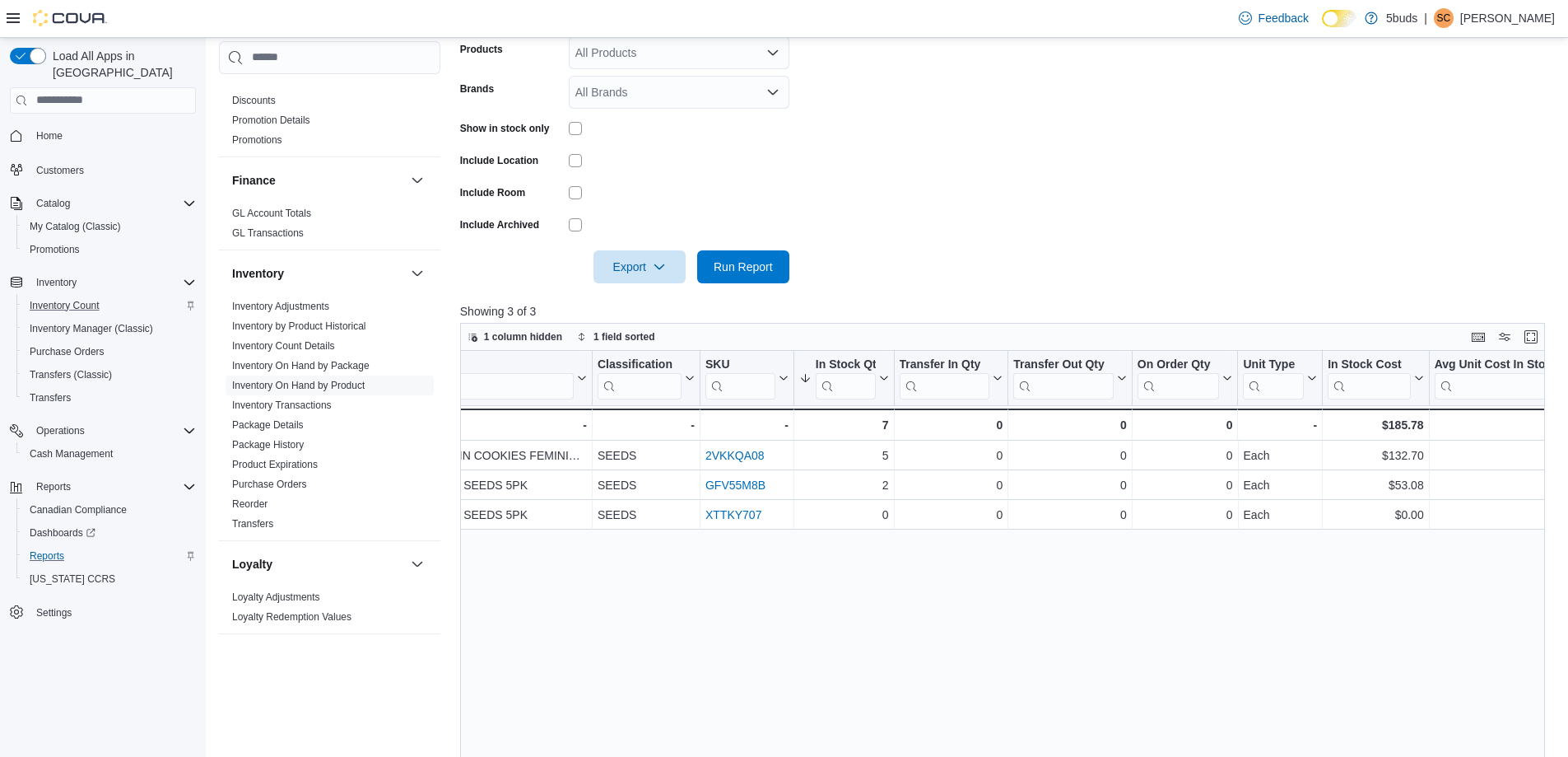
scroll to position [208, 0]
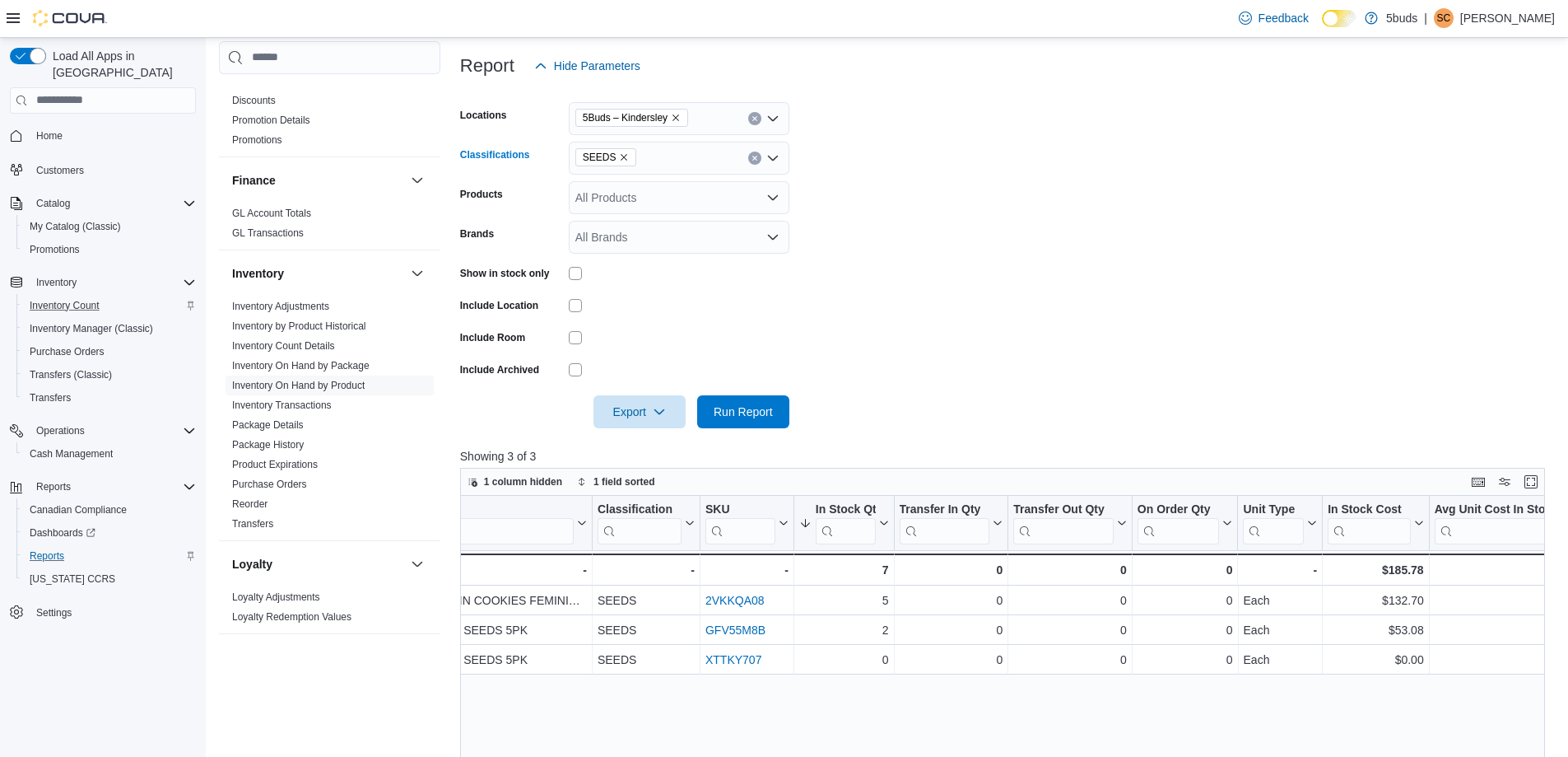
click at [622, 159] on icon "Remove SEEDS from selection in this group" at bounding box center [623, 157] width 9 height 9
type input "***"
click at [633, 181] on span "TOPICALS" at bounding box center [640, 185] width 57 height 16
click at [765, 418] on span "Run Report" at bounding box center [743, 410] width 60 height 16
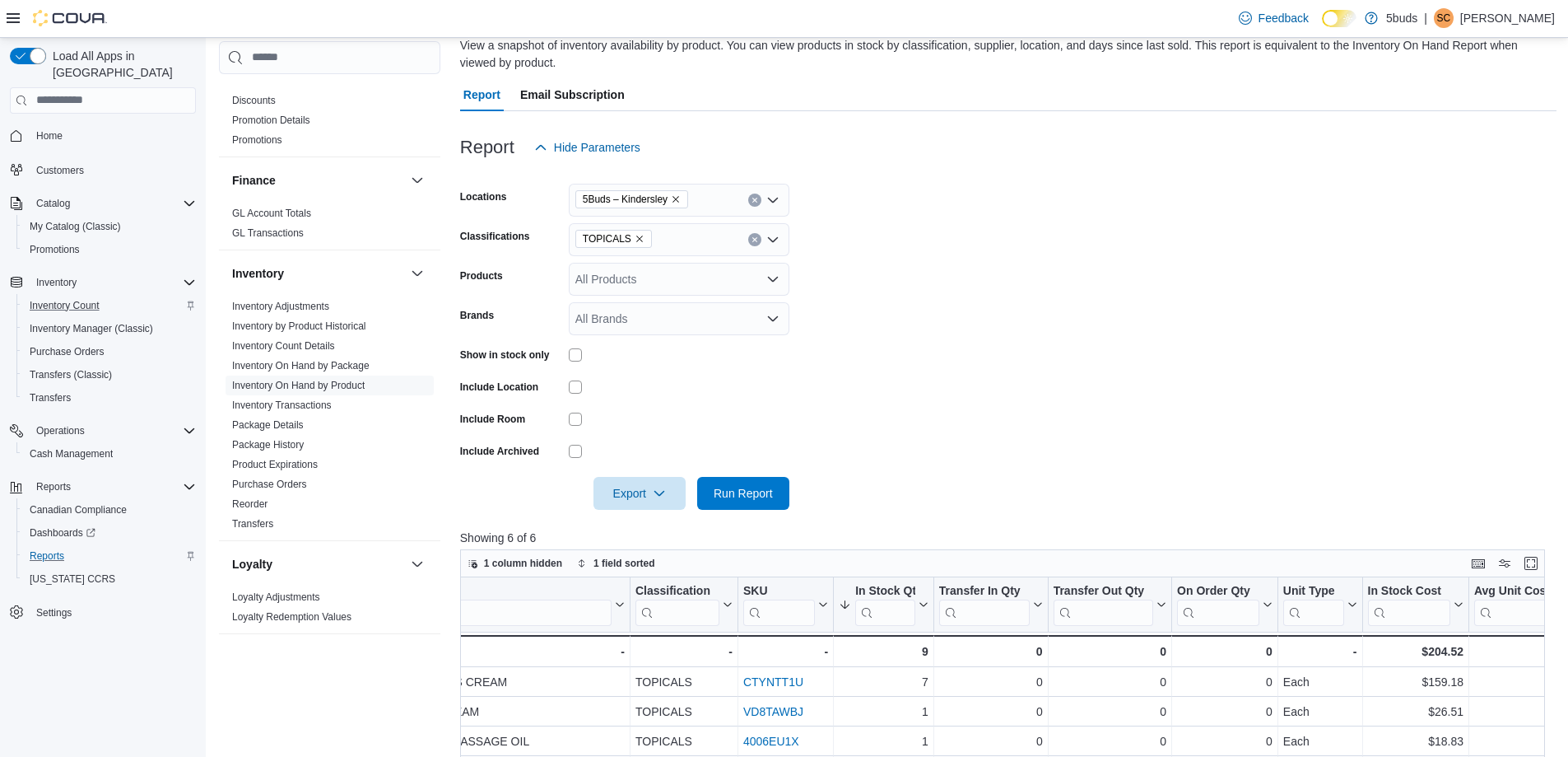
scroll to position [126, 0]
click at [680, 198] on span "5Buds – Kindersley" at bounding box center [631, 199] width 112 height 18
click at [736, 153] on div "Report Hide Parameters" at bounding box center [1008, 147] width 1097 height 33
click at [635, 239] on icon "Remove TOPICALS from selection in this group" at bounding box center [639, 239] width 9 height 9
type input "***"
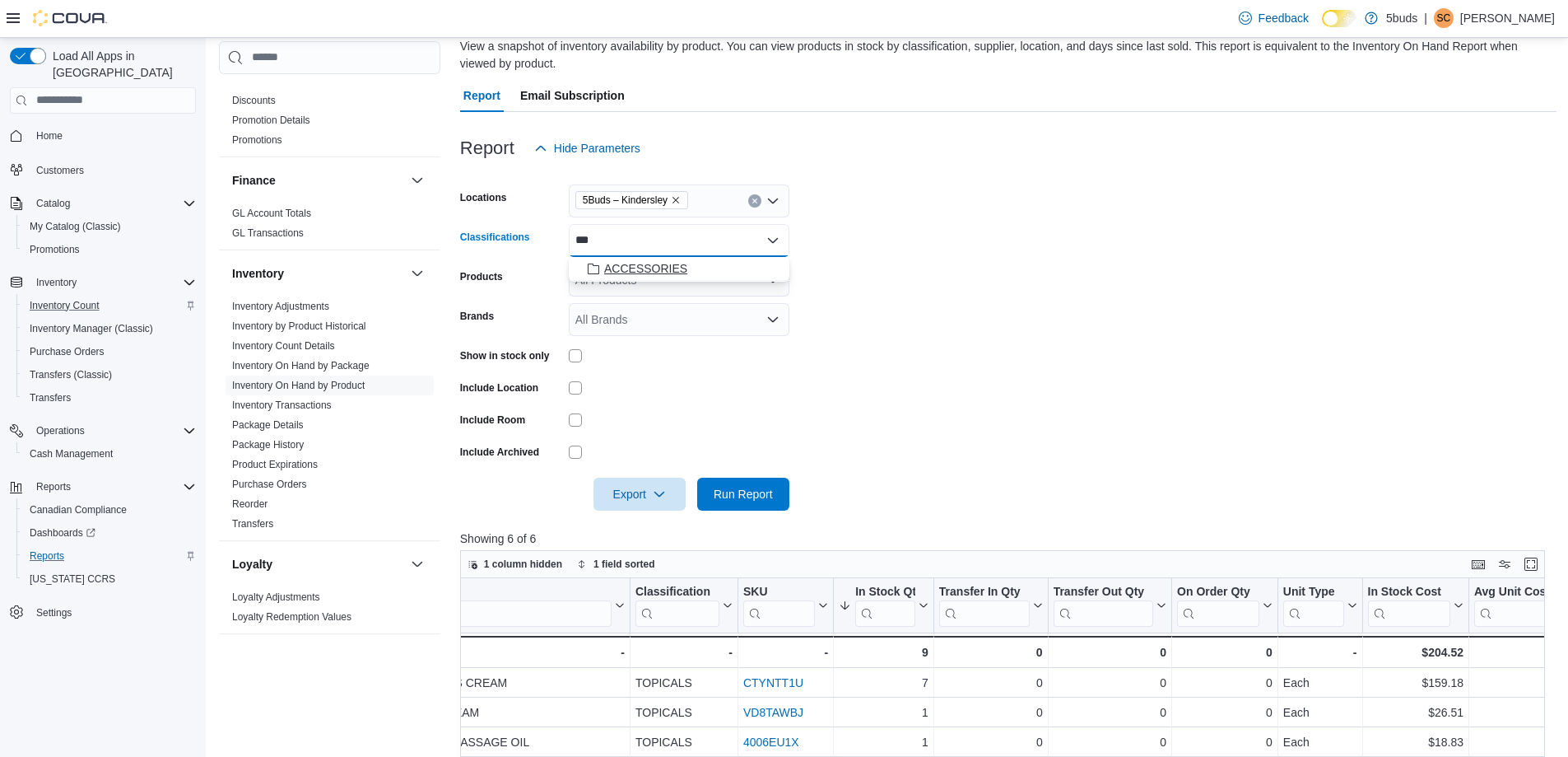
click at [643, 258] on button "ACCESSORIES" at bounding box center [679, 268] width 221 height 24
click at [716, 490] on span "Run Report" at bounding box center [743, 492] width 60 height 16
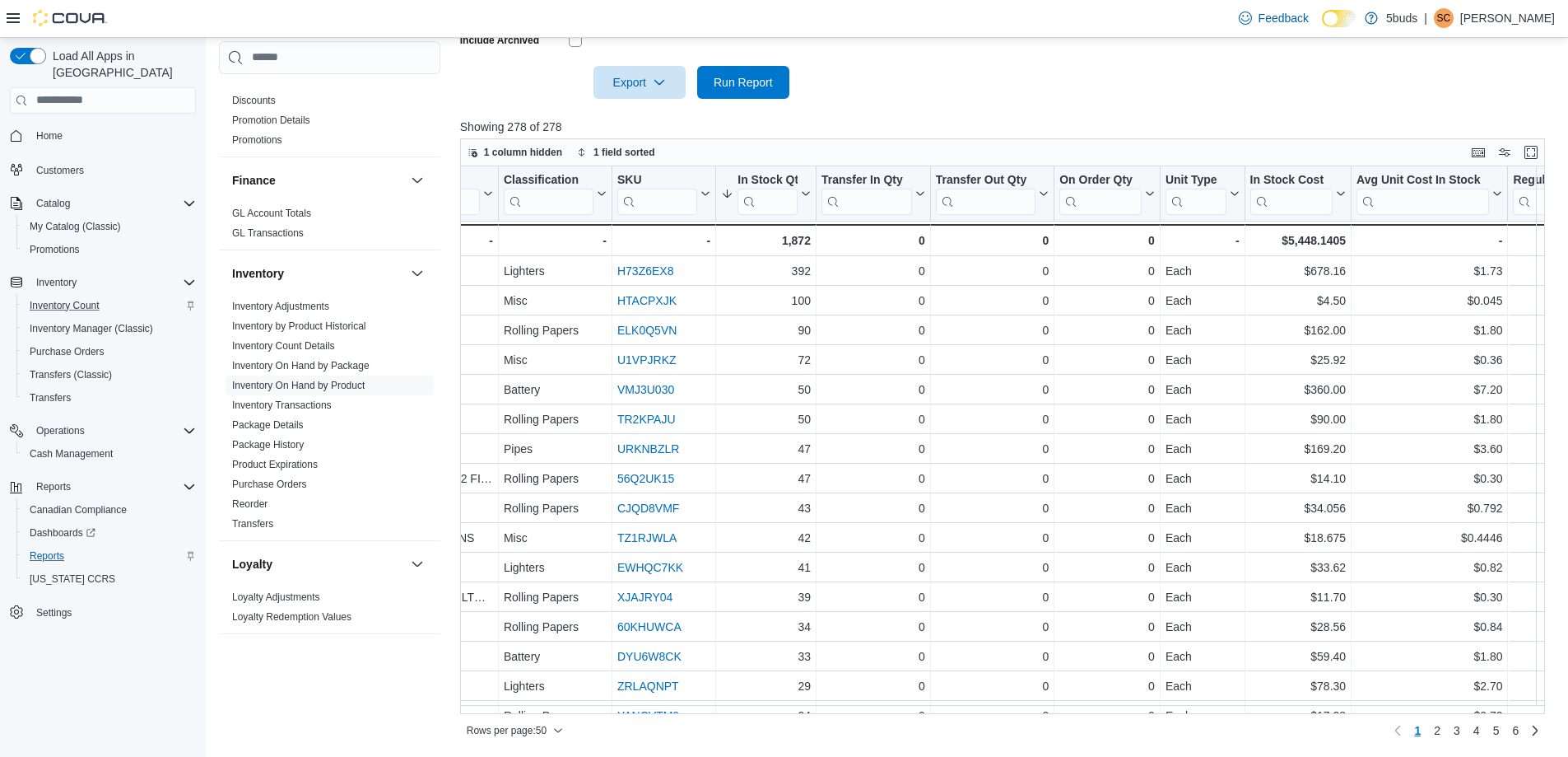
scroll to position [0, 445]
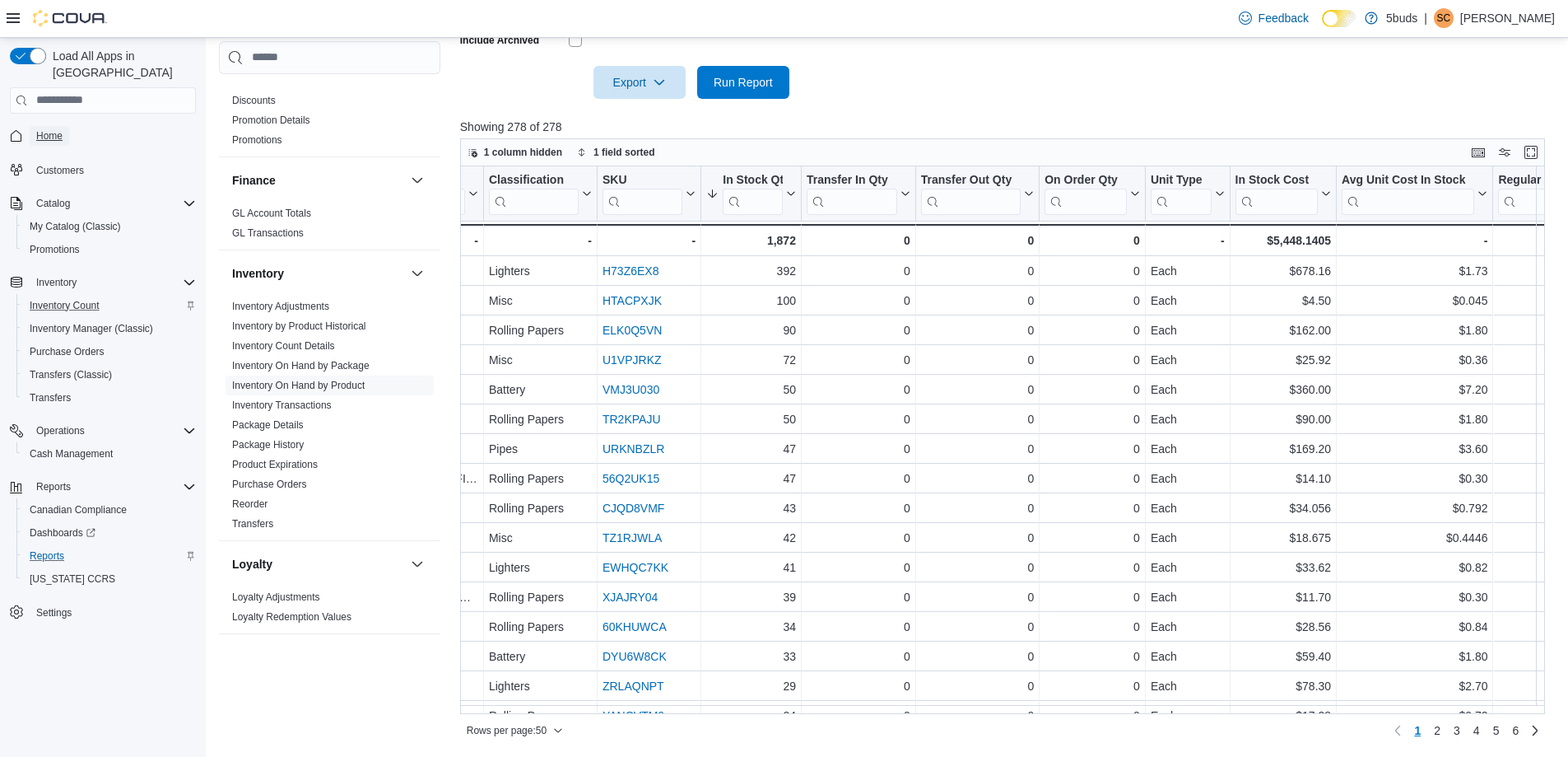
click at [52, 129] on span "Home" at bounding box center [49, 136] width 26 height 13
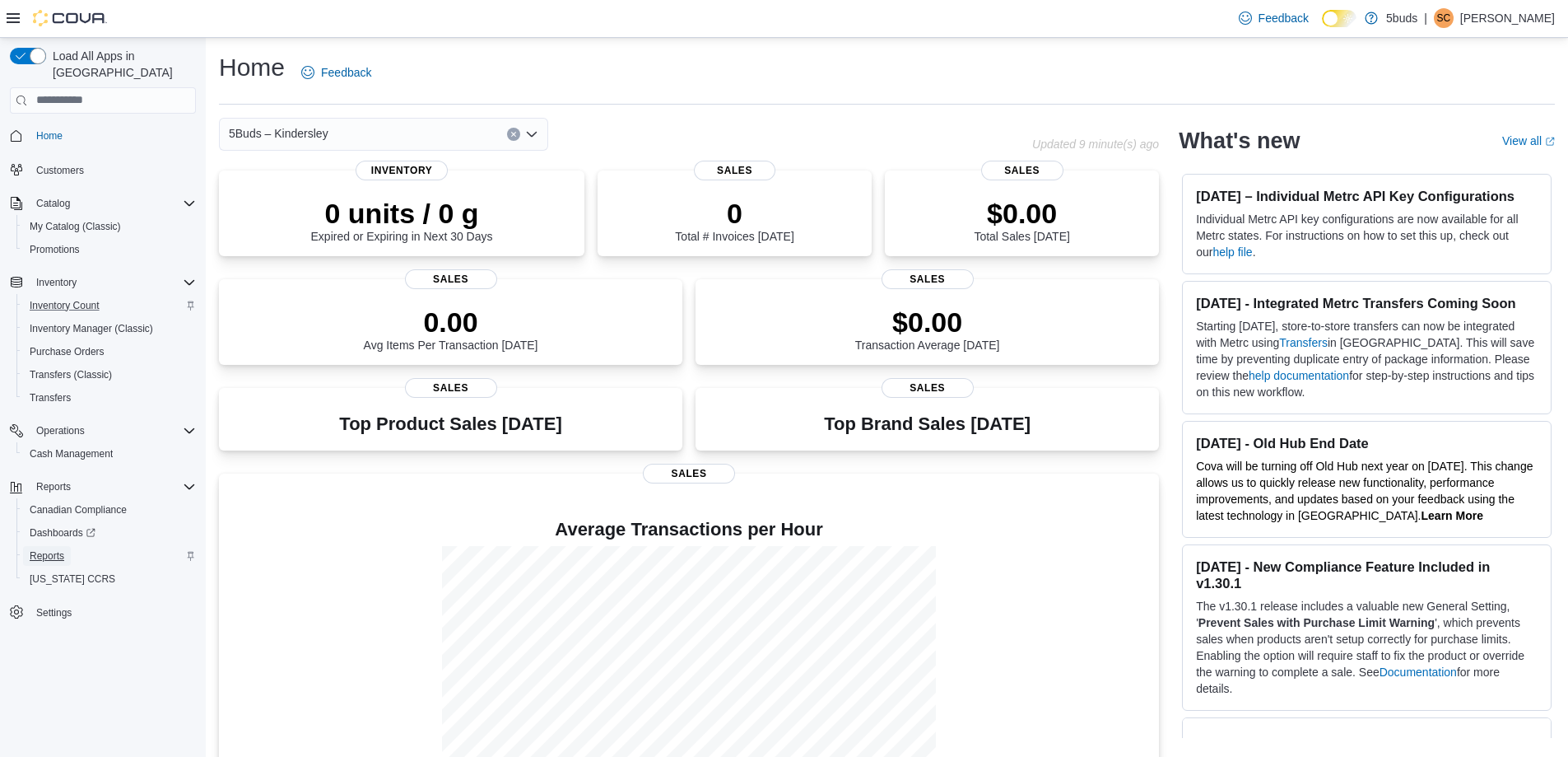
click at [51, 546] on span "Reports" at bounding box center [46, 556] width 35 height 20
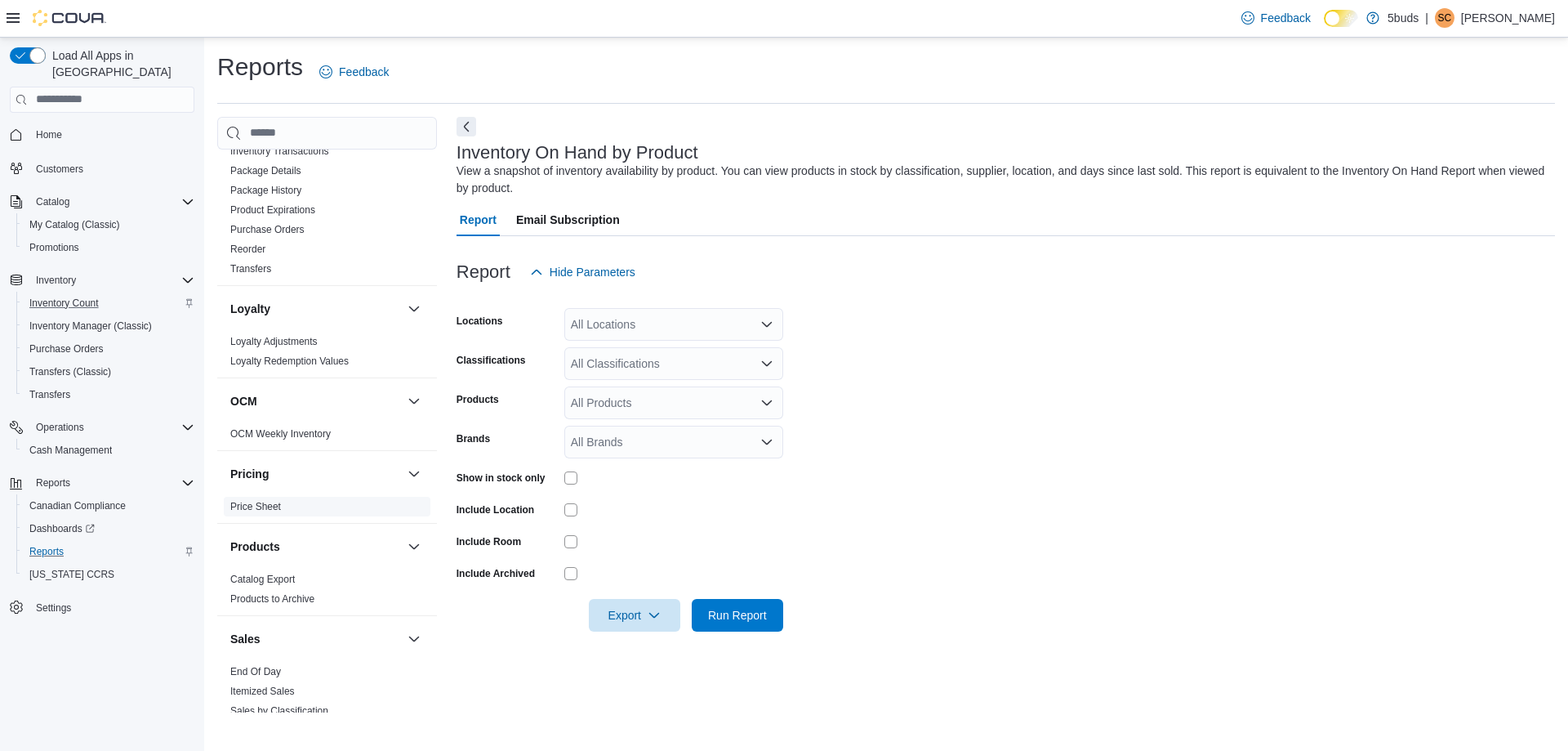
scroll to position [794, 0]
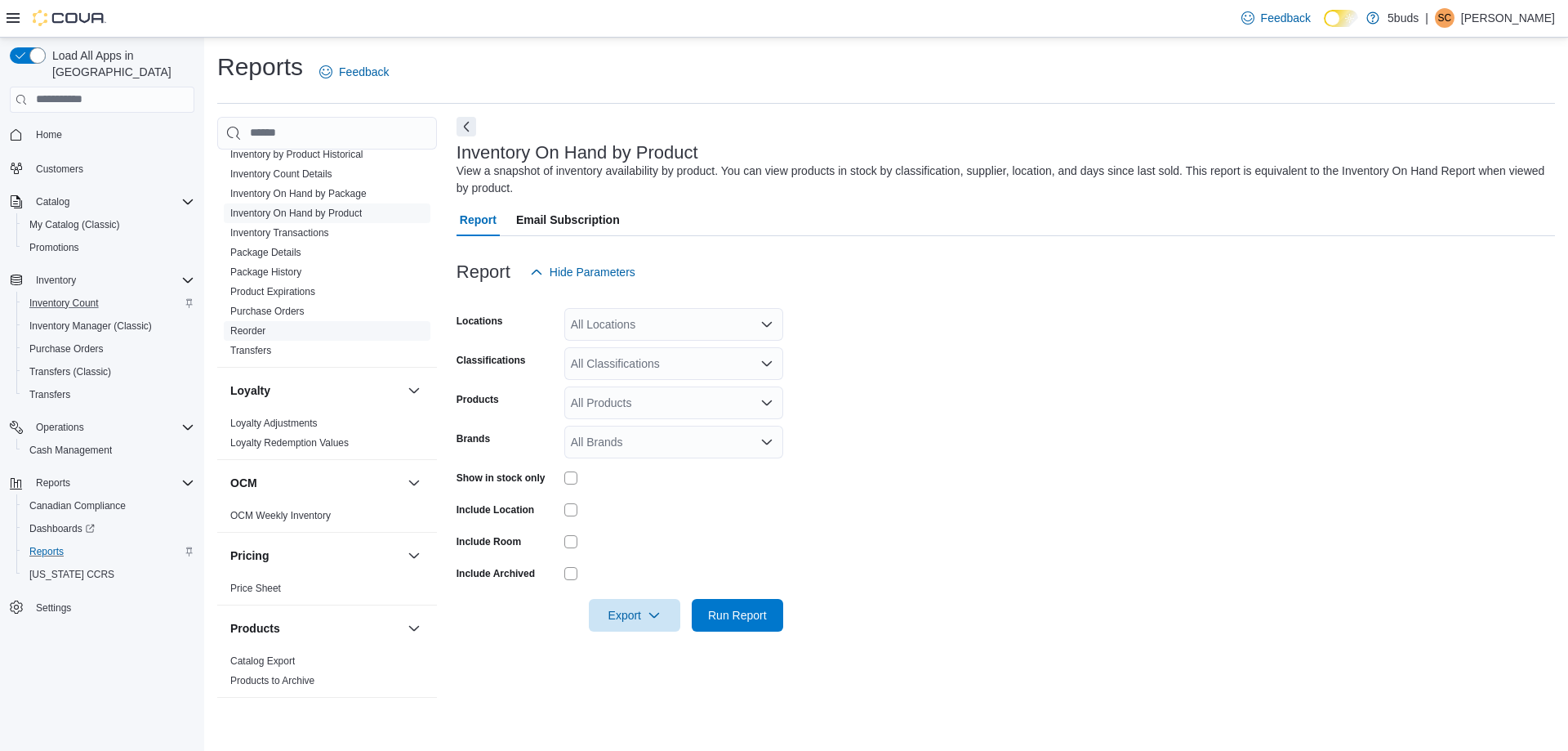
click at [261, 325] on link "Reorder" at bounding box center [247, 331] width 35 height 11
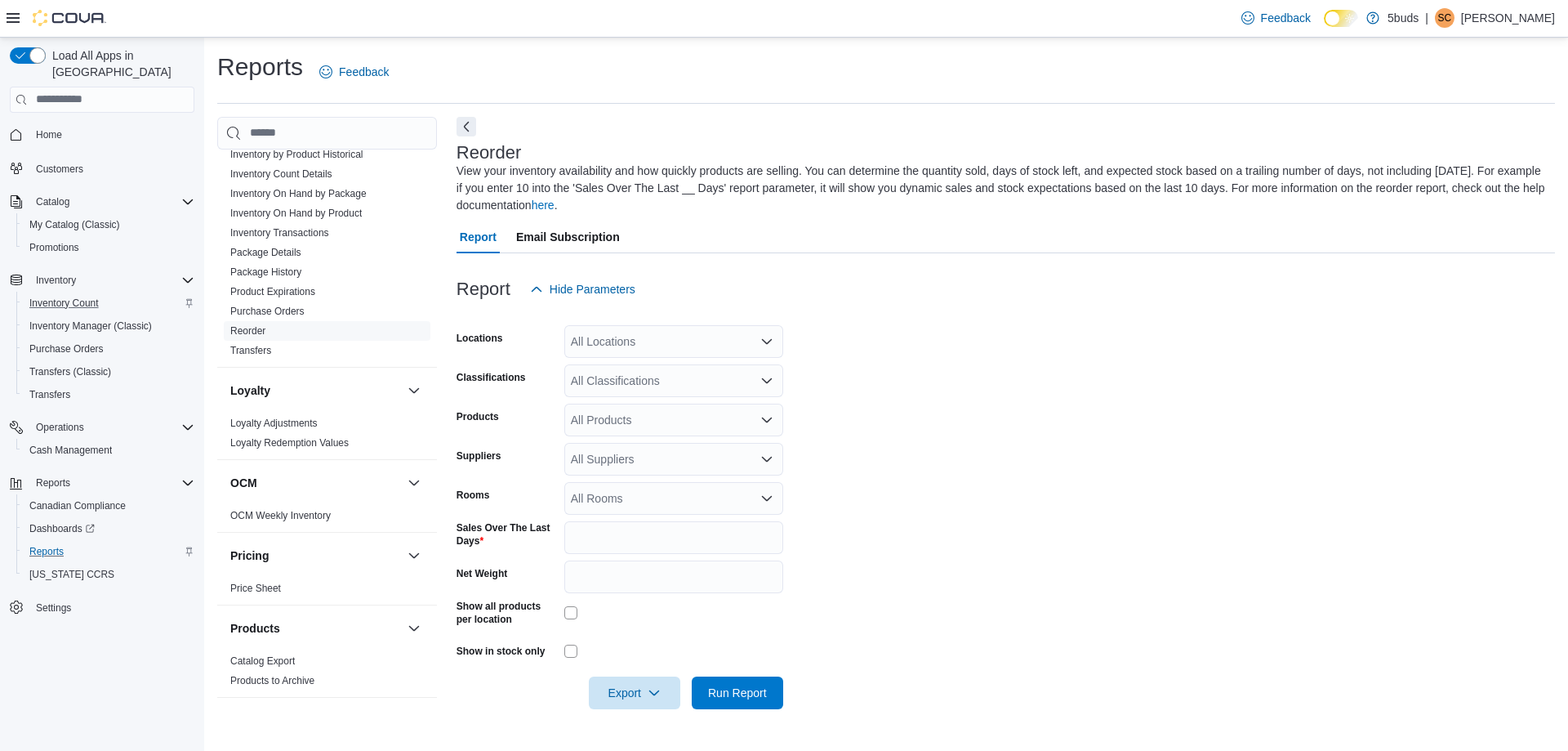
click at [640, 347] on div "All Locations" at bounding box center [674, 341] width 219 height 33
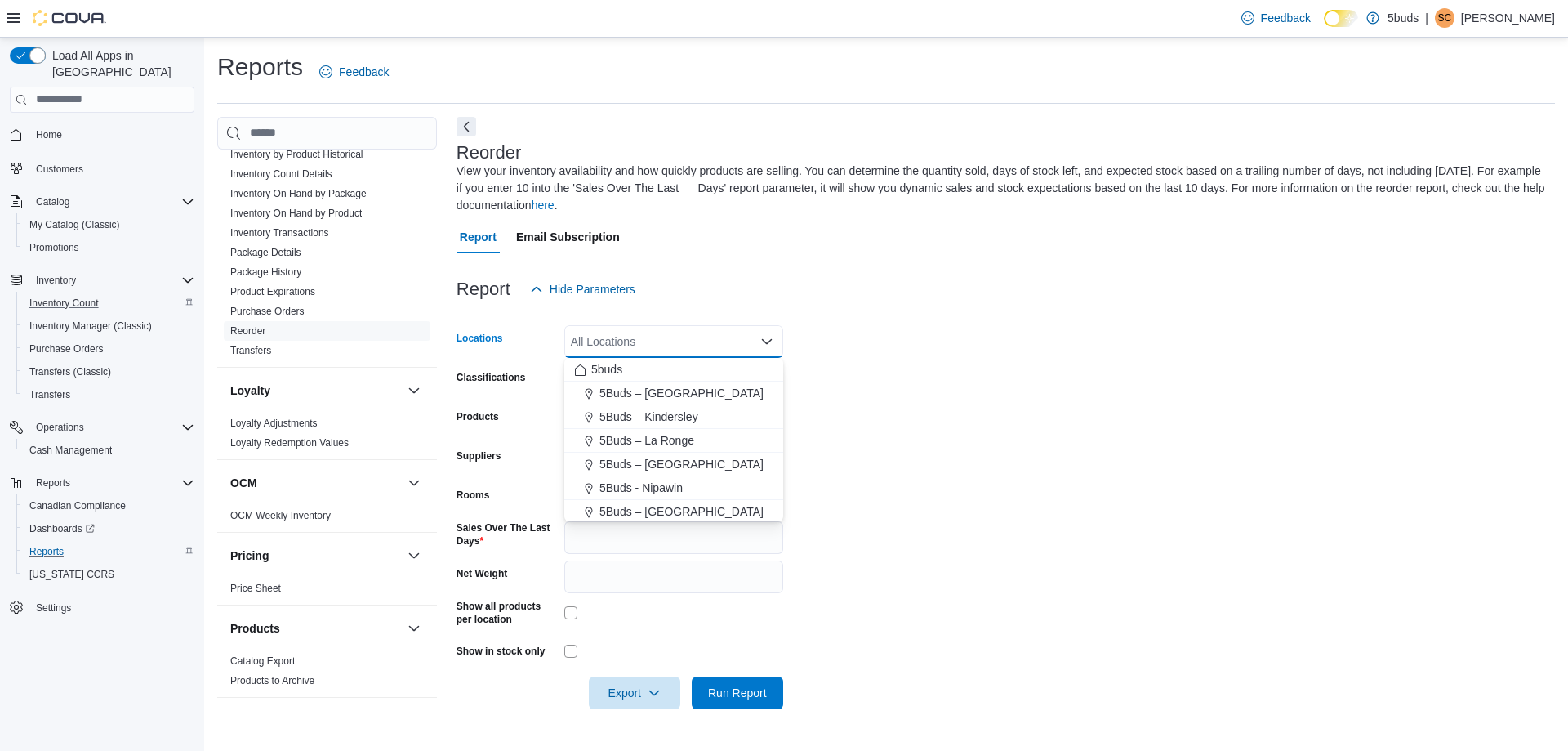
click at [646, 413] on span "5Buds – Kindersley" at bounding box center [649, 416] width 98 height 16
click at [855, 414] on form "Locations 5Buds – Kindersley Combo box. Selected. 5Buds – Kindersley. Press Bac…" at bounding box center [1006, 507] width 1098 height 404
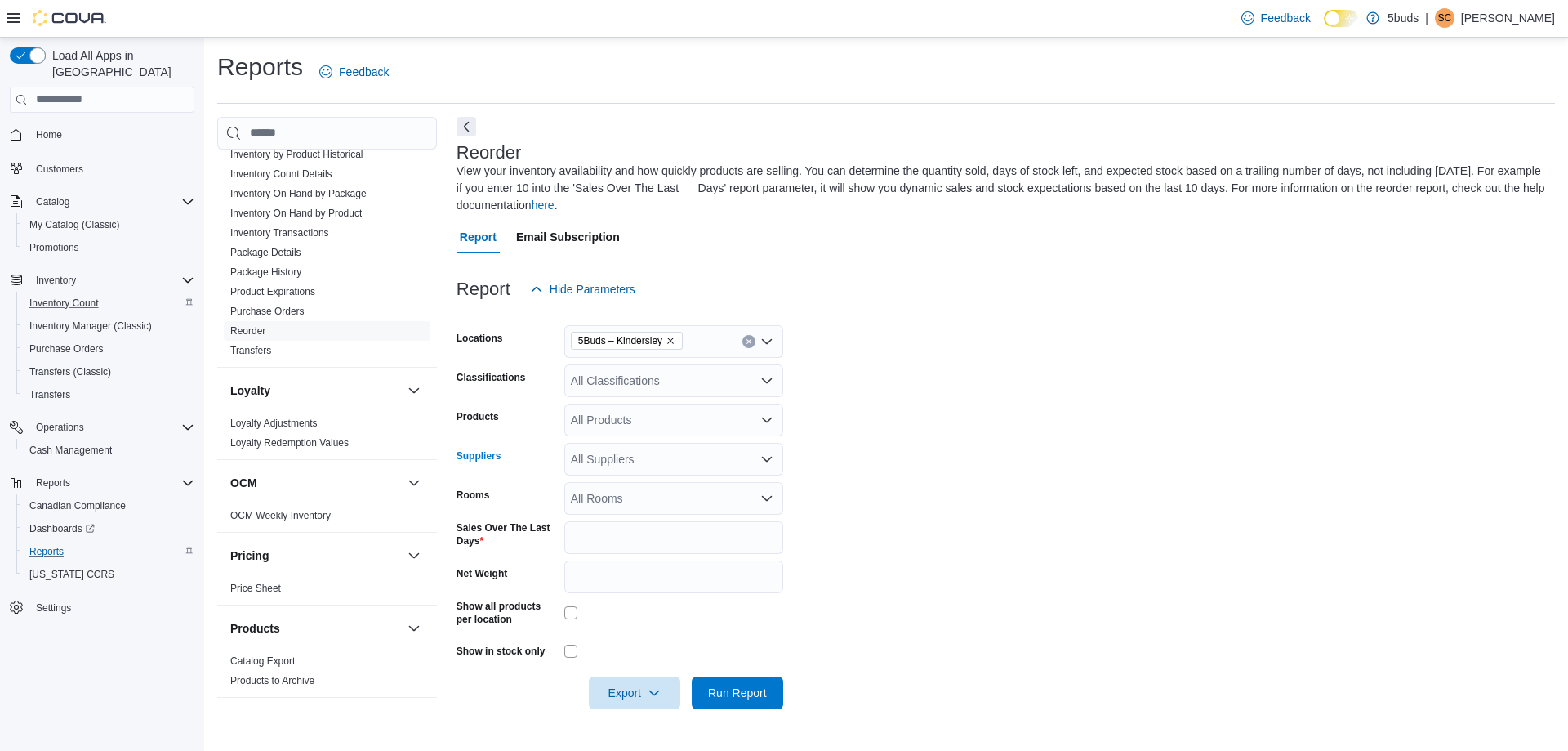
click at [631, 464] on div "All Suppliers" at bounding box center [674, 458] width 219 height 33
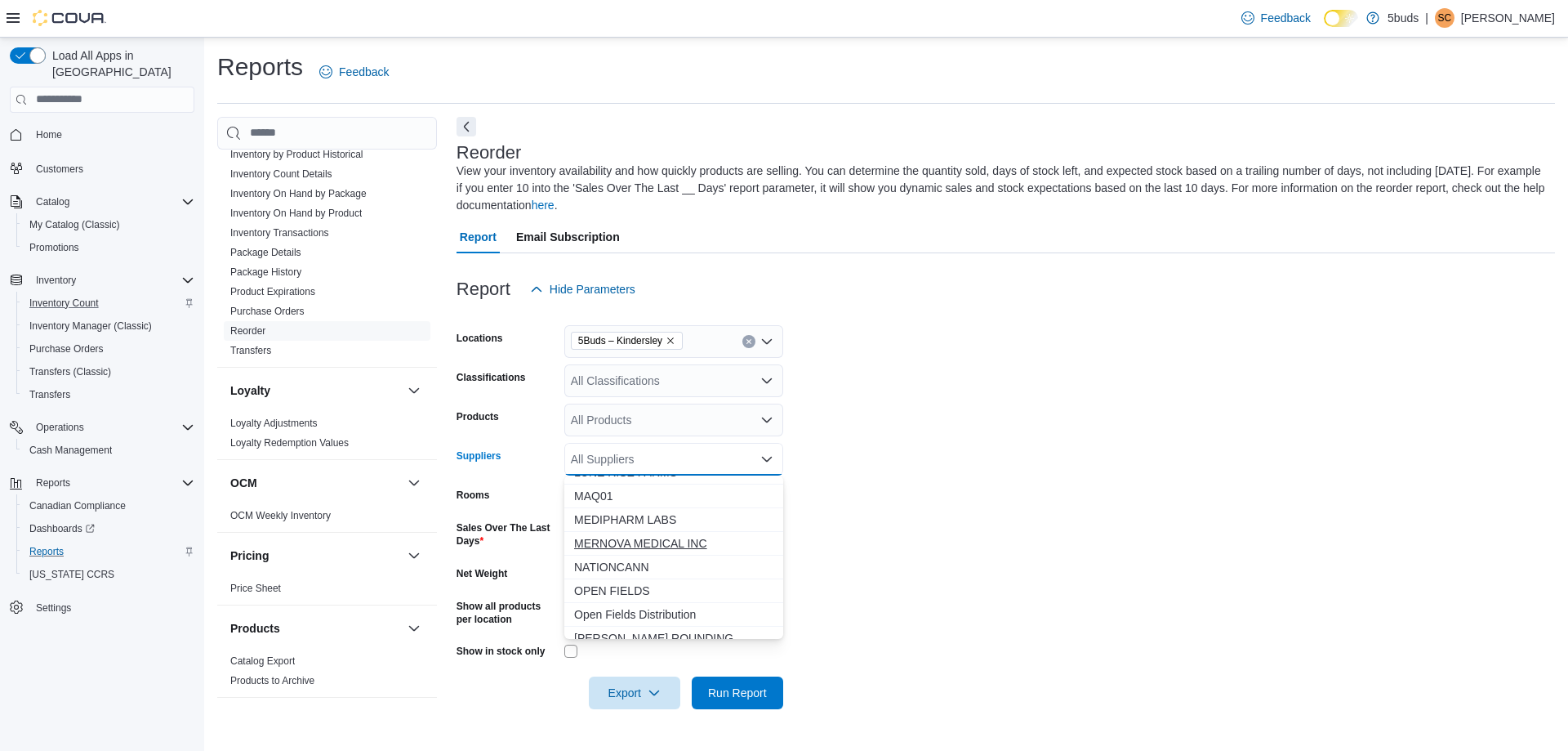
scroll to position [490, 0]
click at [620, 569] on span "OPEN FIELDS" at bounding box center [674, 564] width 200 height 16
click at [648, 696] on icon "button" at bounding box center [654, 692] width 13 height 13
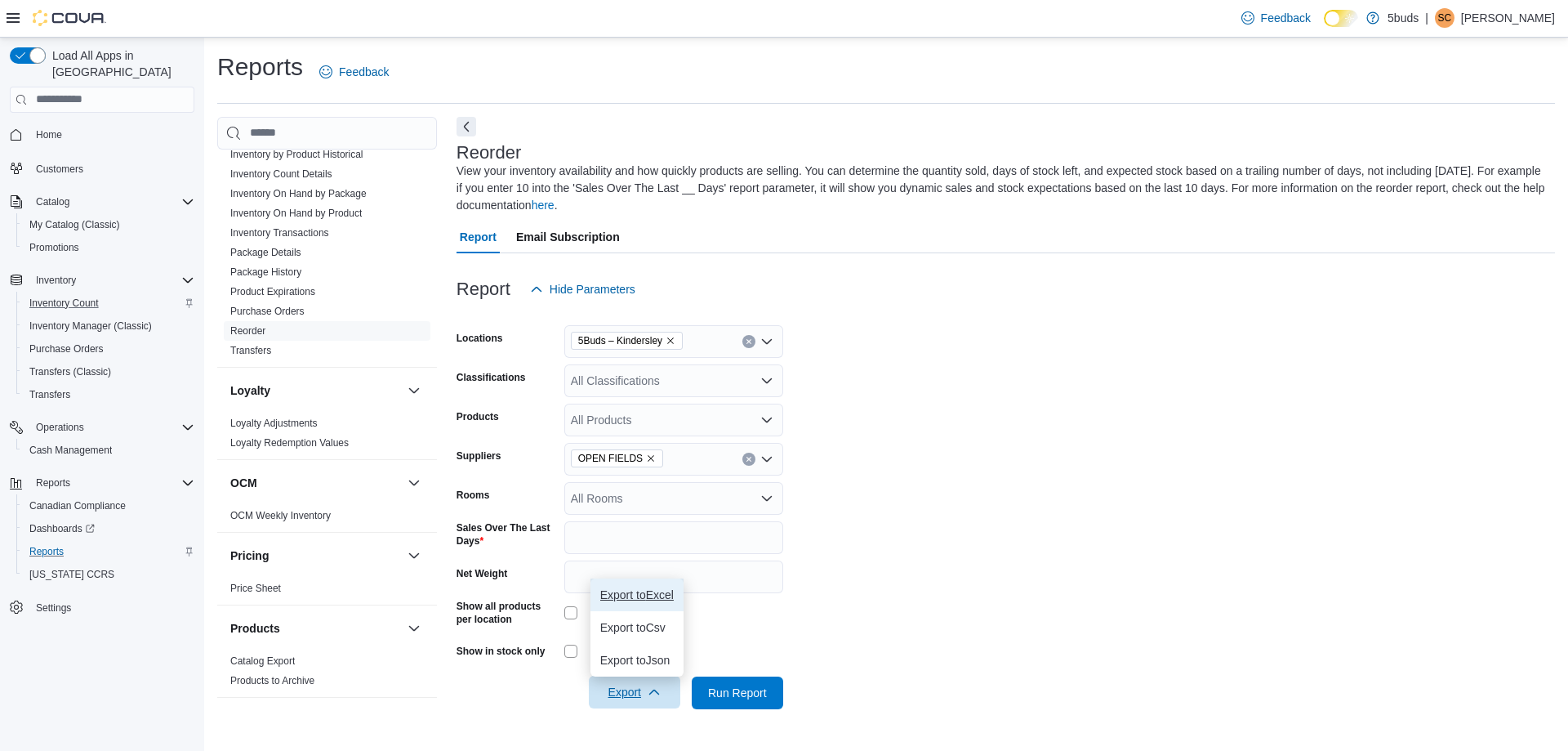
click at [633, 593] on span "Export to Excel" at bounding box center [637, 594] width 73 height 13
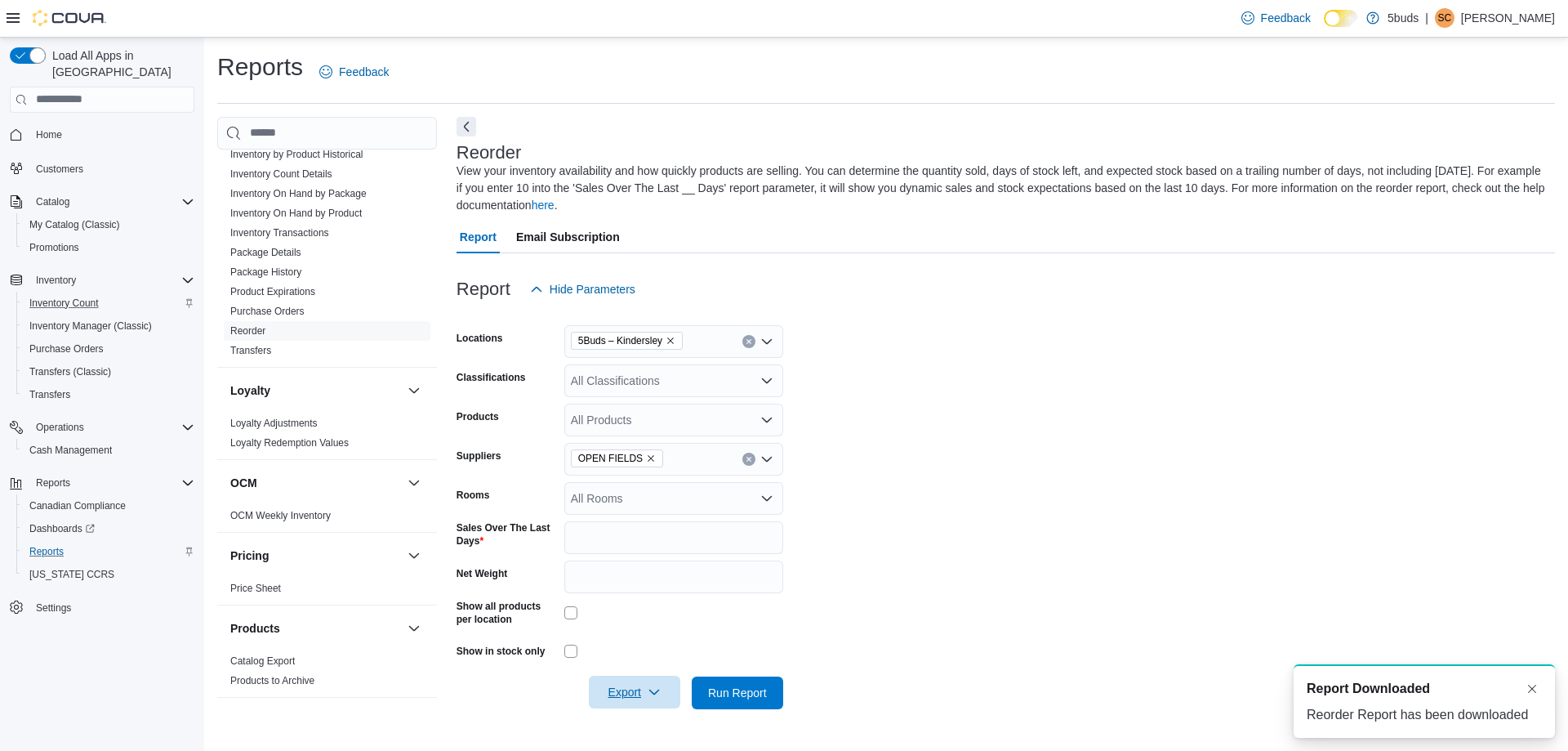
scroll to position [0, 0]
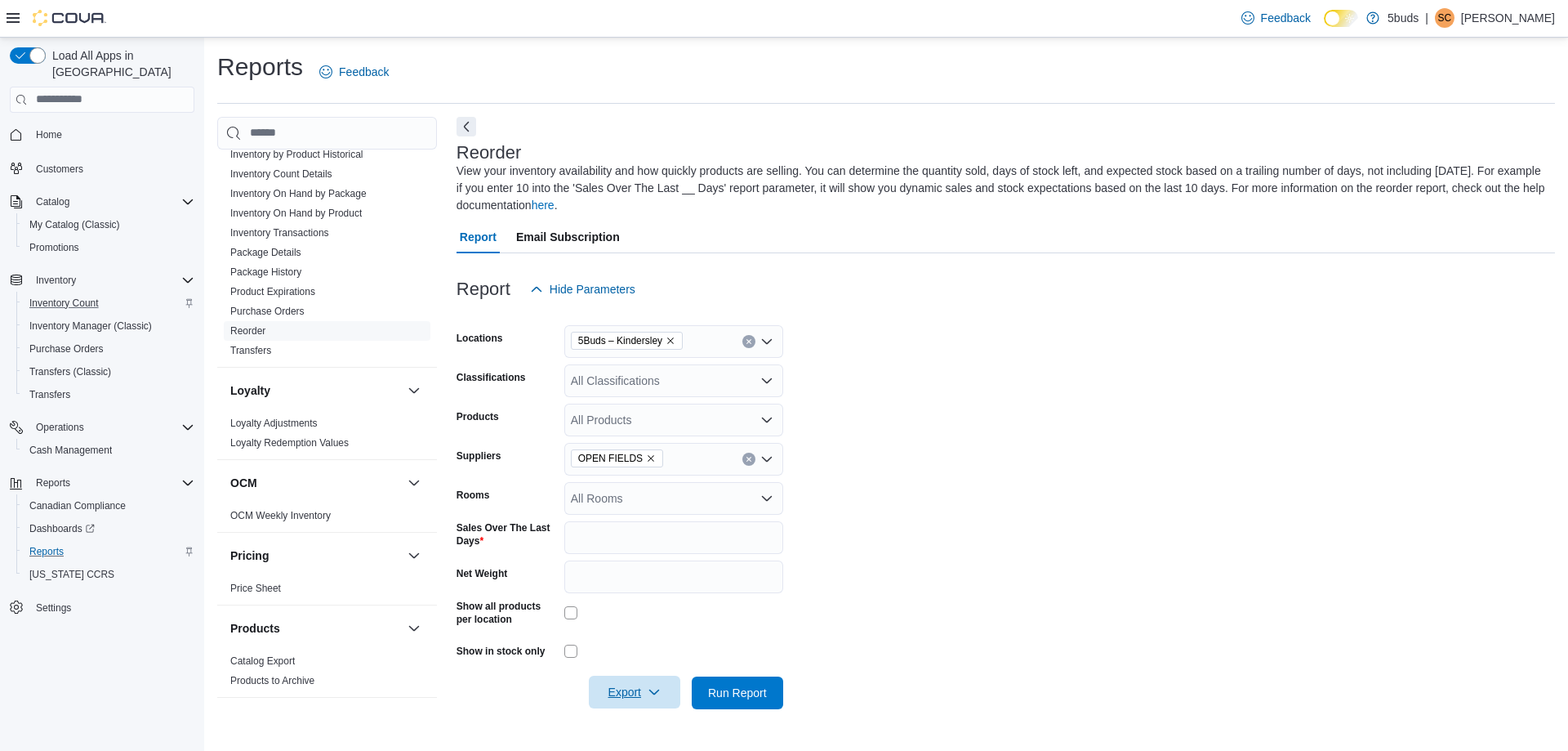
click at [646, 460] on icon "Remove OPEN FIELDS from selection in this group" at bounding box center [650, 458] width 9 height 9
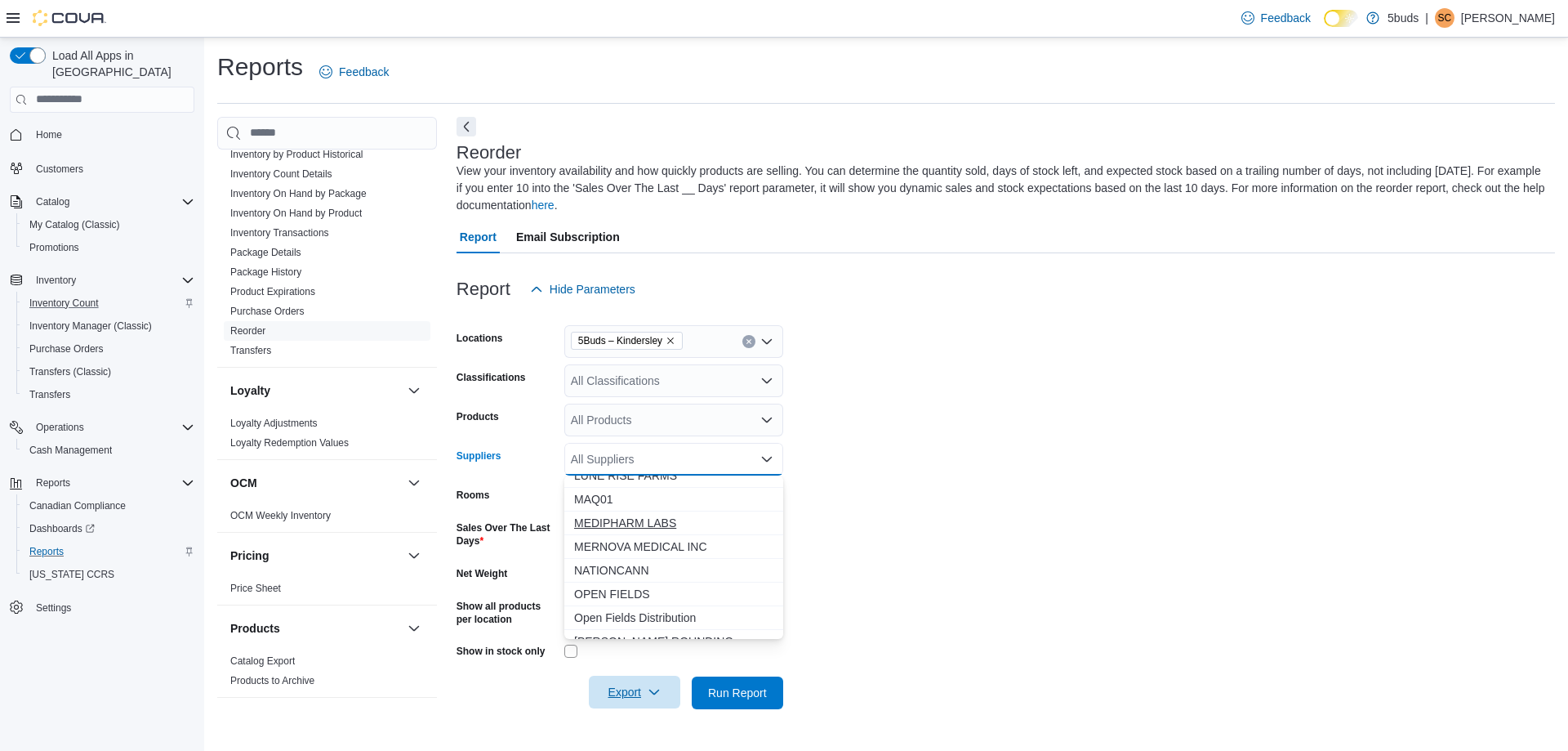
scroll to position [490, 0]
click at [625, 548] on span "NATIONCANN" at bounding box center [674, 541] width 200 height 16
click at [614, 697] on span "Export" at bounding box center [635, 692] width 72 height 33
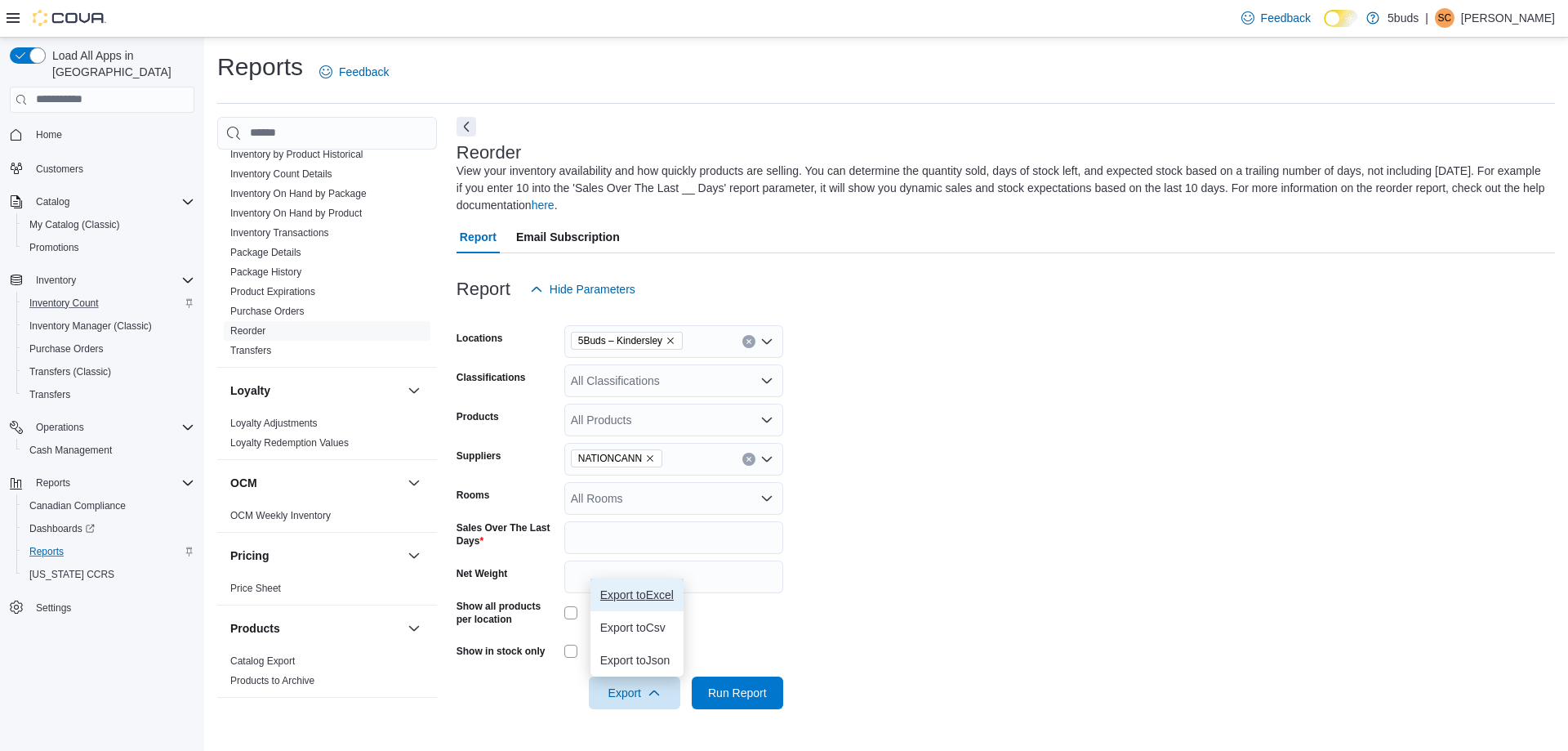
click at [633, 593] on span "Export to Excel" at bounding box center [637, 594] width 73 height 13
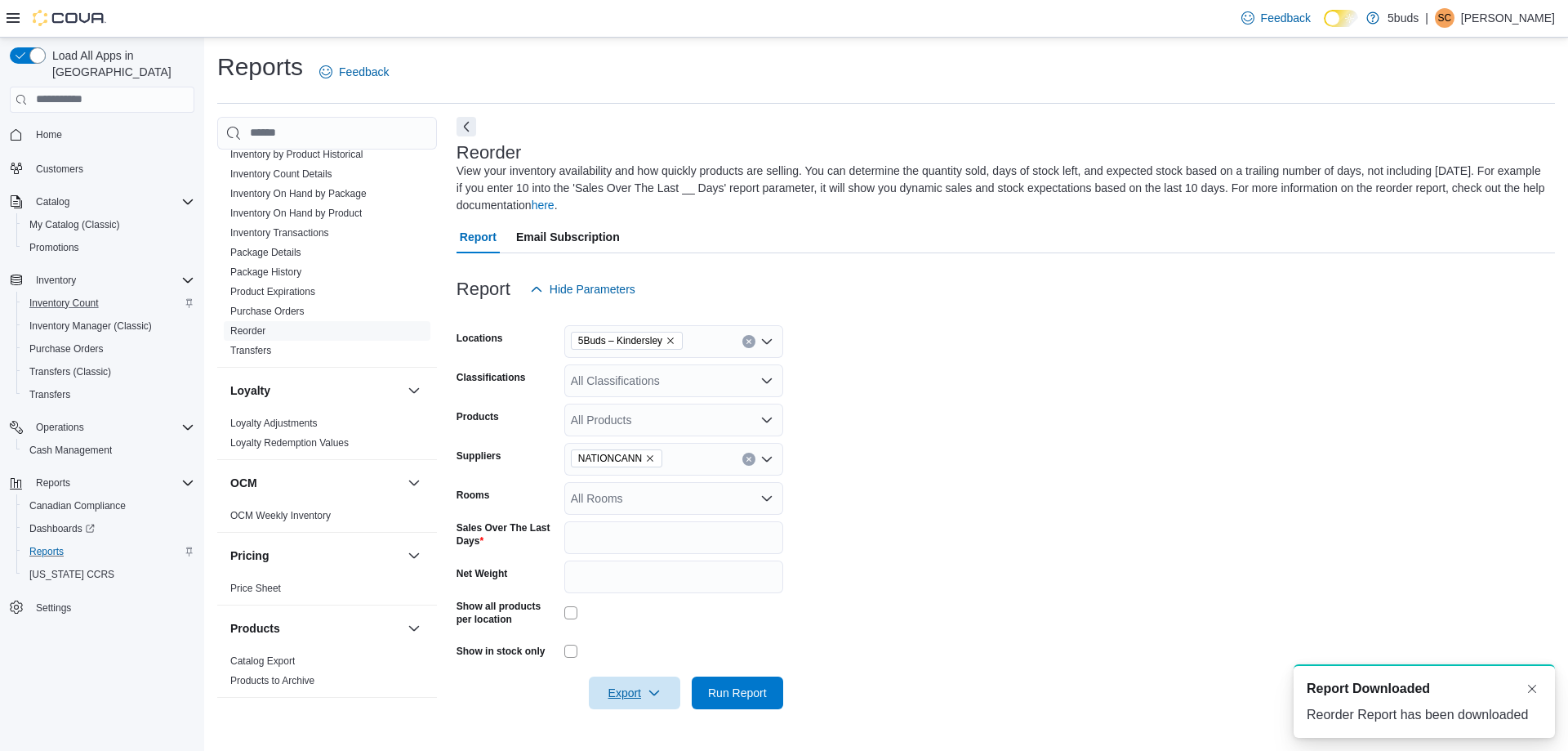
scroll to position [0, 0]
click at [1537, 685] on button "Dismiss toast" at bounding box center [1531, 687] width 20 height 20
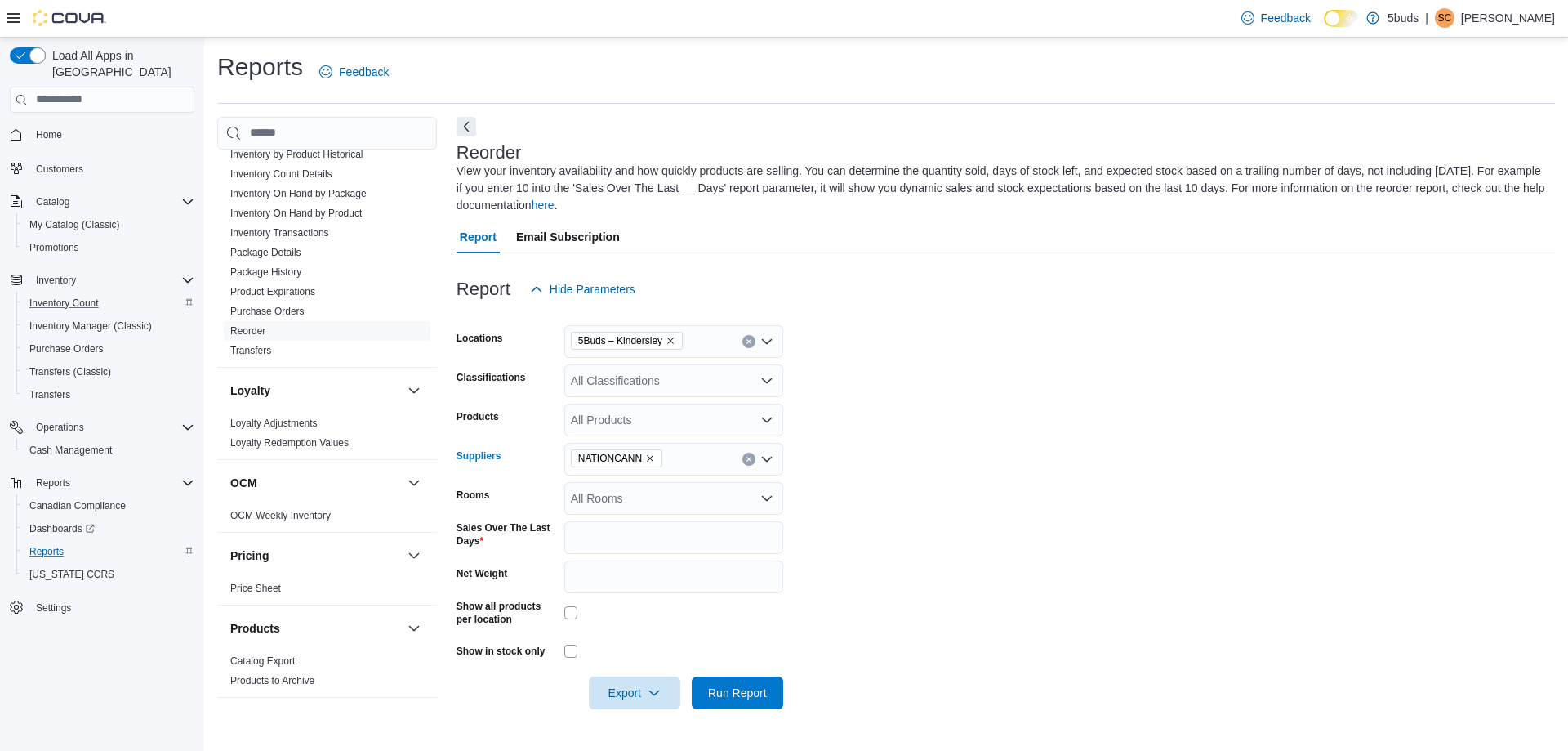
click at [649, 455] on icon "Remove NATIONCANN from selection in this group" at bounding box center [650, 458] width 9 height 9
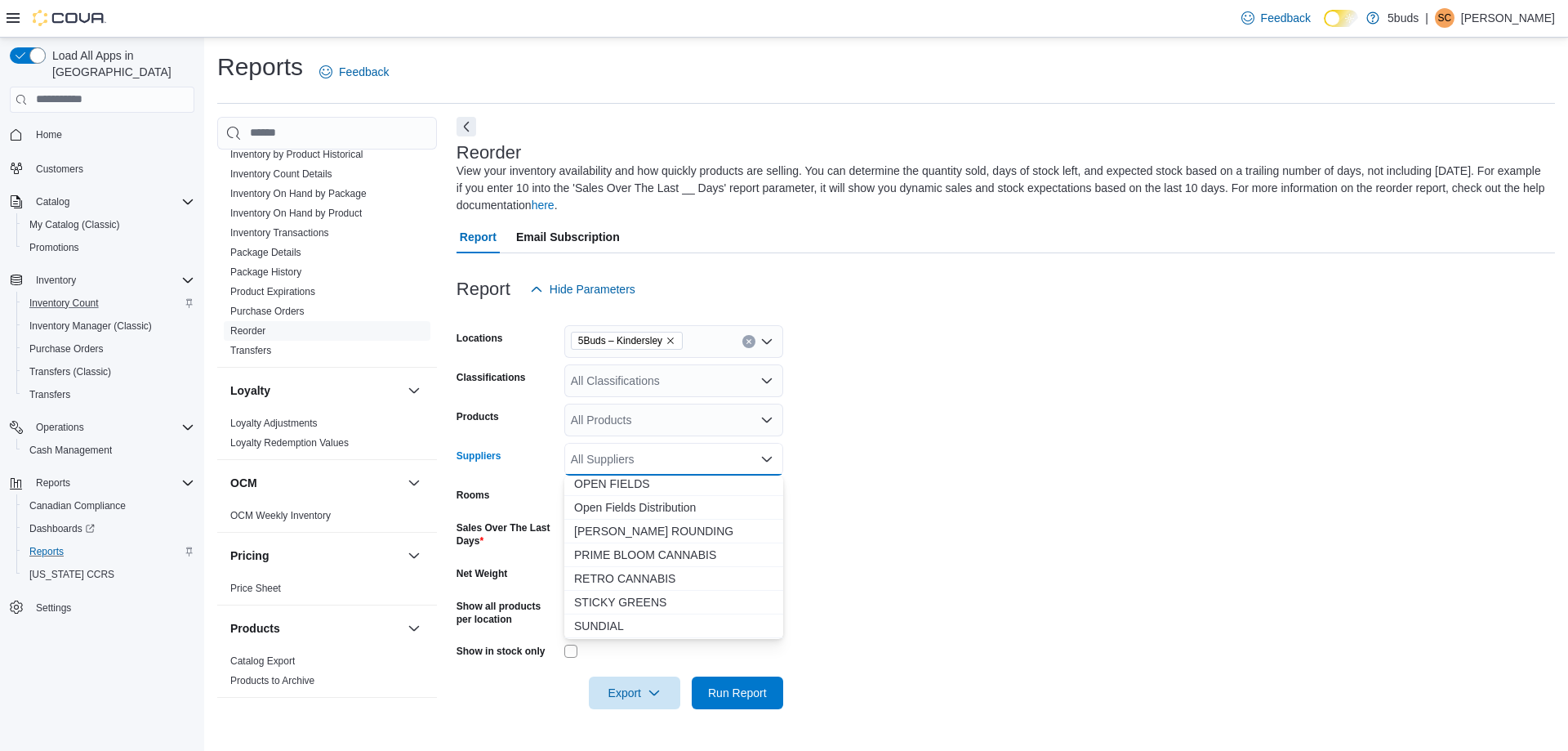
scroll to position [713, 0]
click at [598, 619] on span "VALIANT" at bounding box center [674, 626] width 200 height 16
click at [642, 689] on span "Export" at bounding box center [635, 692] width 72 height 33
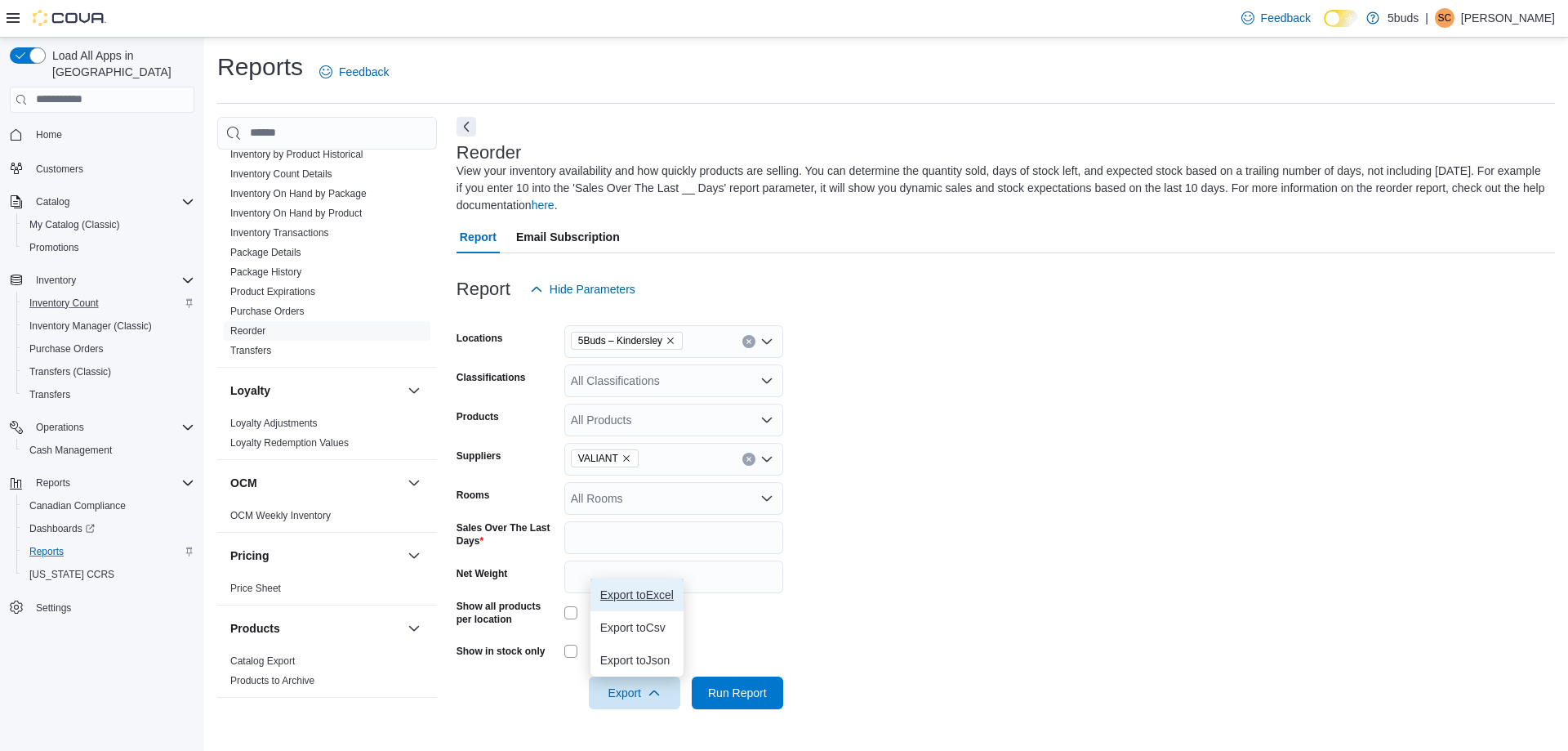
click at [650, 599] on span "Export to Excel" at bounding box center [637, 594] width 73 height 13
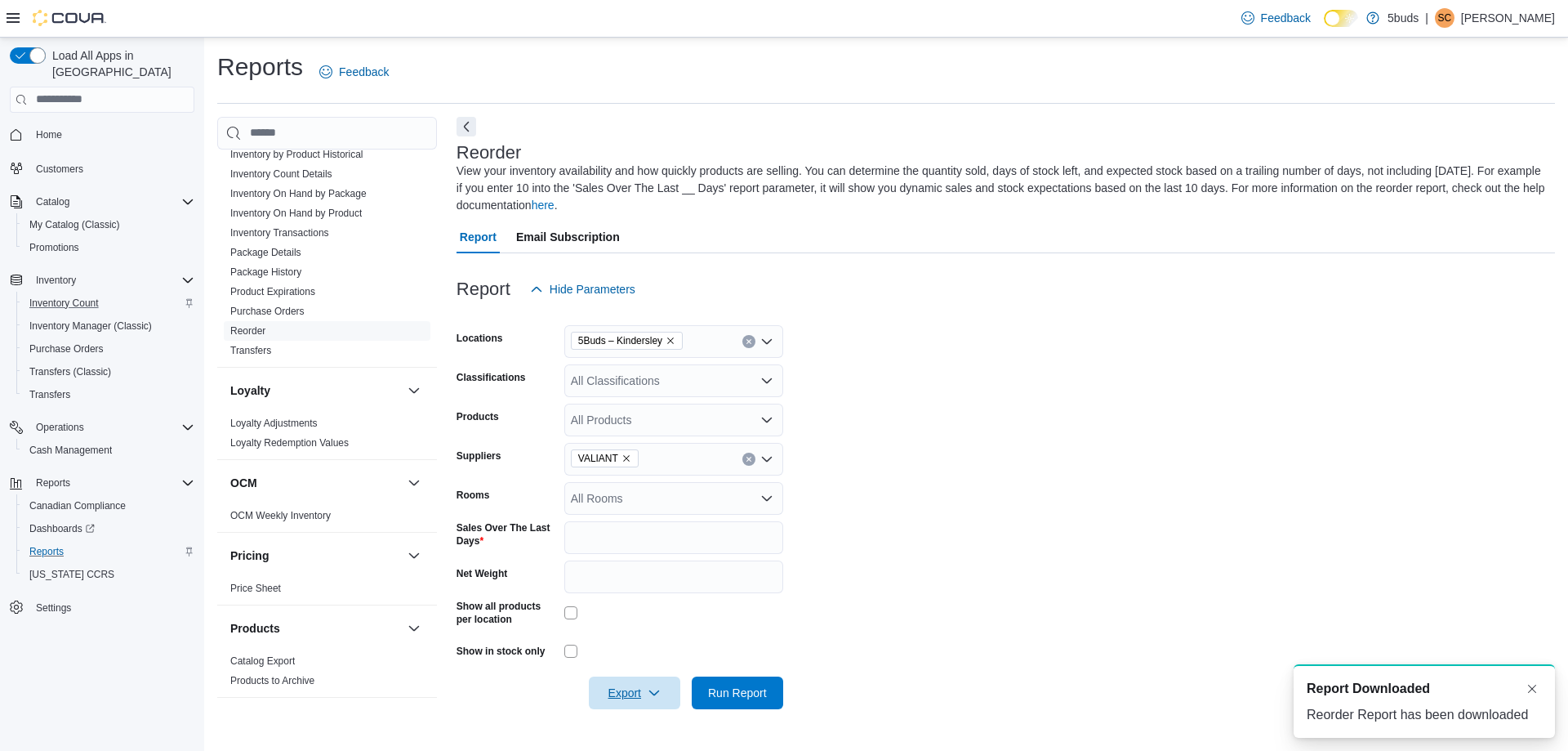
scroll to position [0, 0]
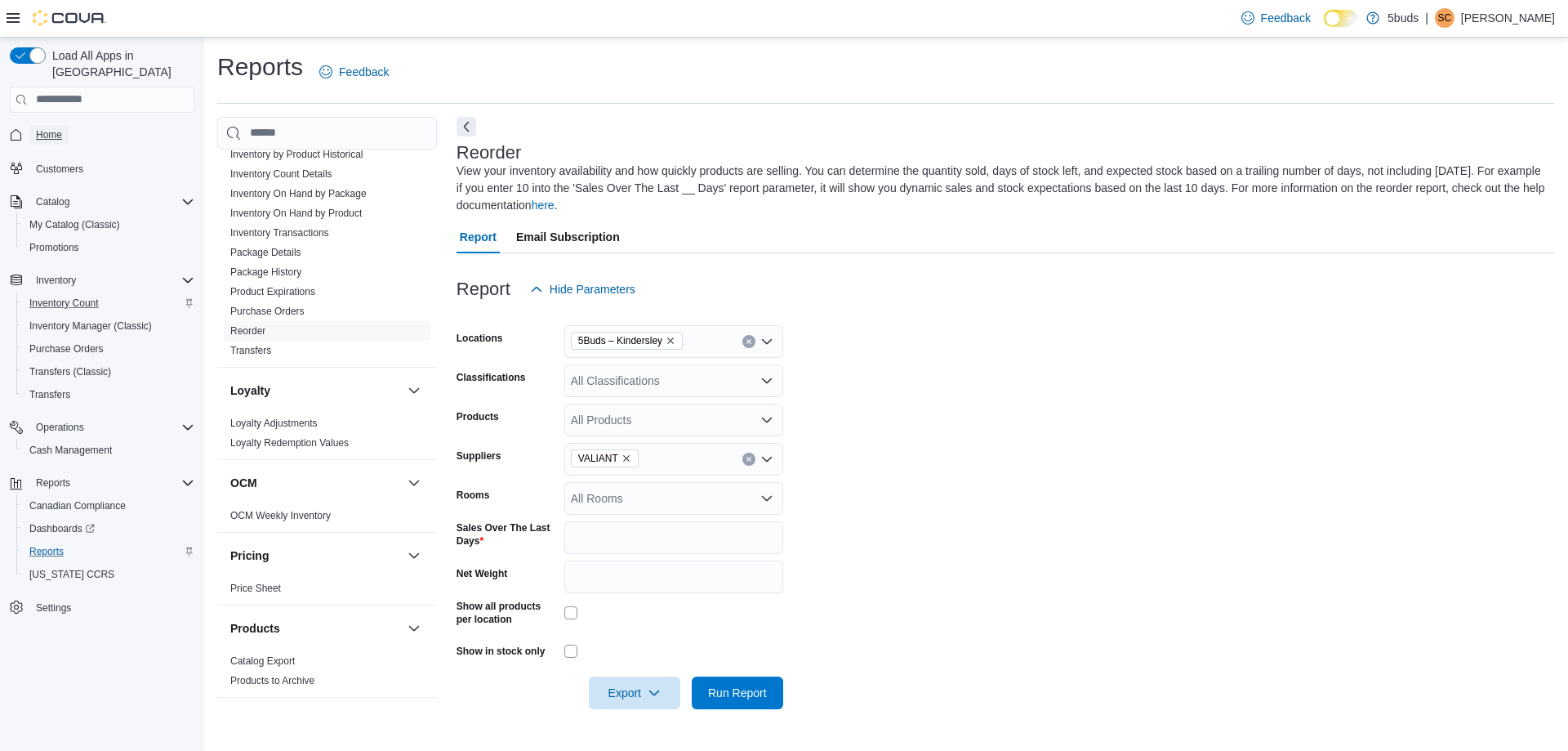
click at [62, 125] on link "Home" at bounding box center [49, 134] width 39 height 20
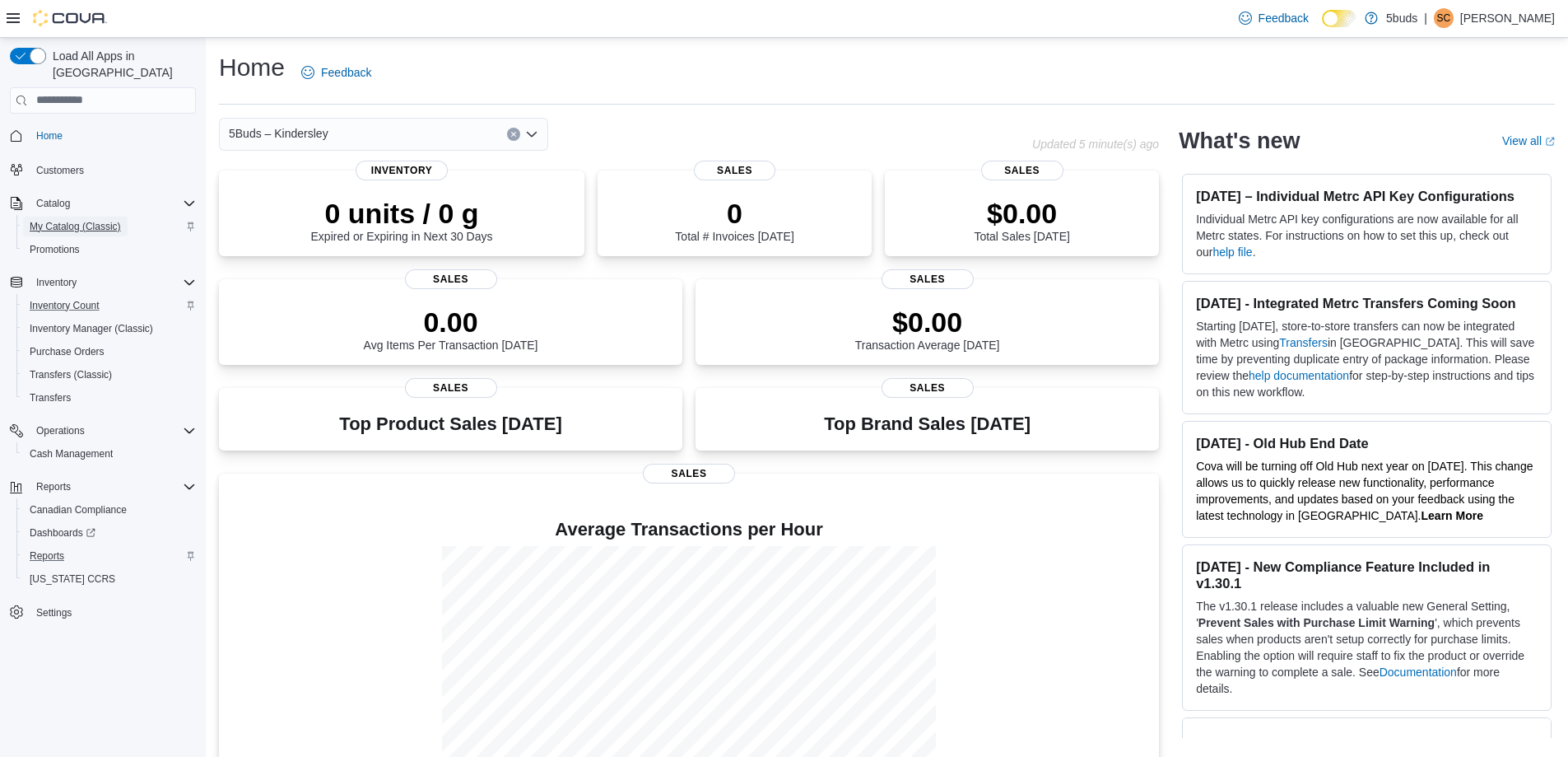
click at [73, 220] on span "My Catalog (Classic)" at bounding box center [75, 227] width 92 height 13
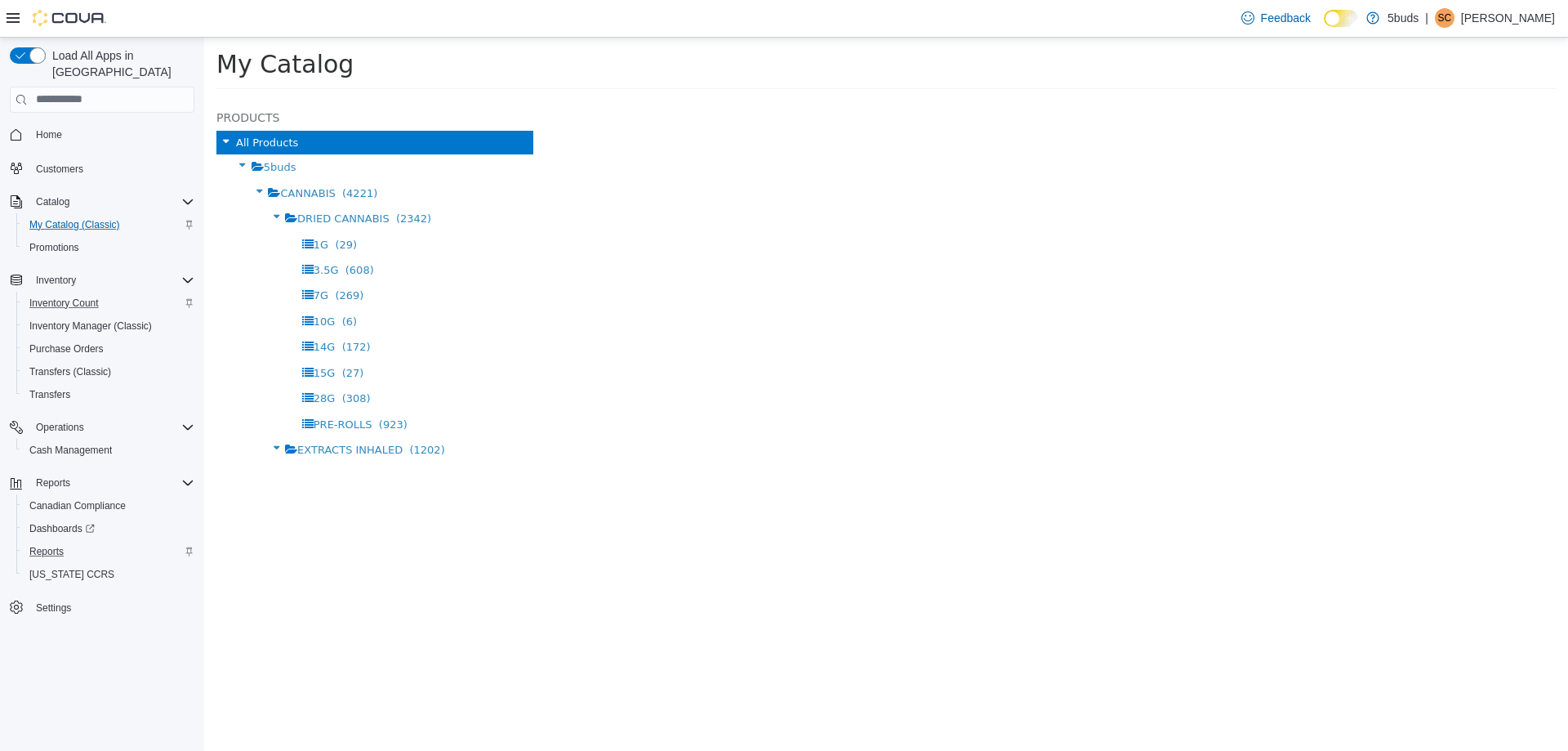
select select "**********"
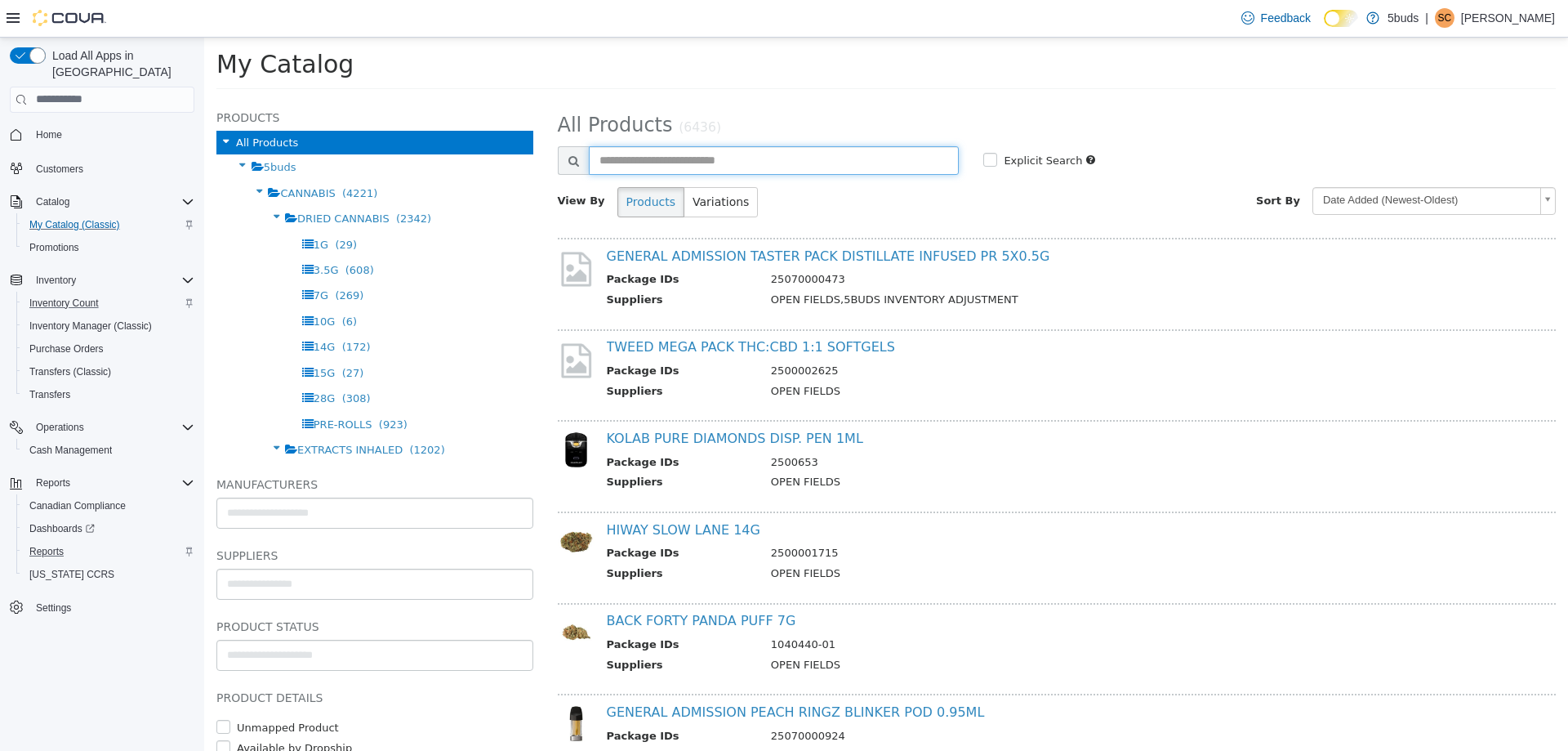
click at [668, 149] on input "text" at bounding box center [774, 159] width 371 height 29
type input "**********"
select select "**********"
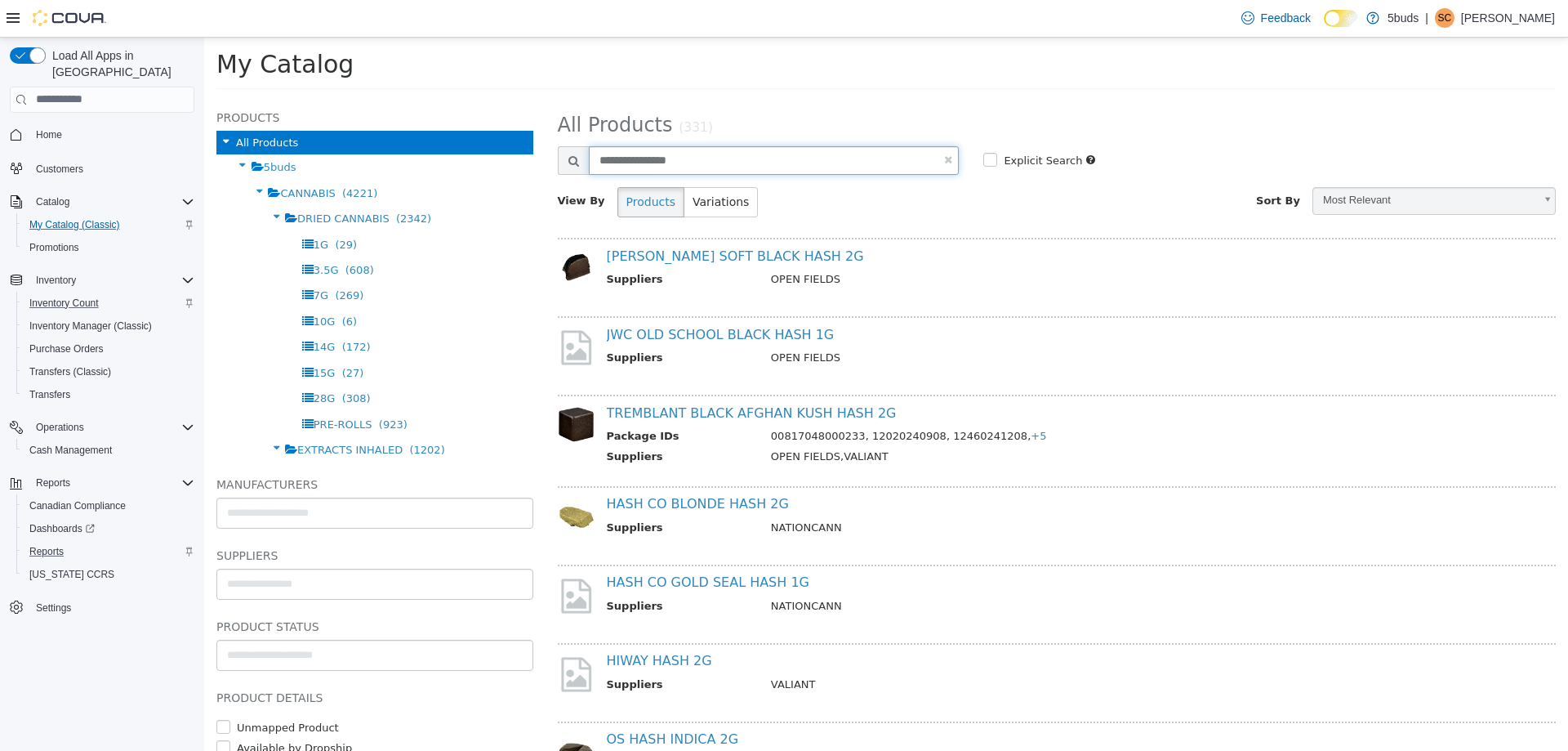
drag, startPoint x: 691, startPoint y: 164, endPoint x: 553, endPoint y: 174, distance: 138.4
click at [553, 174] on div "**********" at bounding box center [1057, 161] width 1023 height 32
type input "*****"
select select "**********"
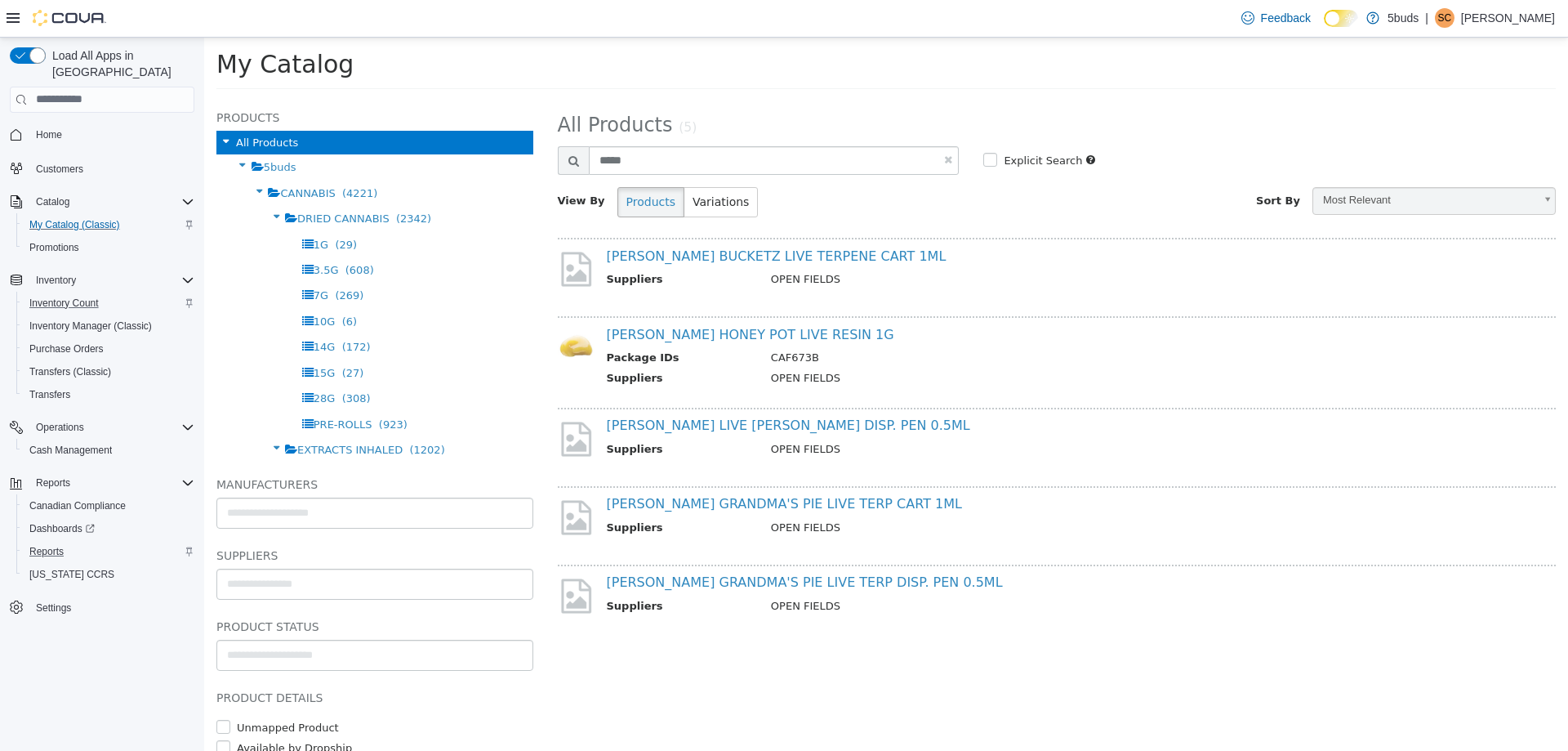
select select "**********"
drag, startPoint x: 653, startPoint y: 156, endPoint x: 582, endPoint y: 168, distance: 72.0
click at [582, 168] on div "*****" at bounding box center [758, 159] width 402 height 29
type input "**********"
select select "**********"
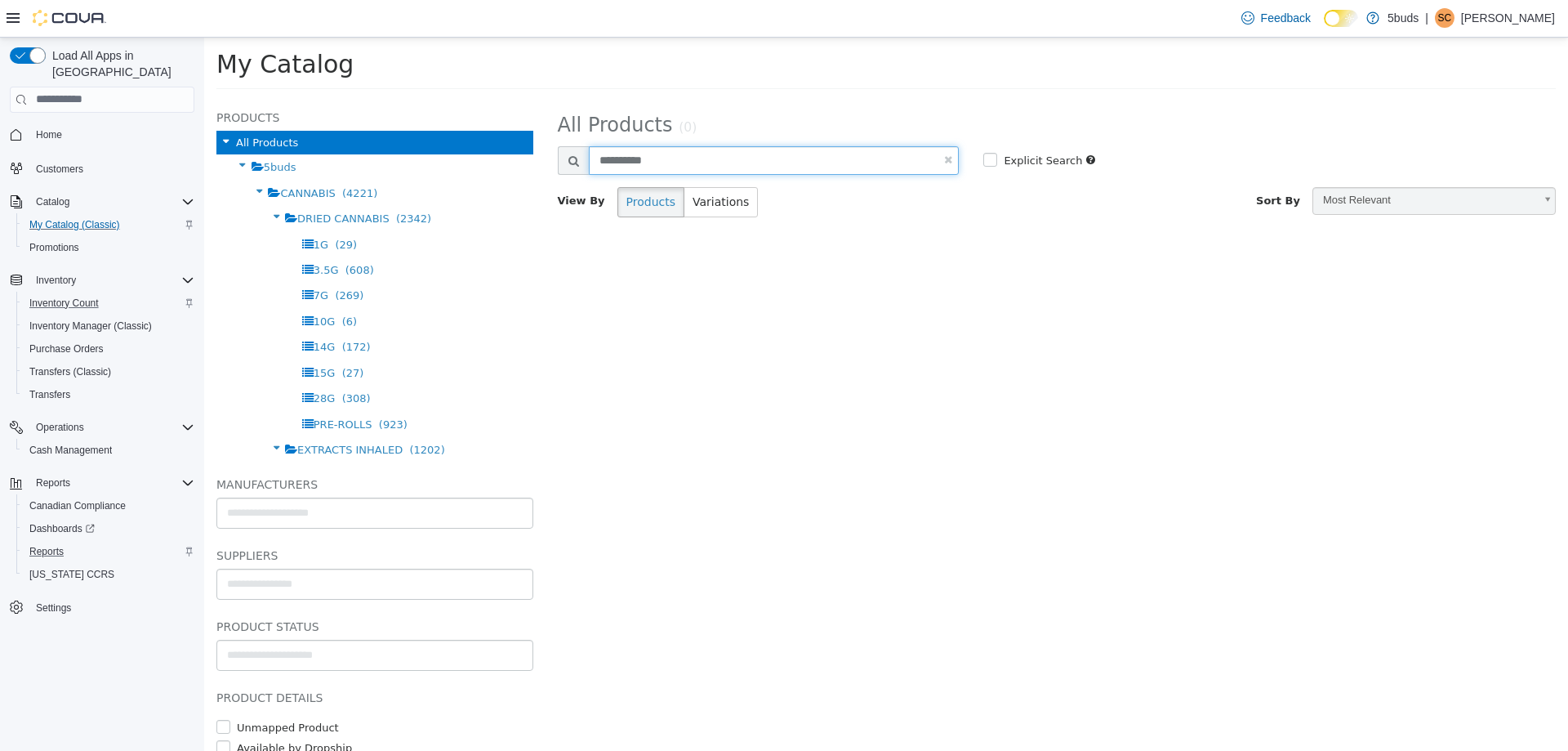
click at [686, 158] on input "**********" at bounding box center [774, 159] width 371 height 29
select select "**********"
drag, startPoint x: 675, startPoint y: 158, endPoint x: 576, endPoint y: 161, distance: 99.0
click at [576, 161] on div "**********" at bounding box center [758, 159] width 402 height 29
type input "**********"
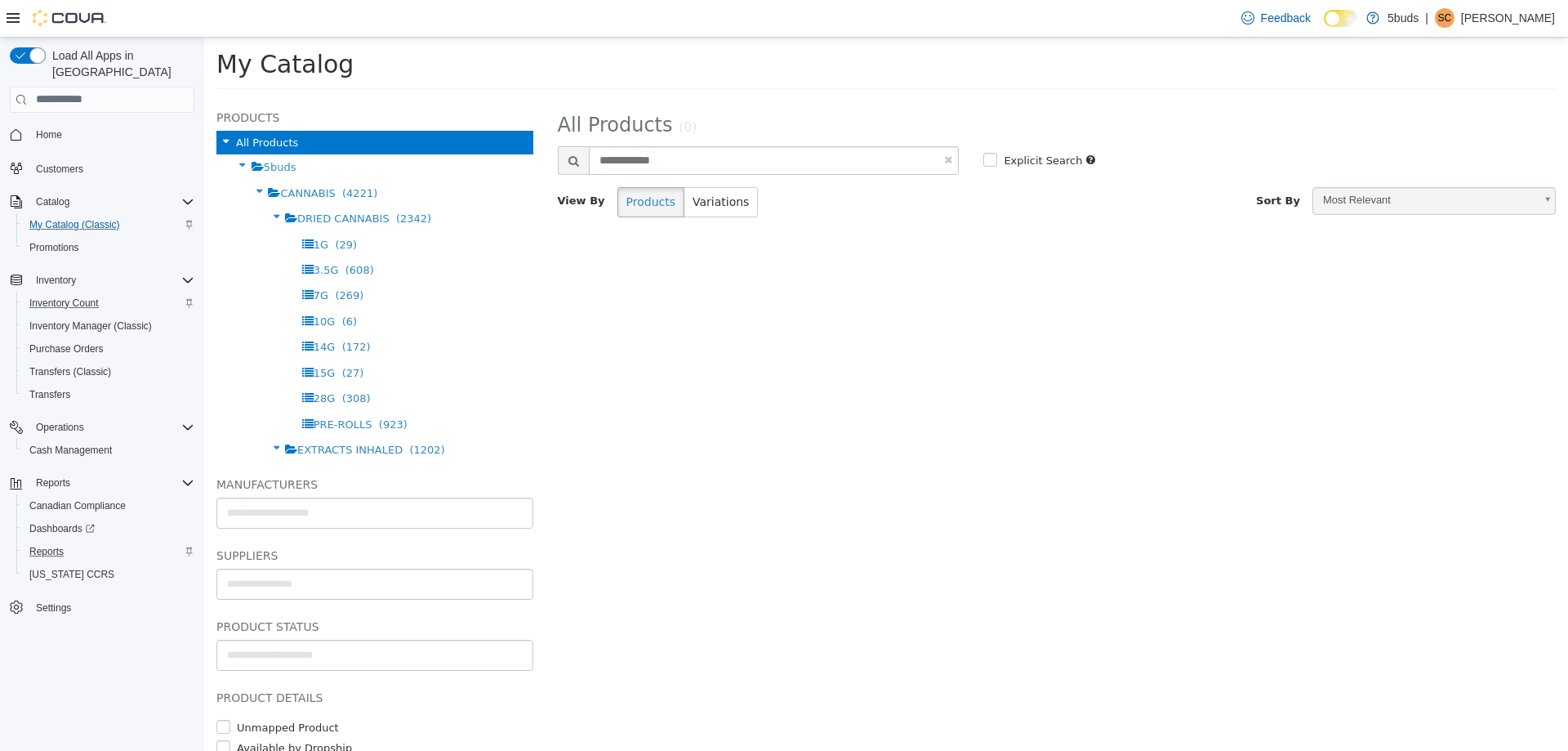
select select "**********"
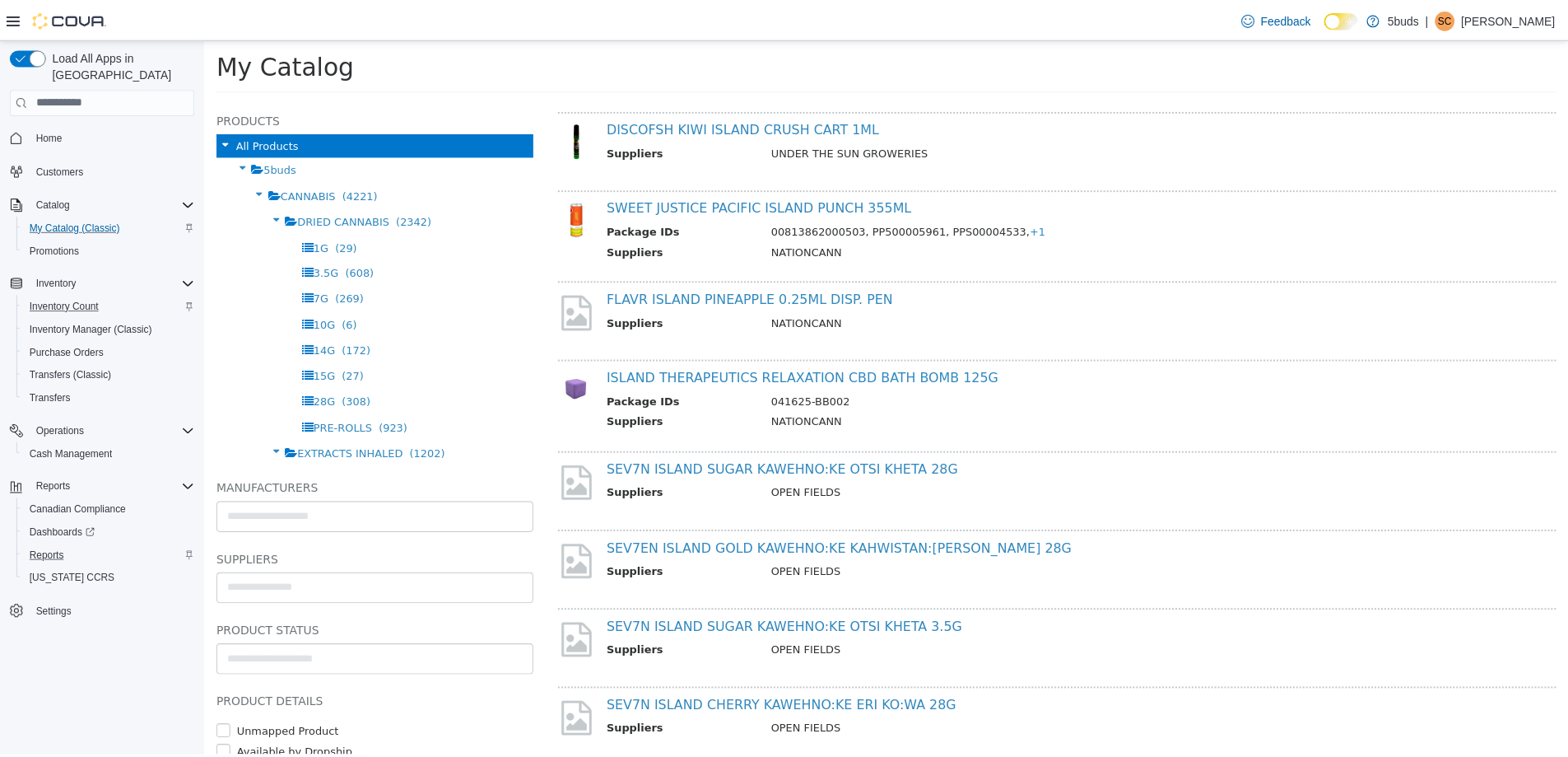
scroll to position [741, 0]
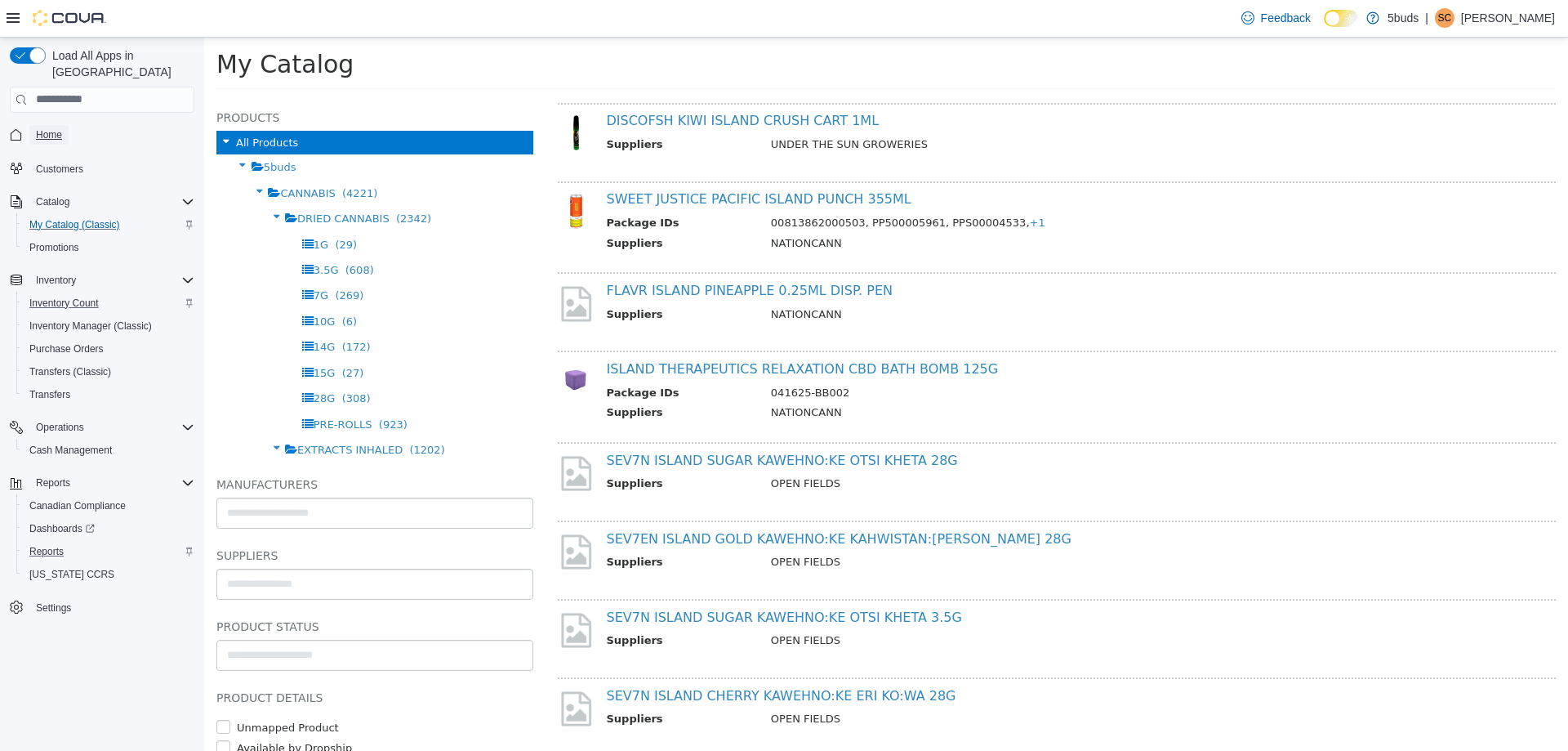
click at [49, 125] on span "Home" at bounding box center [49, 134] width 26 height 20
